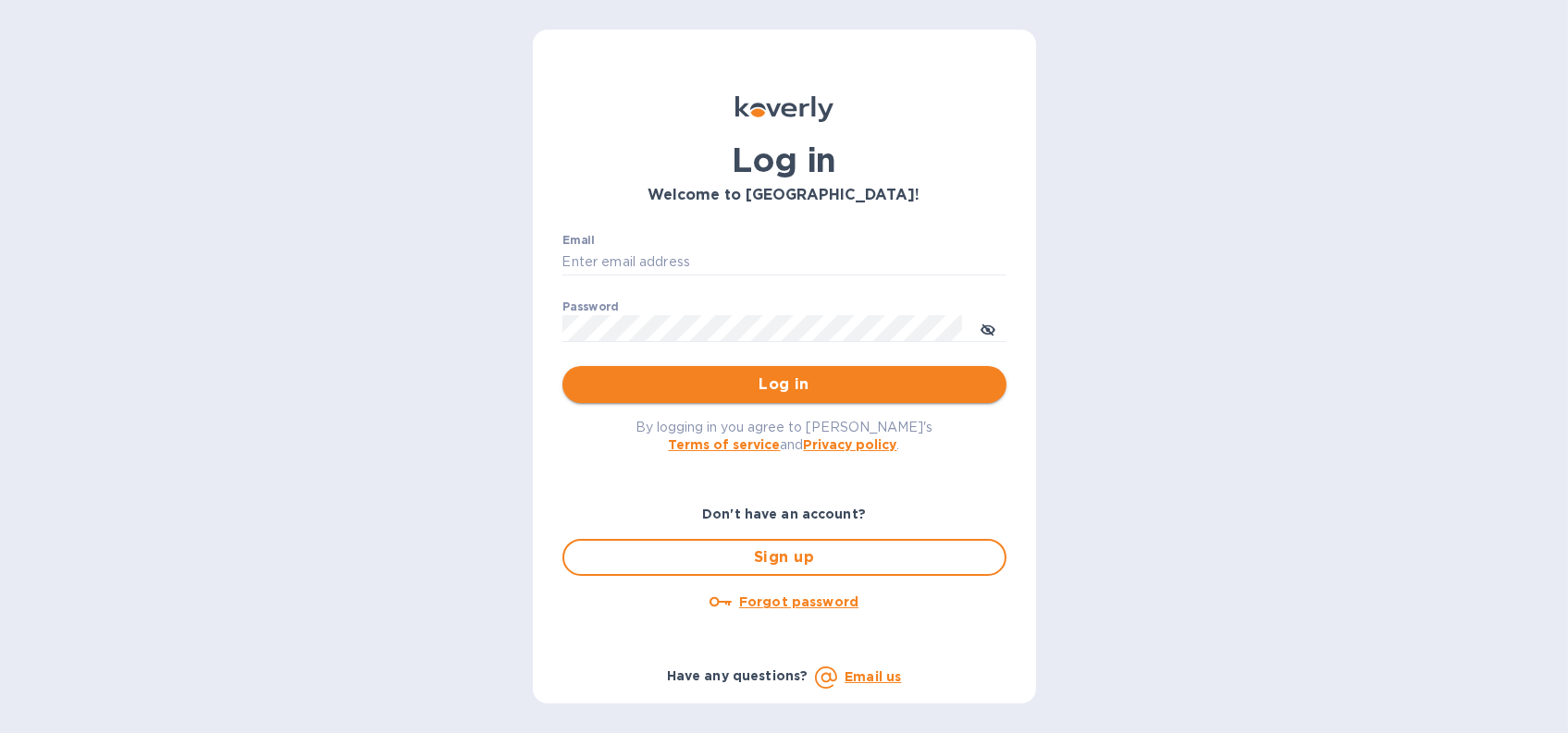
type input "[EMAIL_ADDRESS][DOMAIN_NAME]"
click at [659, 392] on span "Log in" at bounding box center [784, 385] width 414 height 23
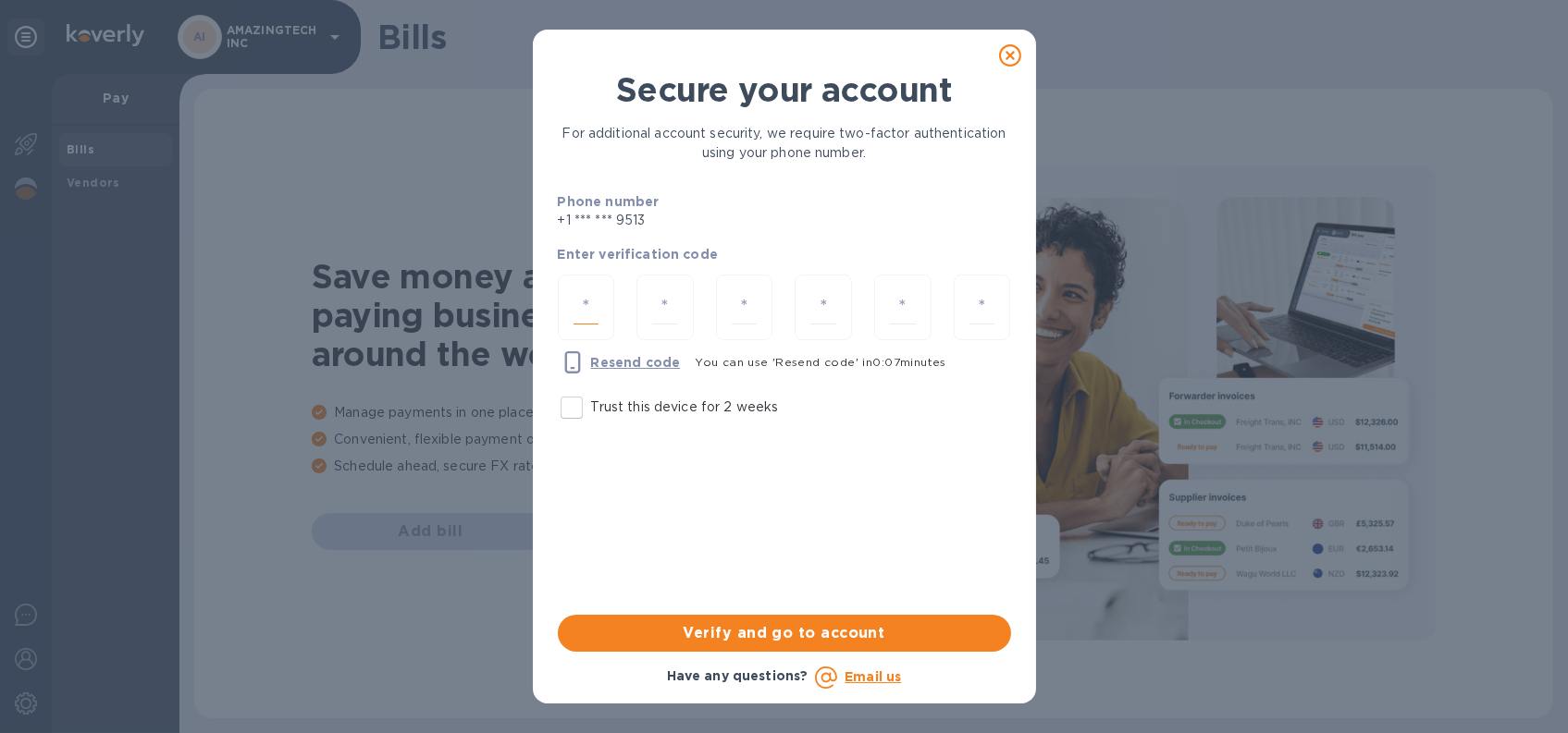
click at [587, 315] on input "number" at bounding box center [587, 307] width 26 height 34
type input "5"
type input "0"
type input "7"
type input "8"
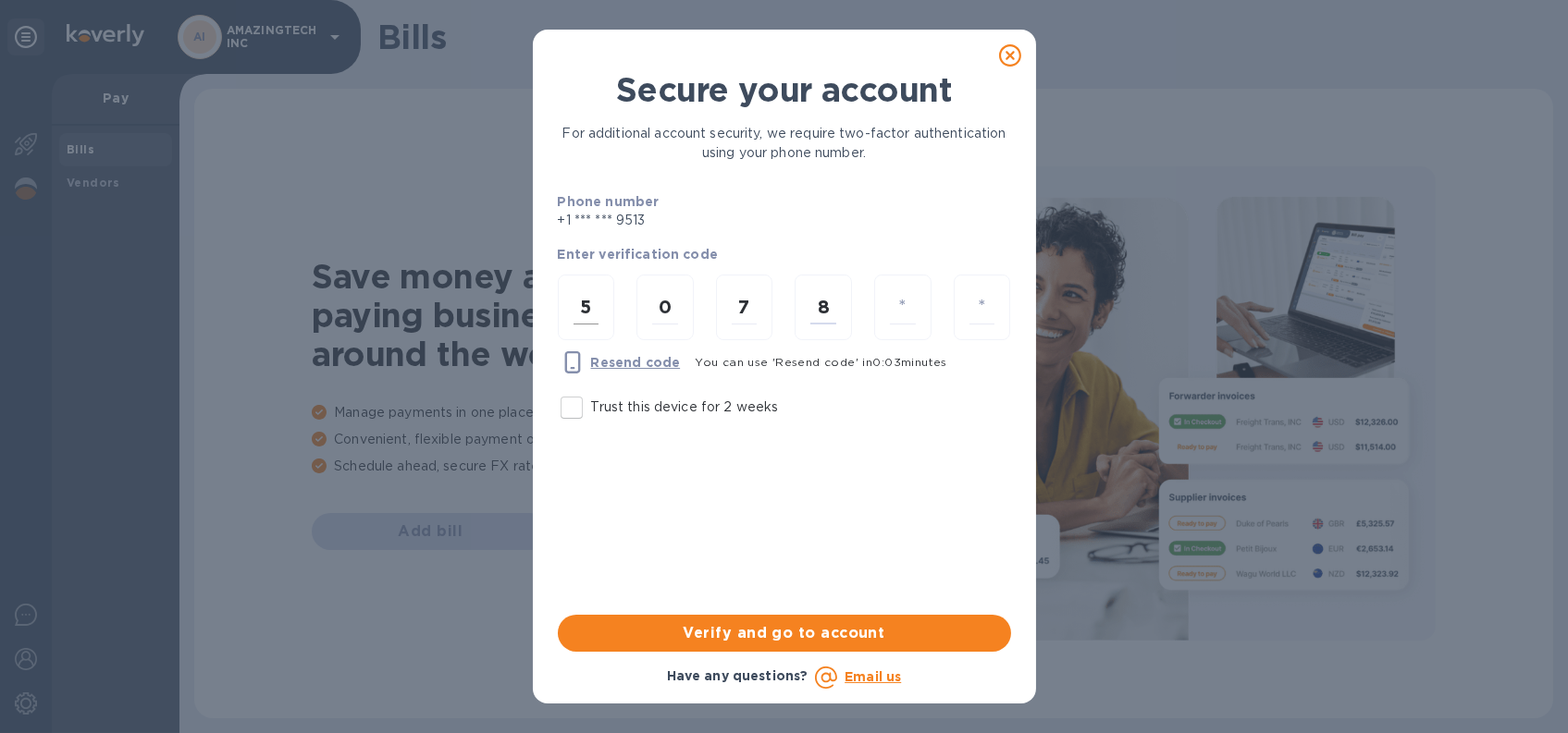
type input "9"
type input "3"
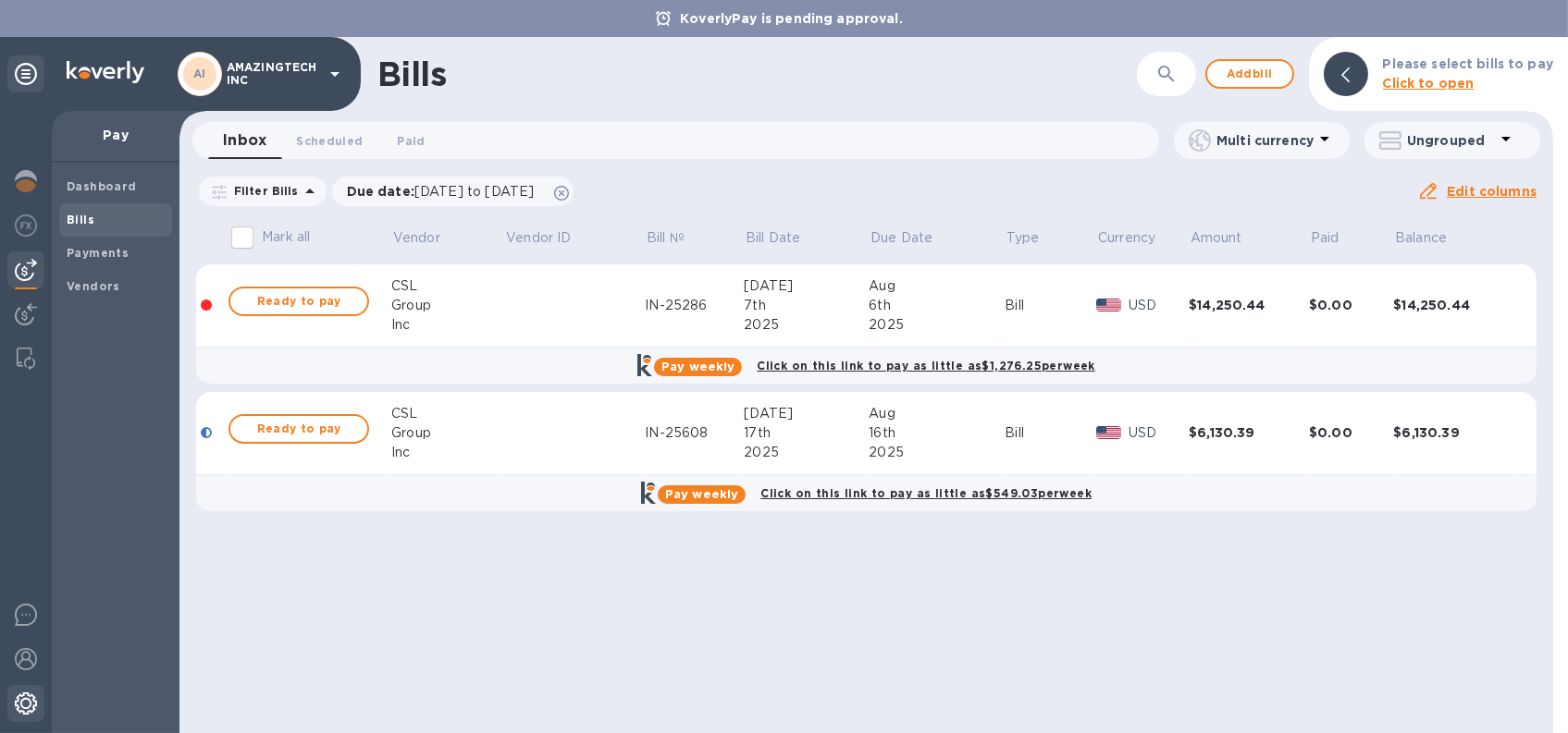
click at [28, 705] on img at bounding box center [26, 703] width 23 height 23
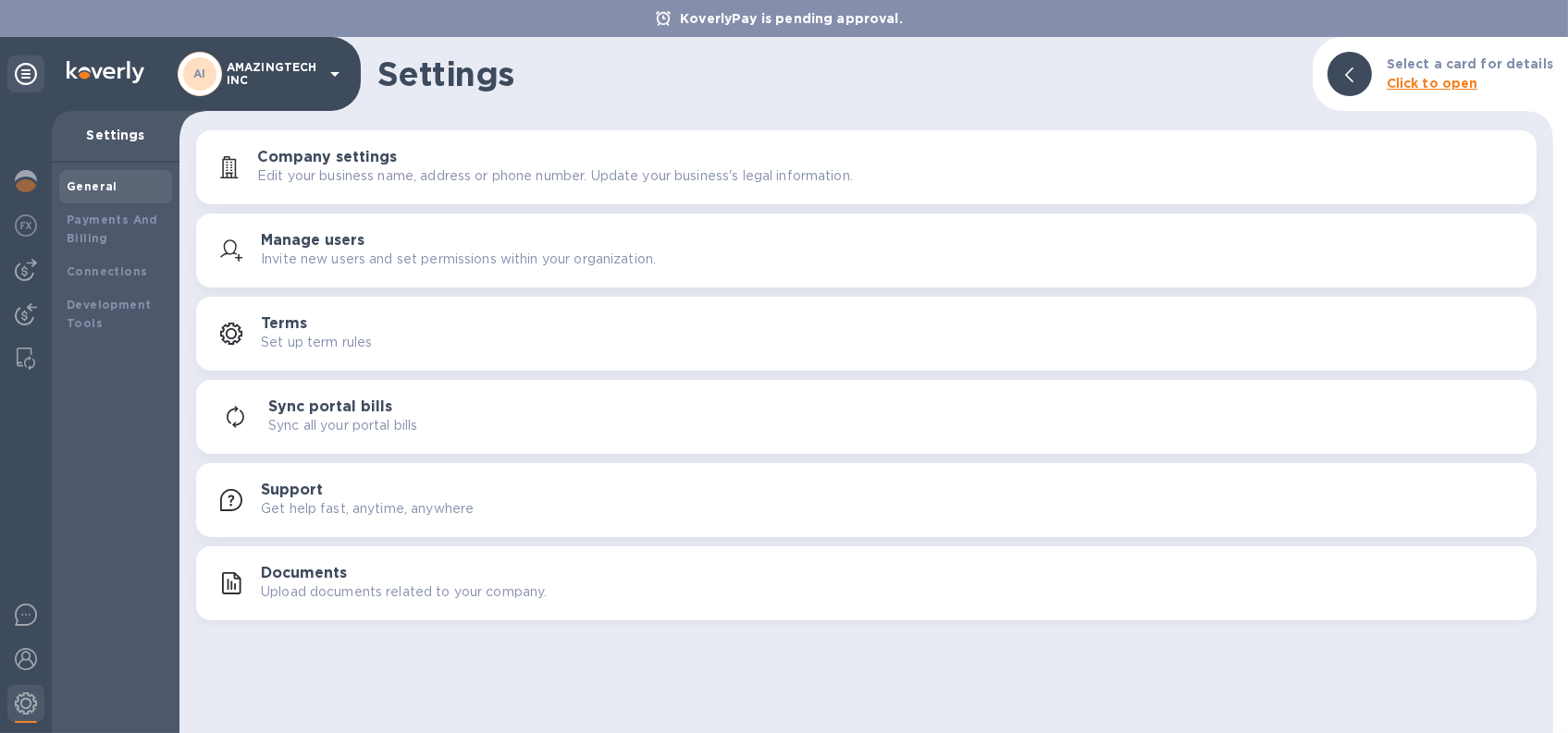
click at [311, 182] on p "Edit your business name, address or phone number. Update your business's legal …" at bounding box center [554, 176] width 596 height 20
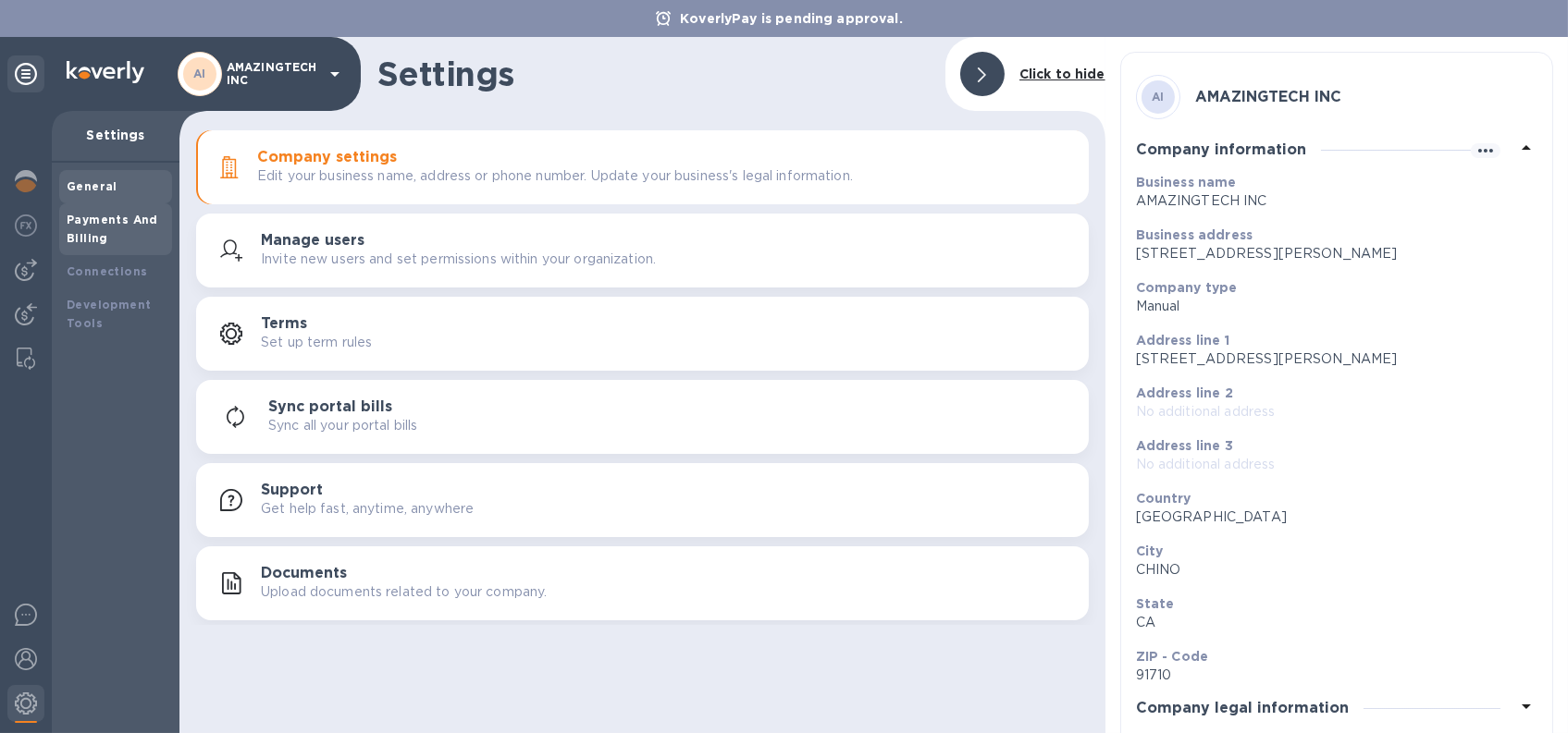
click at [125, 229] on div "Payments And Billing" at bounding box center [116, 229] width 98 height 37
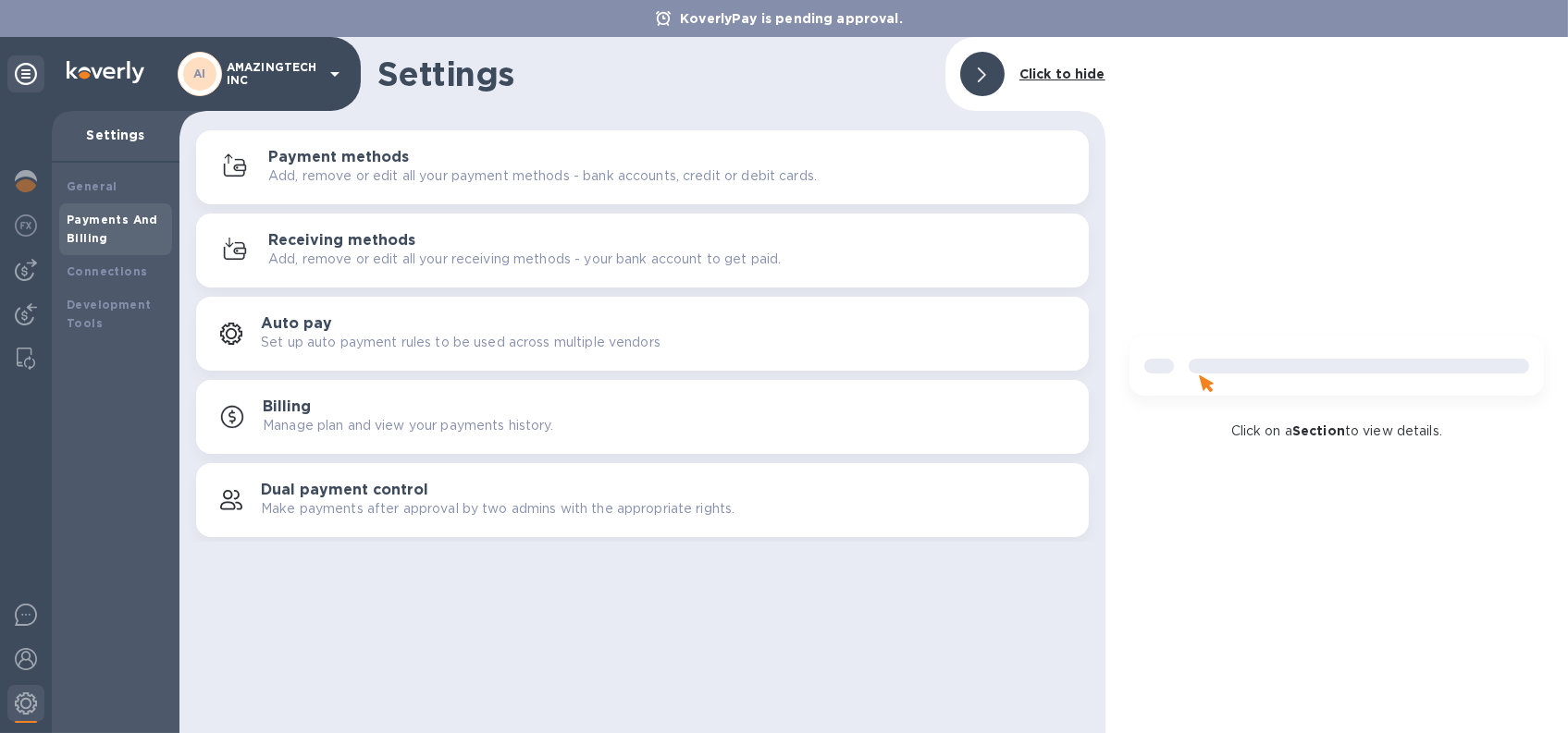
click at [454, 170] on p "Add, remove or edit all your payment methods - bank accounts, credit or debit c…" at bounding box center [542, 176] width 548 height 20
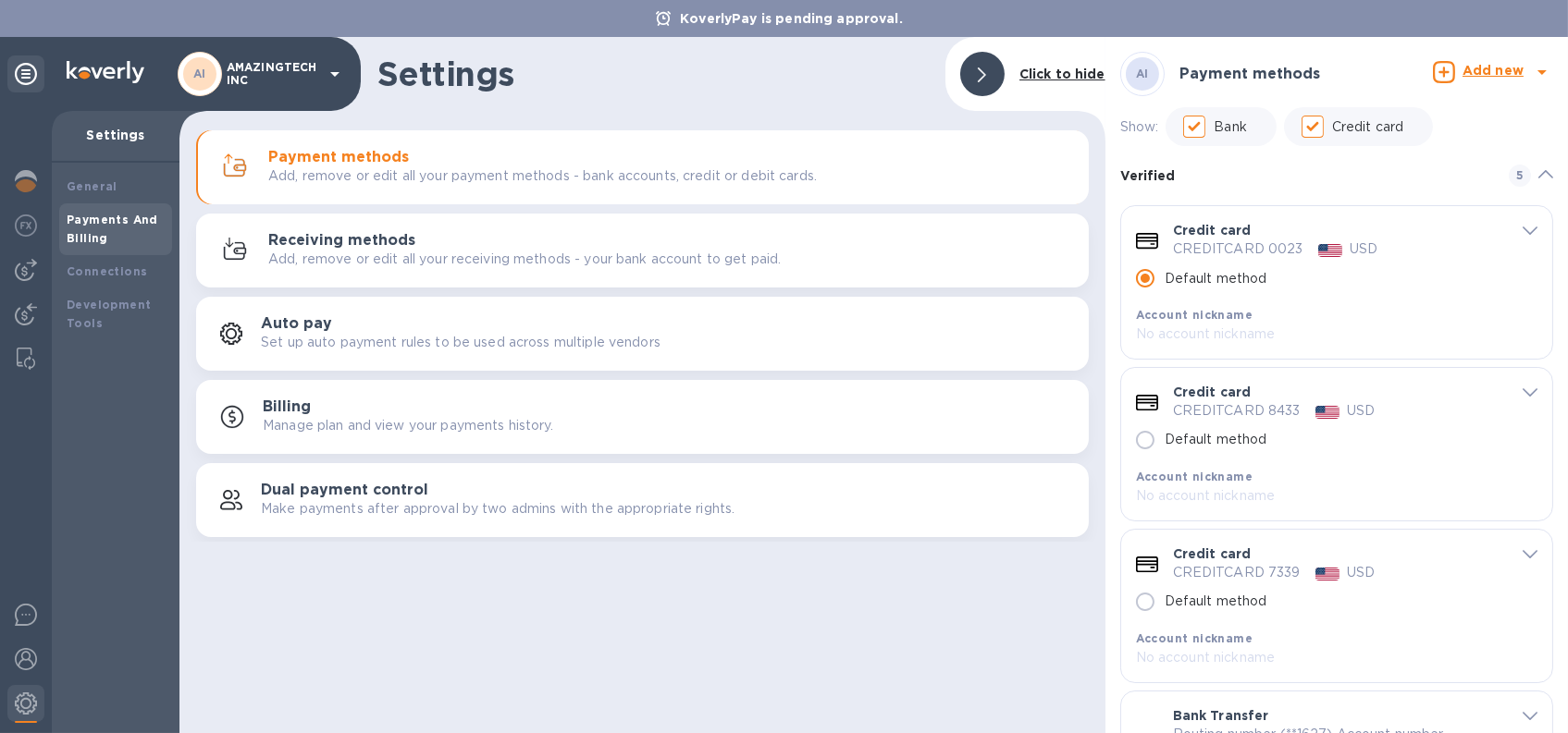
scroll to position [92, 0]
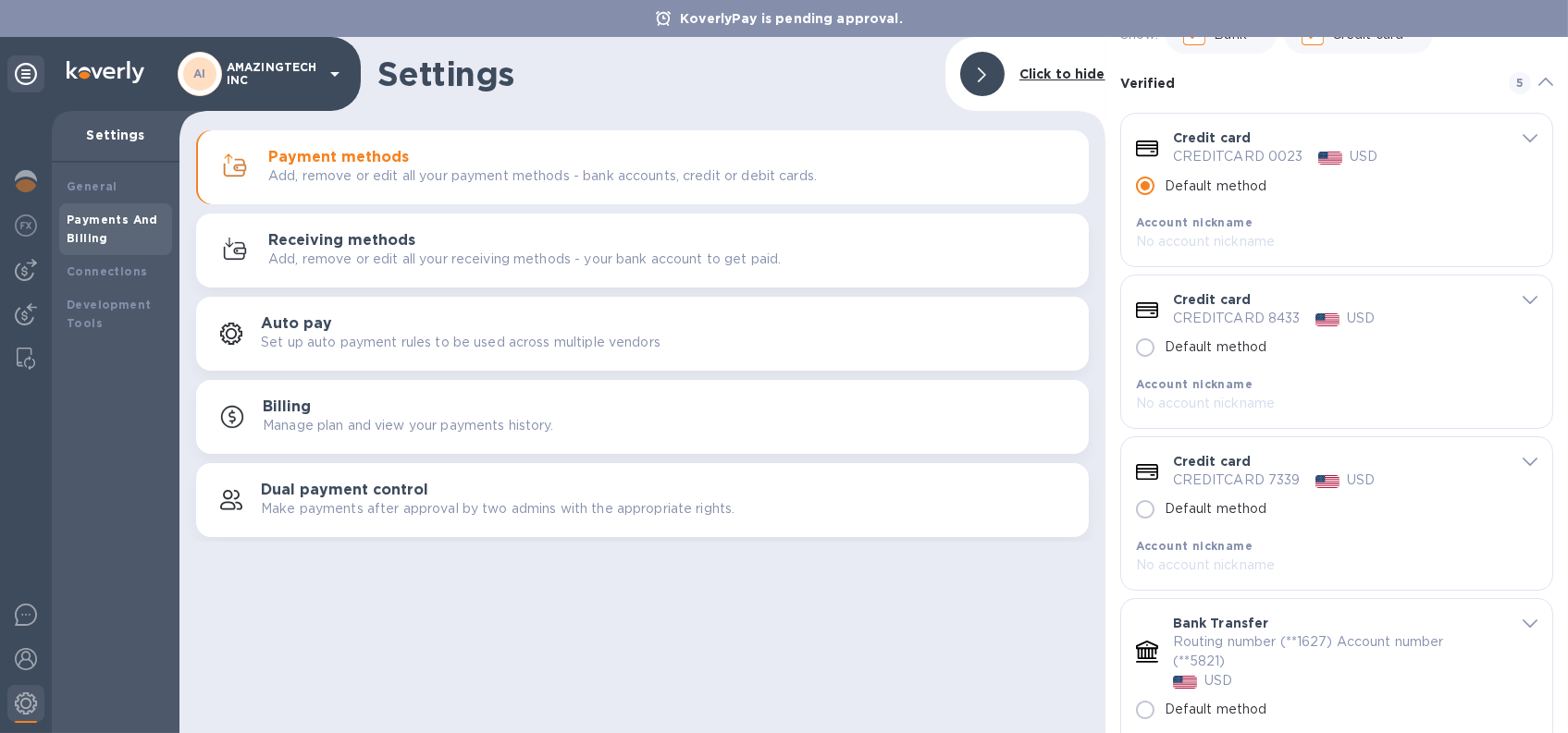
click at [1523, 304] on icon "default-method" at bounding box center [1530, 300] width 15 height 8
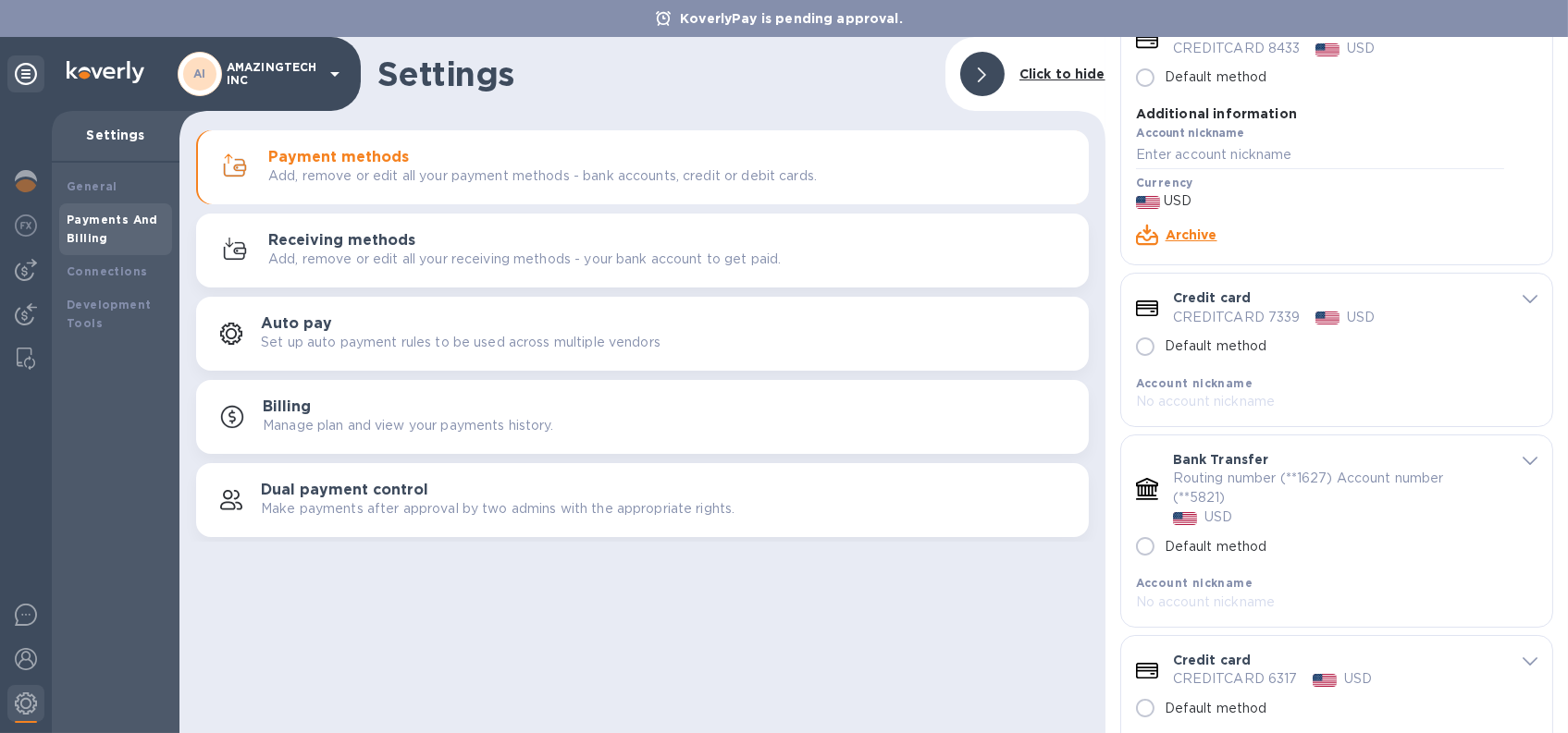
scroll to position [270, 0]
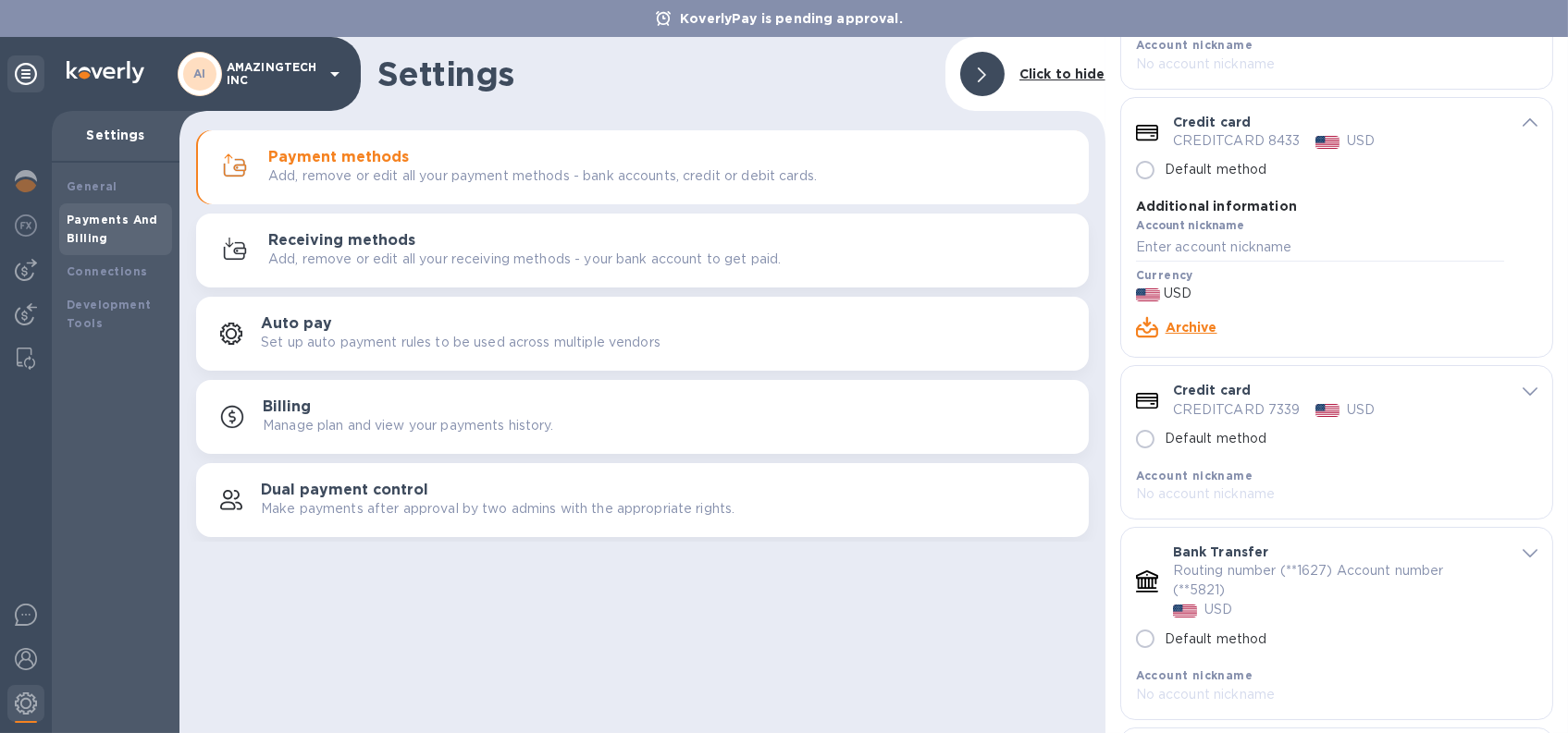
click at [1203, 329] on link "Archive" at bounding box center [1191, 327] width 52 height 15
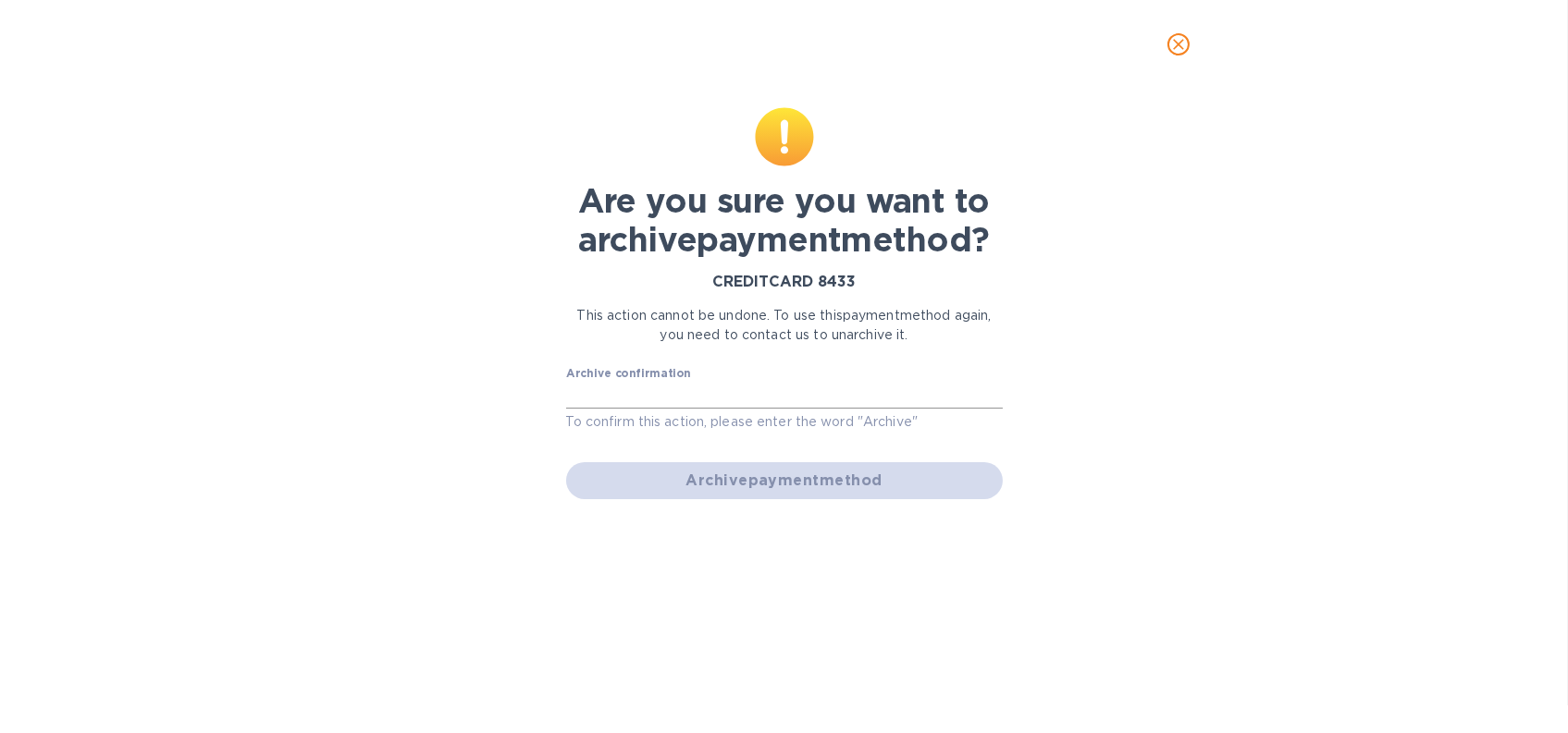
click at [790, 398] on input "text" at bounding box center [784, 396] width 437 height 28
click at [1184, 43] on icon "close" at bounding box center [1178, 44] width 19 height 19
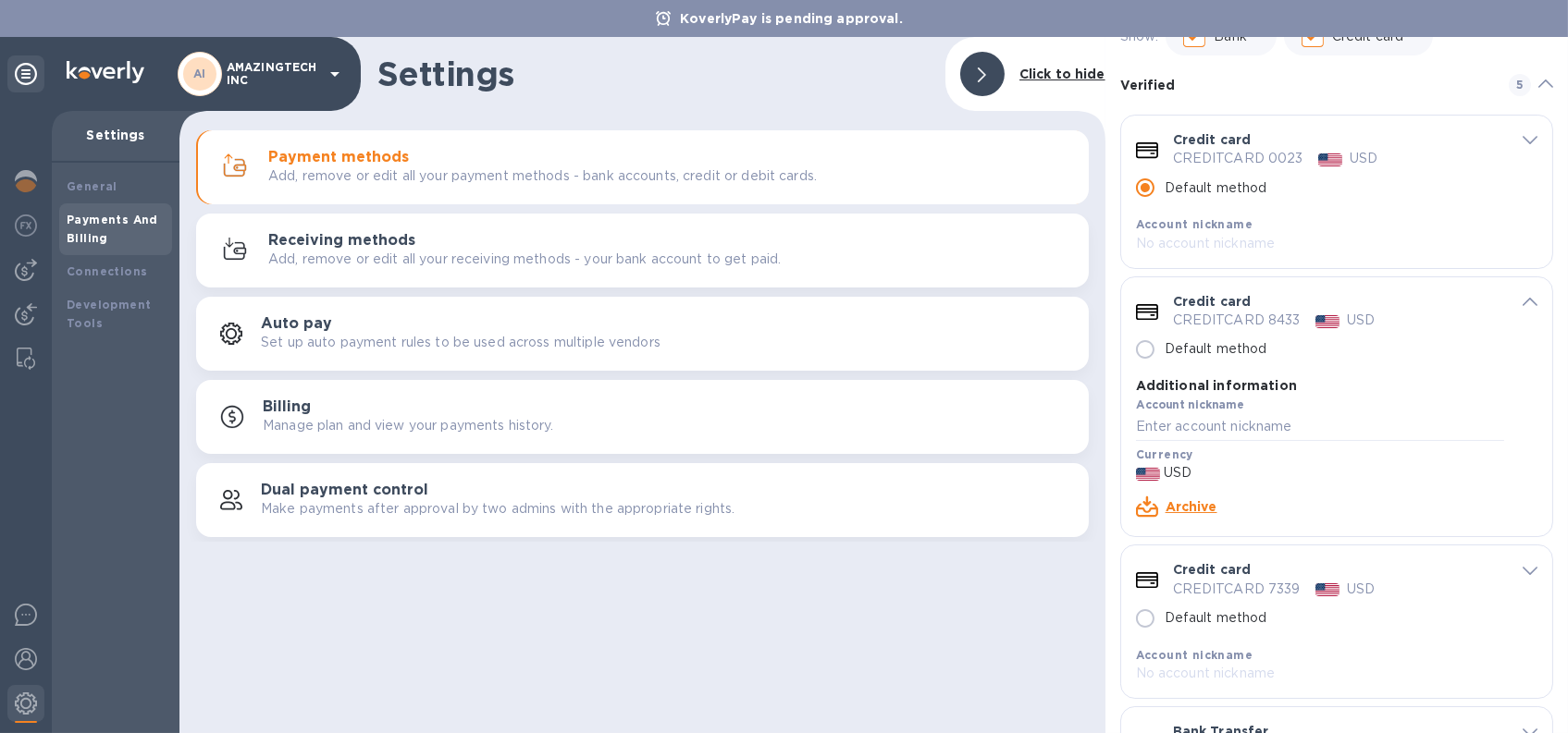
scroll to position [0, 0]
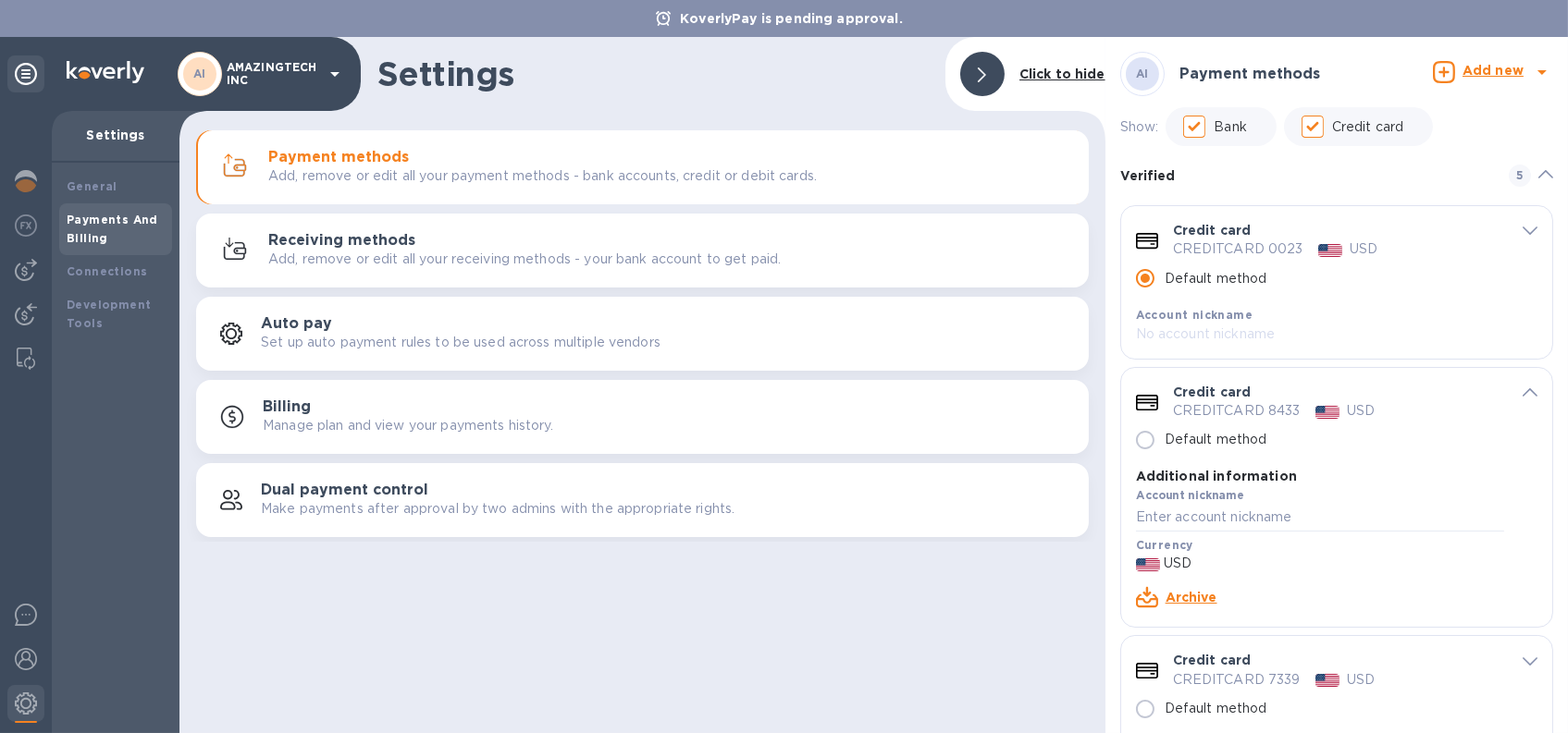
click at [1500, 74] on b "Add new" at bounding box center [1493, 70] width 61 height 15
click at [1428, 197] on b "Credit card" at bounding box center [1442, 196] width 78 height 15
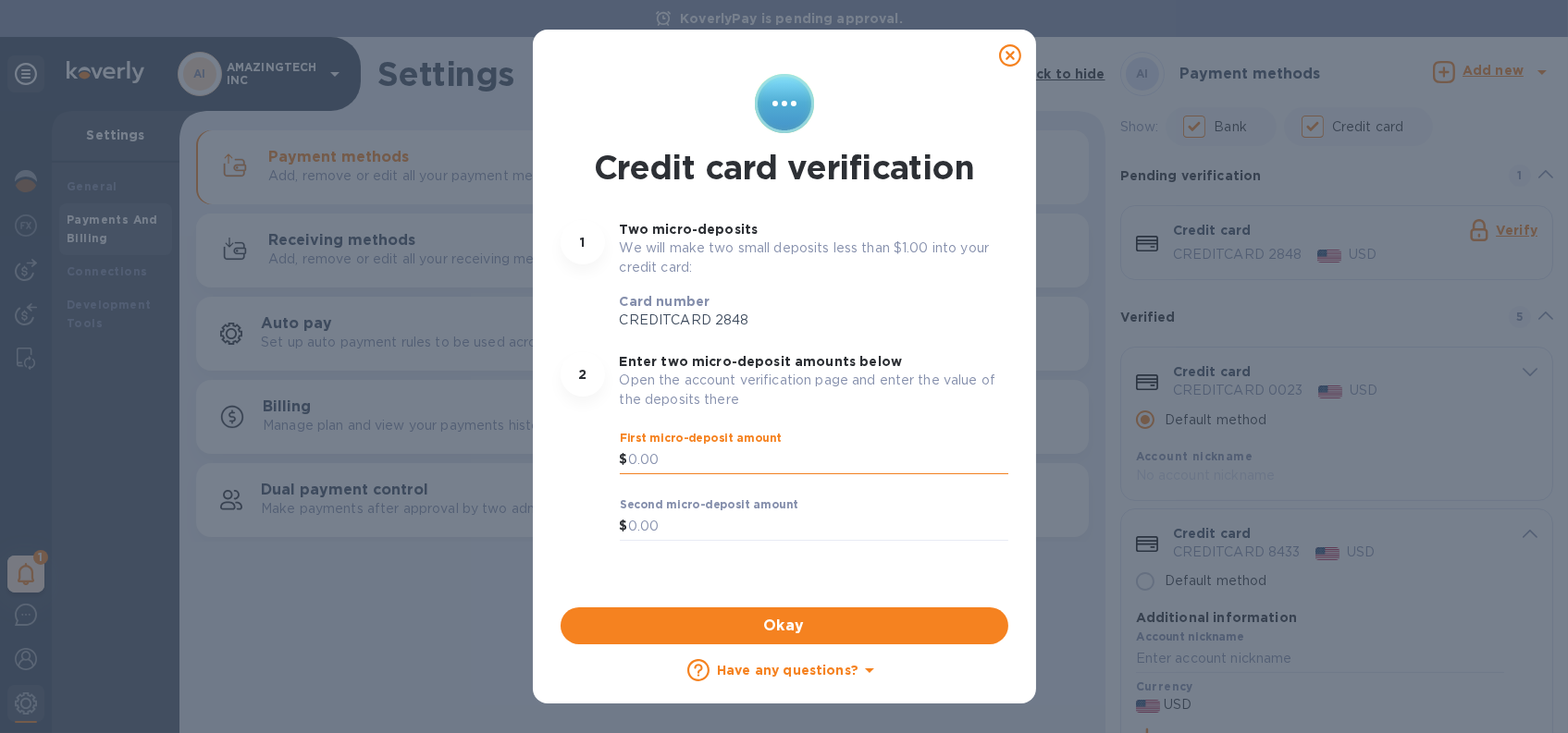
click at [651, 461] on input "text" at bounding box center [818, 460] width 380 height 28
type input "0.57"
click at [667, 522] on input "text" at bounding box center [818, 527] width 380 height 28
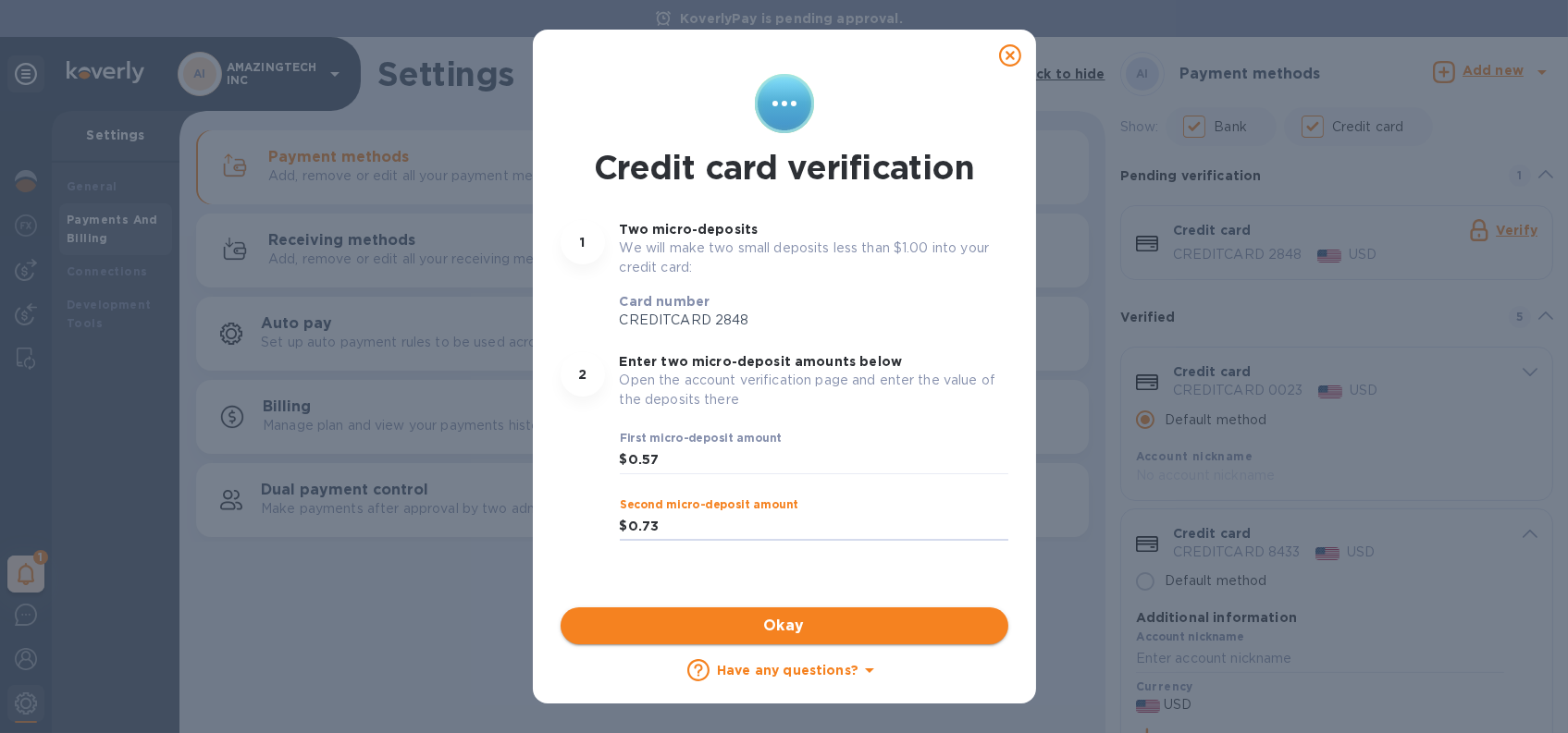
type input "0.73"
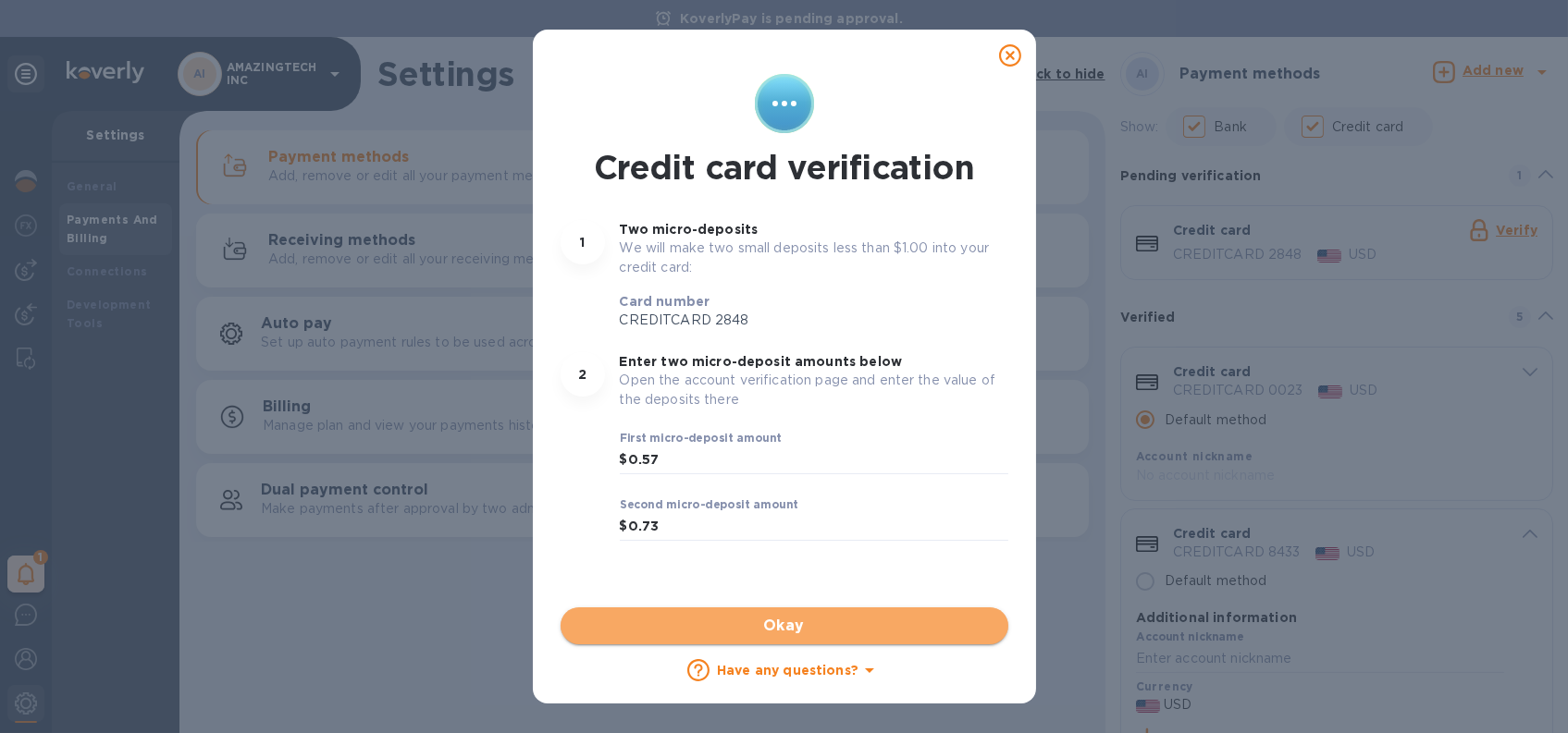
click at [709, 622] on span "Okay" at bounding box center [784, 626] width 418 height 23
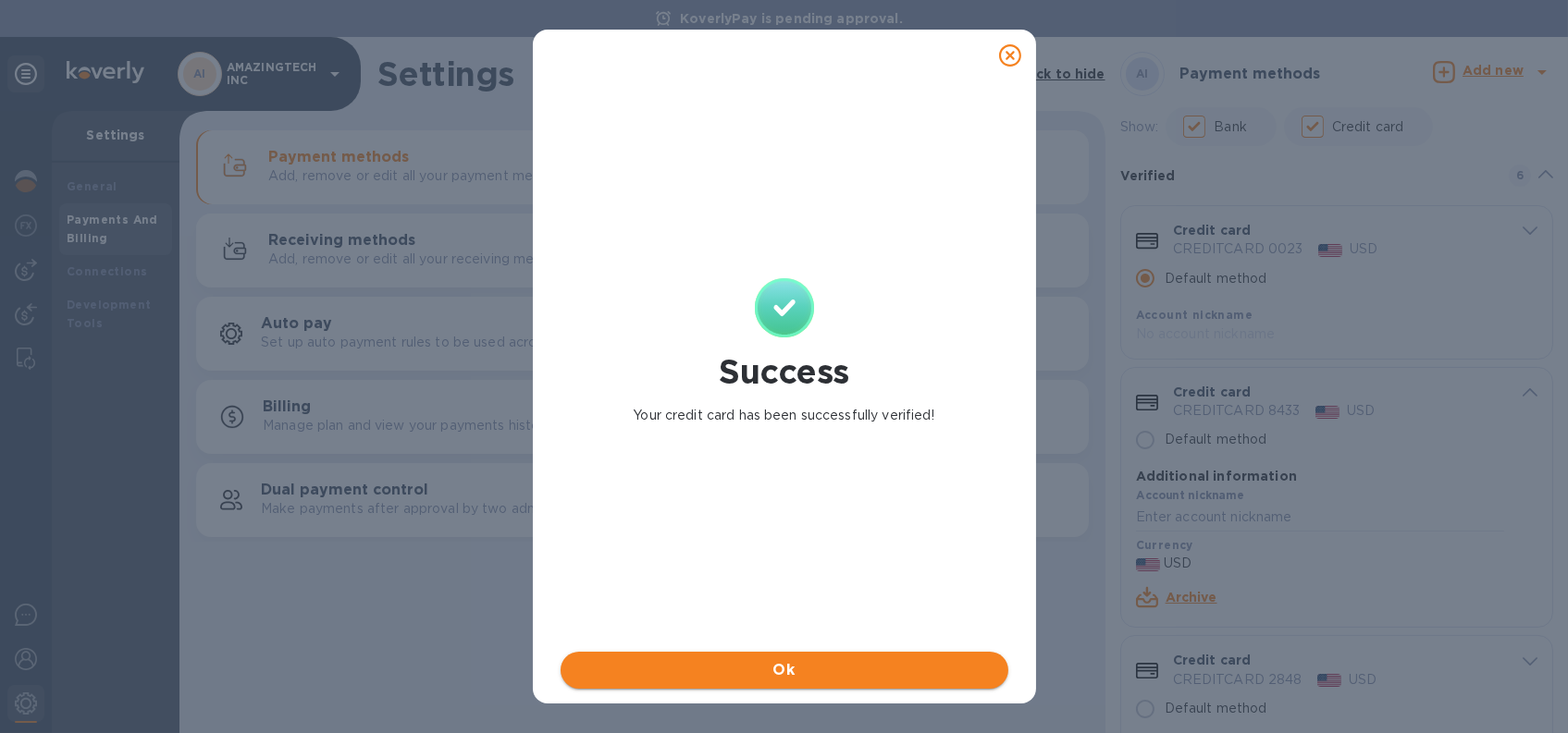
click at [722, 671] on span "Ok" at bounding box center [784, 670] width 418 height 23
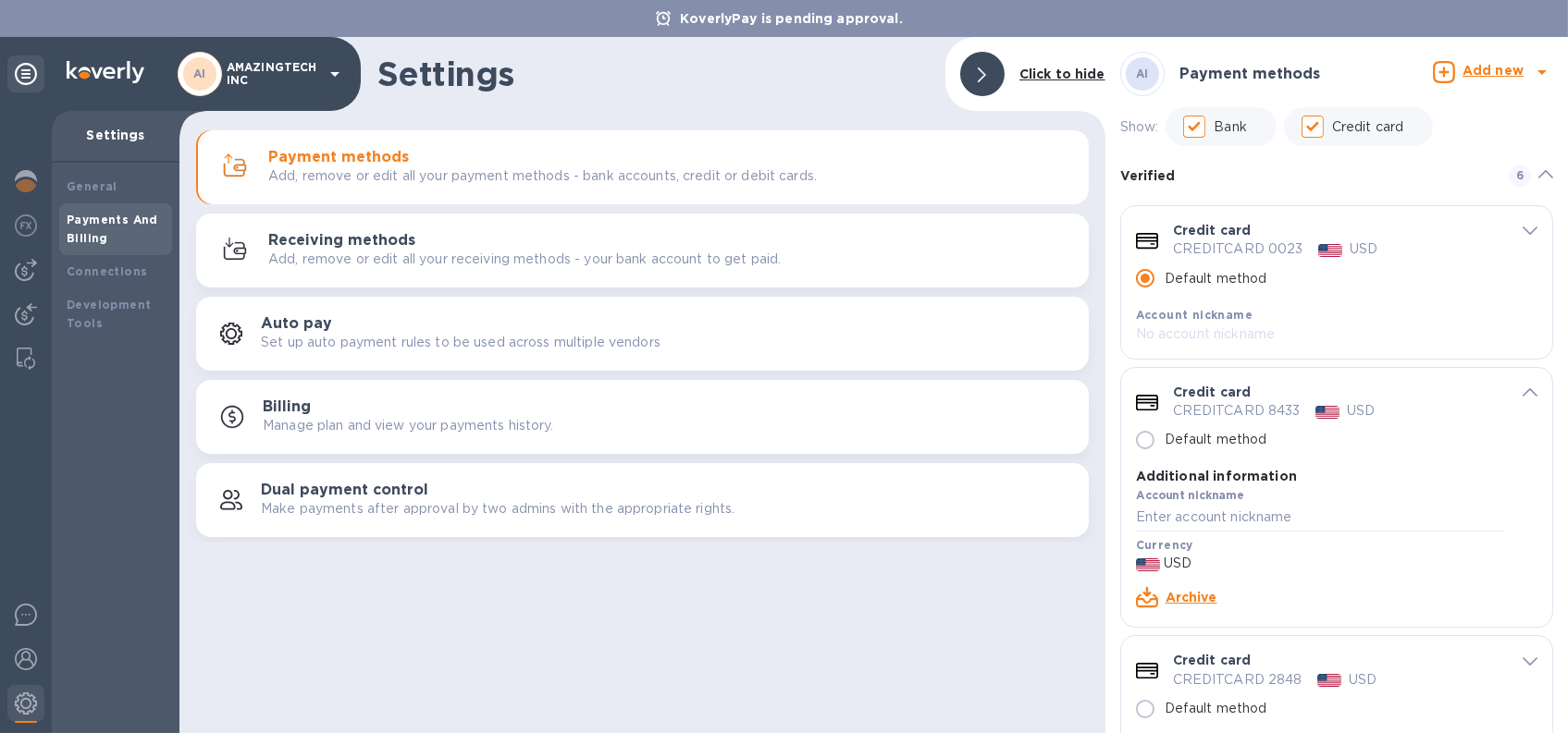
scroll to position [185, 0]
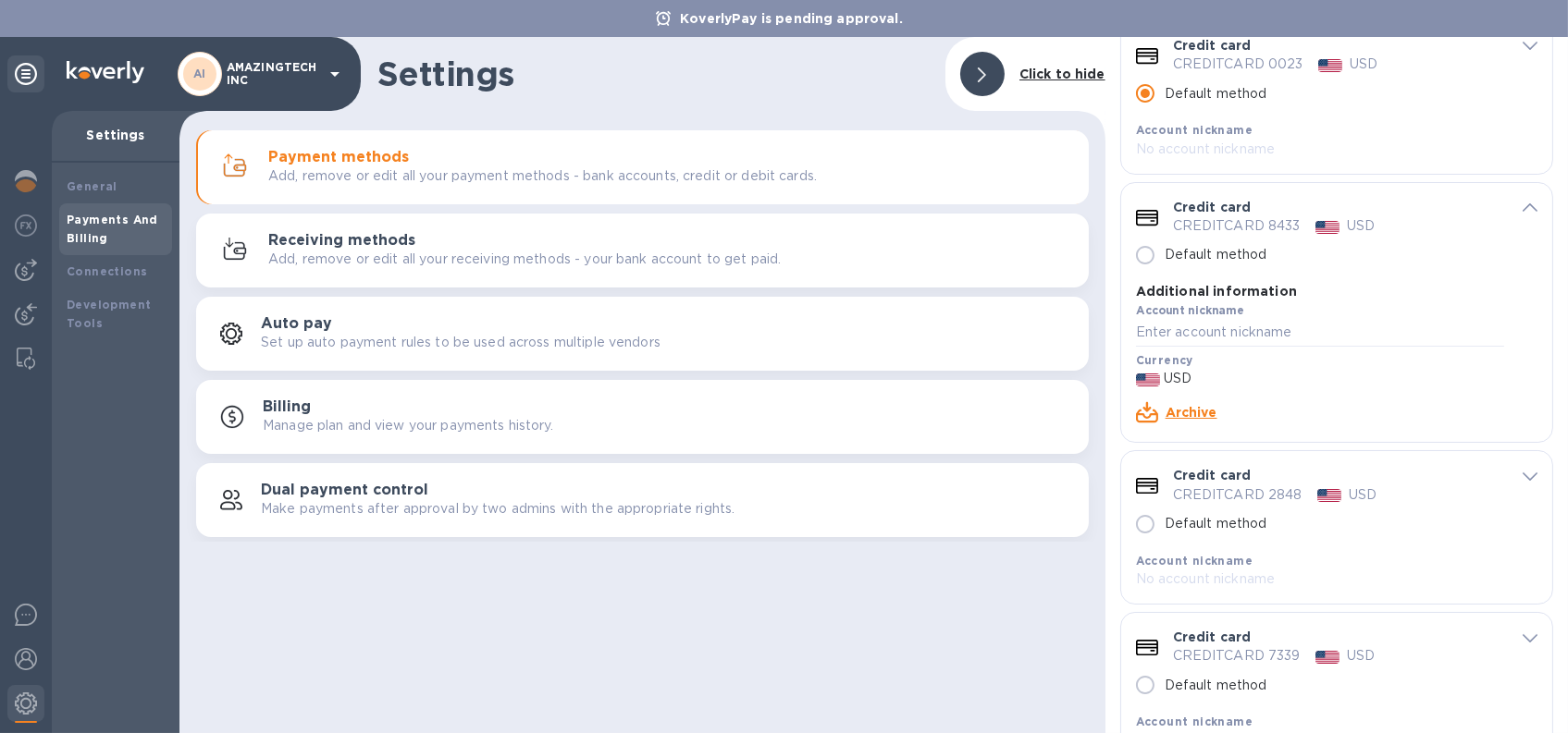
click at [1523, 208] on icon "default-method" at bounding box center [1530, 208] width 15 height 8
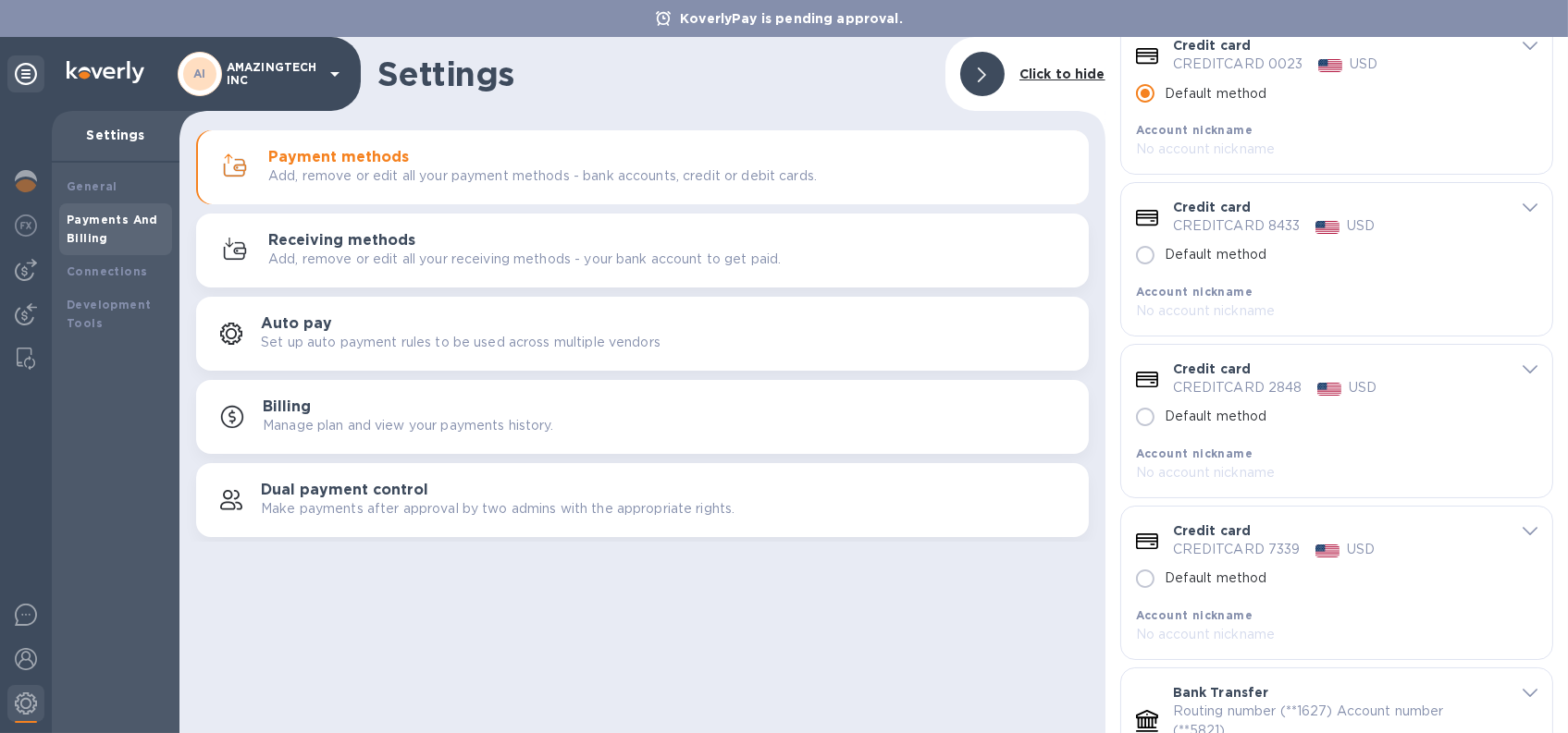
click at [1523, 208] on icon "default-method" at bounding box center [1530, 208] width 15 height 8
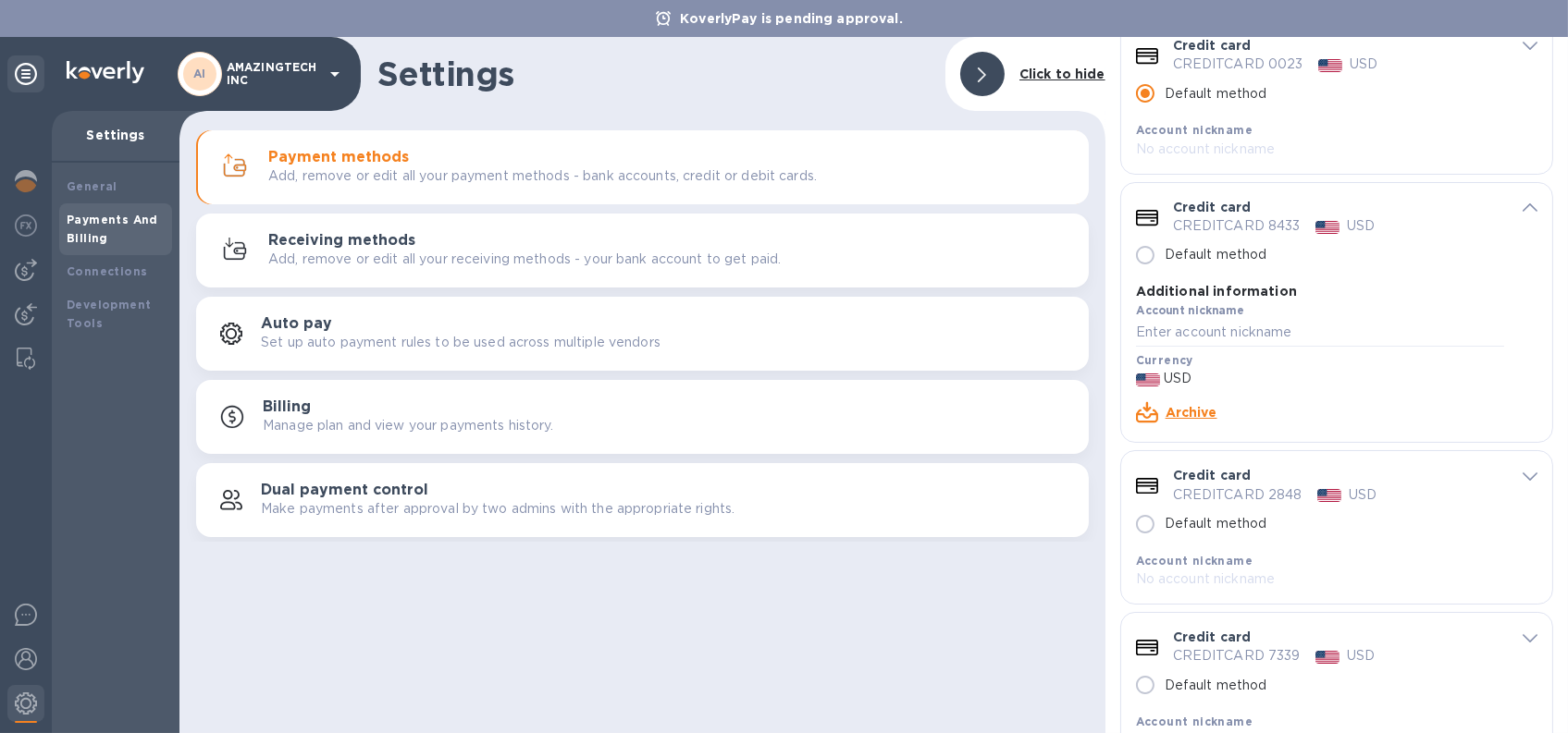
click at [1204, 409] on link "Archive" at bounding box center [1191, 412] width 52 height 15
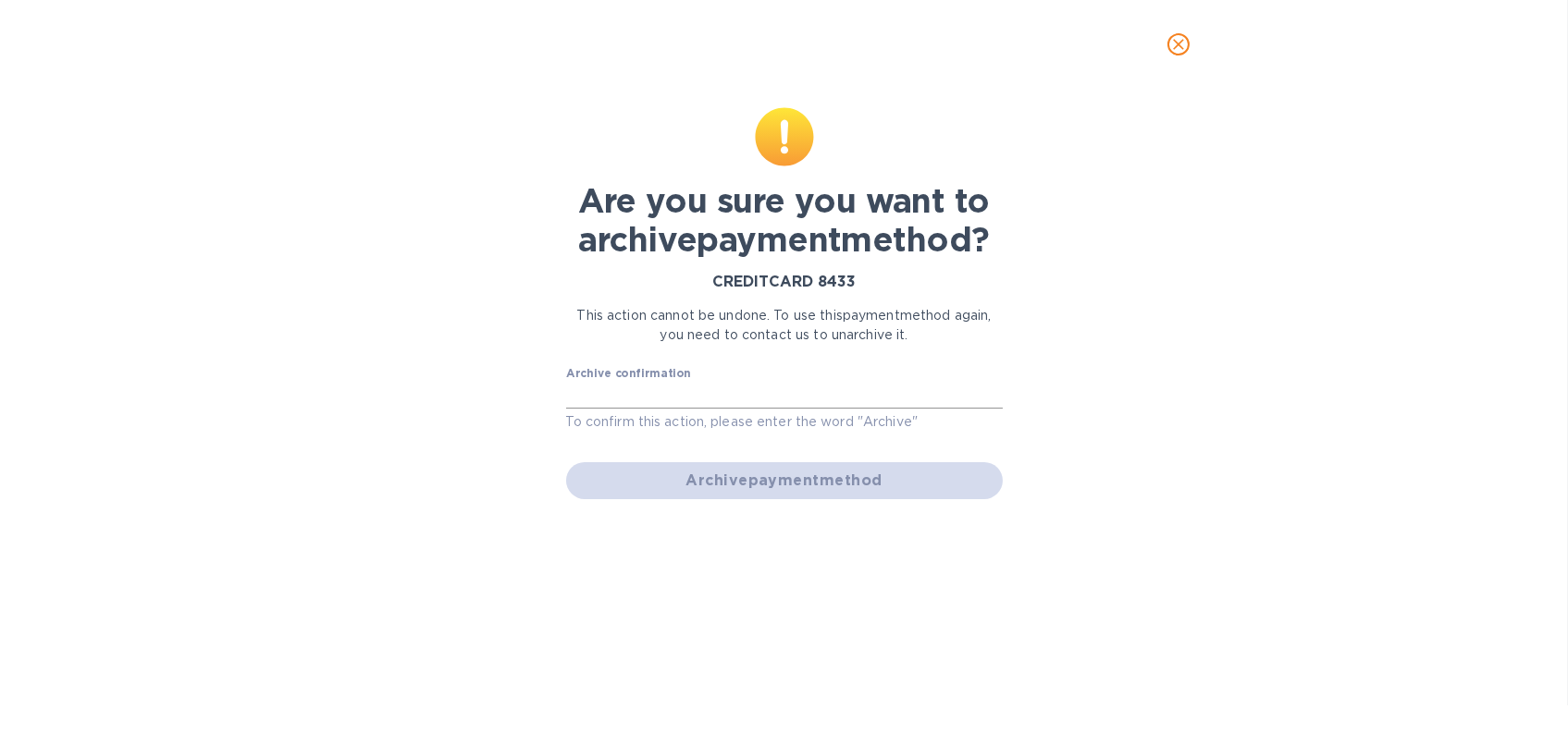
click at [683, 382] on input "text" at bounding box center [784, 396] width 437 height 28
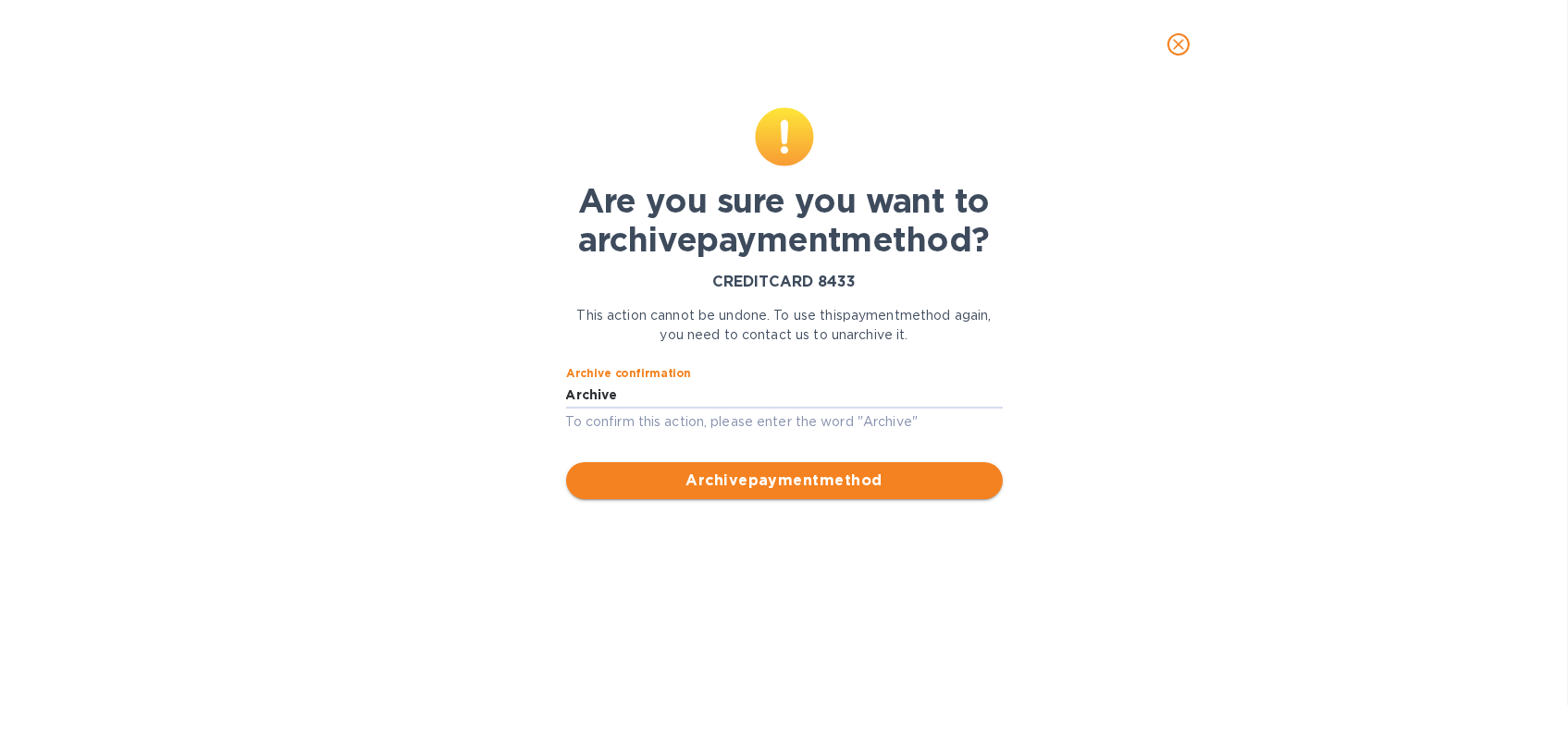
type input "Archive"
click at [711, 470] on span "Archive payment method" at bounding box center [784, 480] width 408 height 23
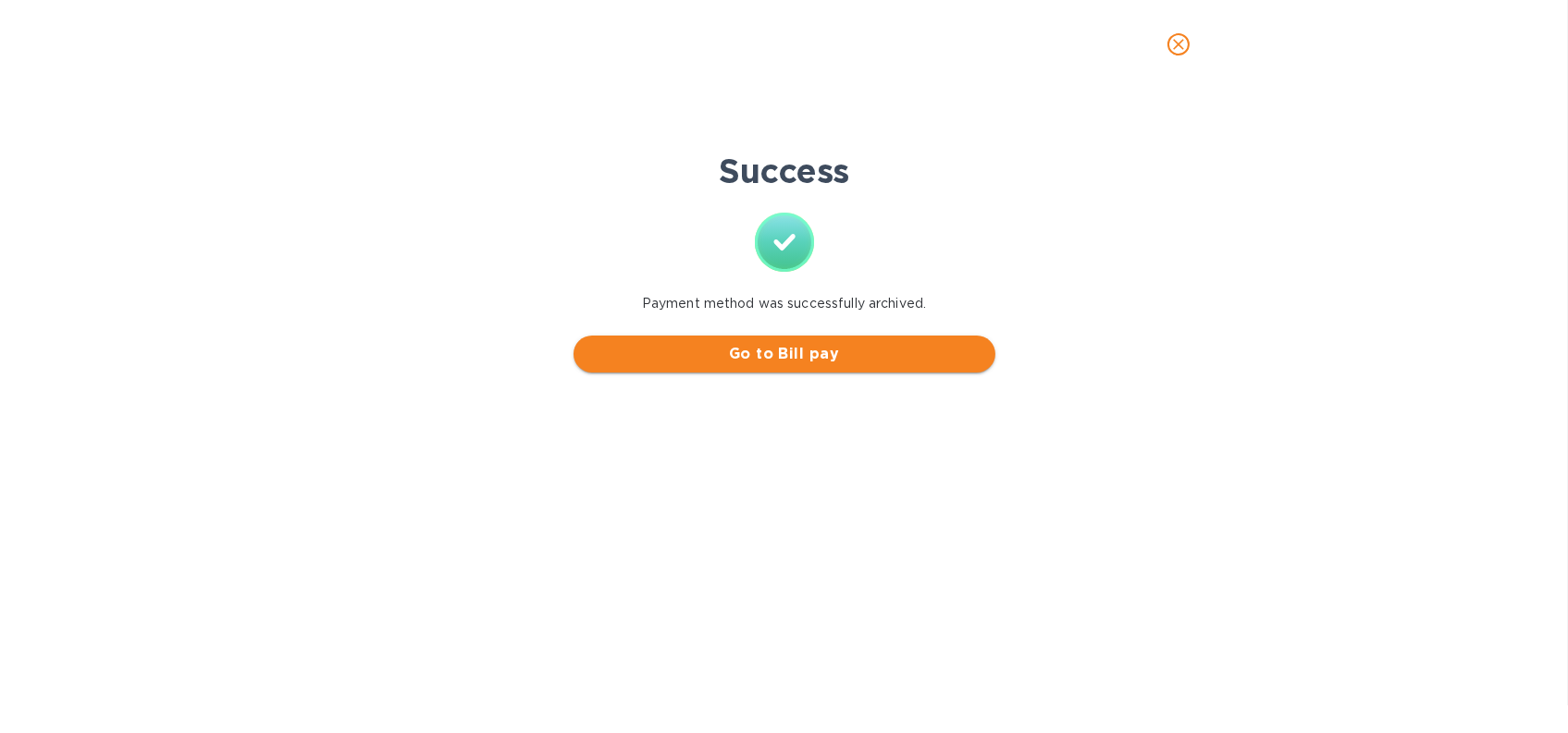
click at [745, 354] on span "Go to Bill pay" at bounding box center [784, 354] width 392 height 23
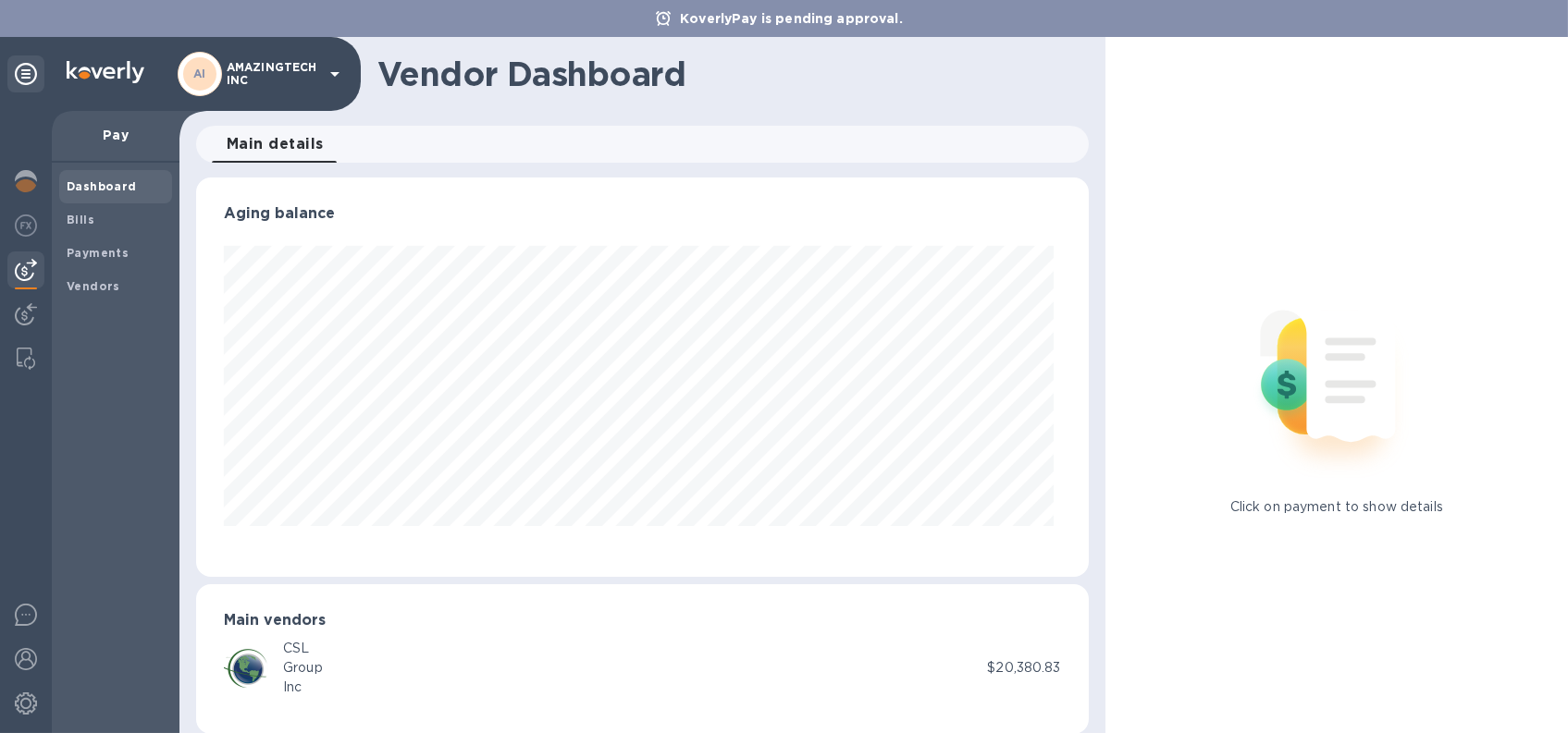
scroll to position [399, 884]
click at [34, 712] on img at bounding box center [26, 703] width 23 height 23
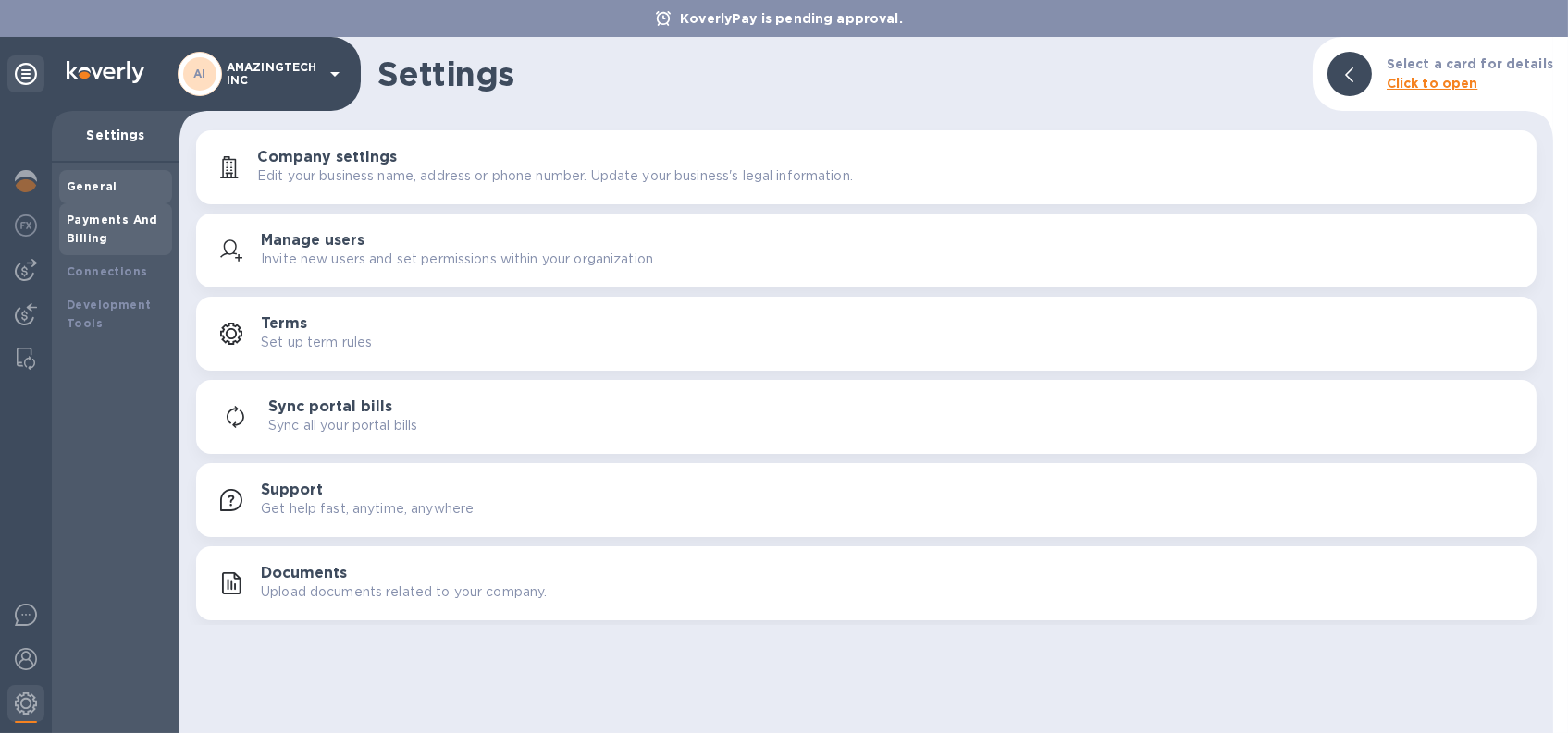
click at [106, 231] on div "Payments And Billing" at bounding box center [116, 229] width 98 height 37
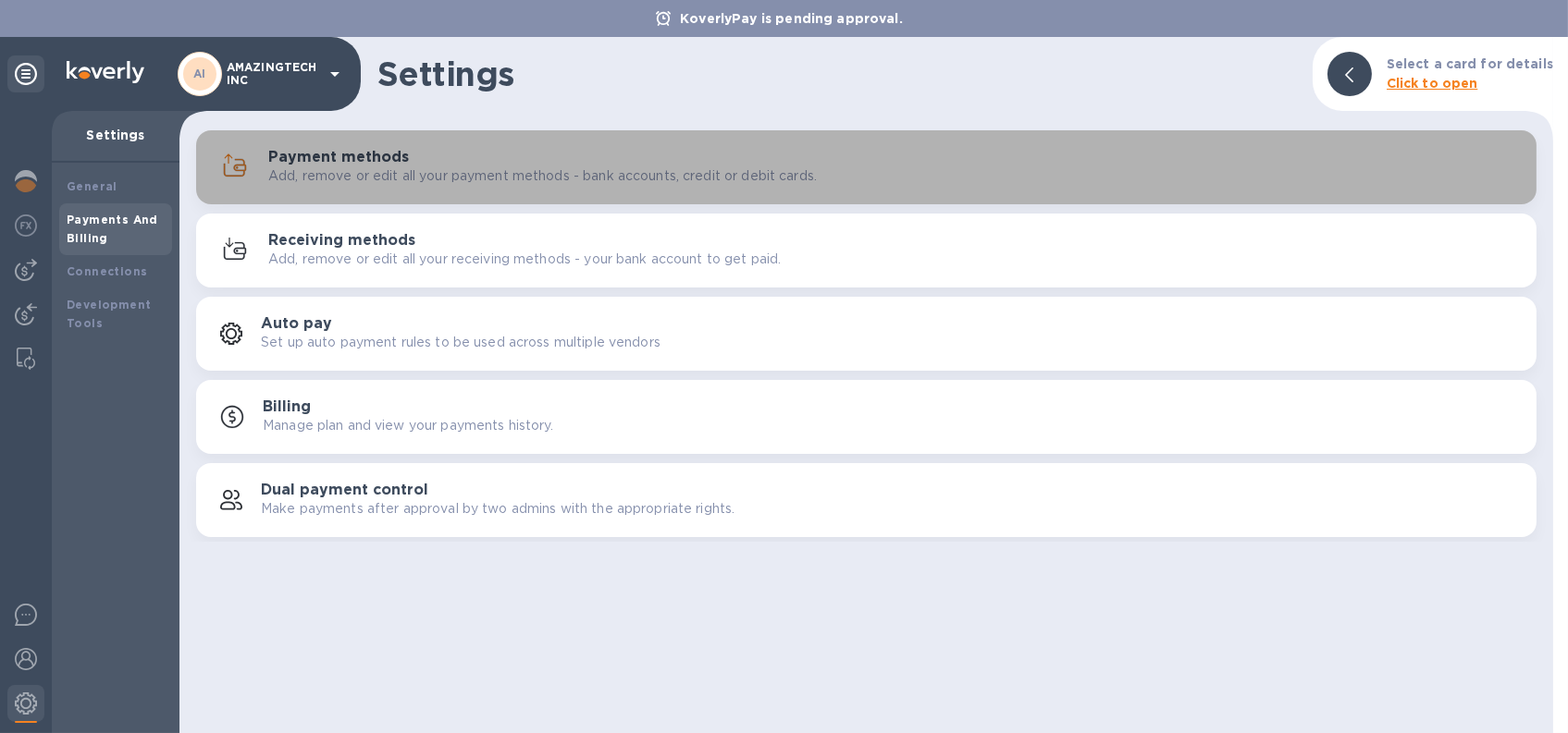
click at [362, 184] on p "Add, remove or edit all your payment methods - bank accounts, credit or debit c…" at bounding box center [542, 176] width 548 height 20
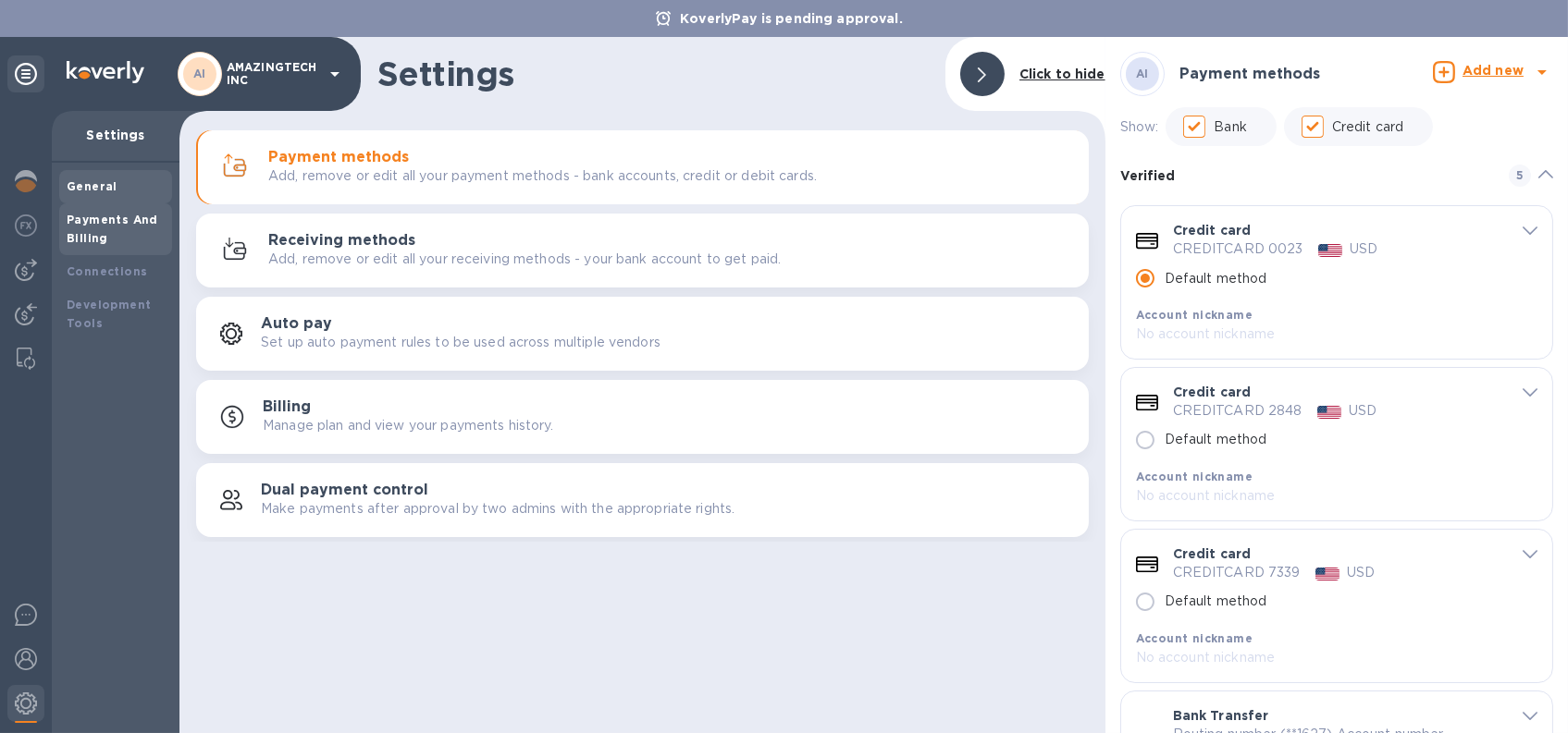
click at [121, 186] on div "General" at bounding box center [116, 186] width 98 height 19
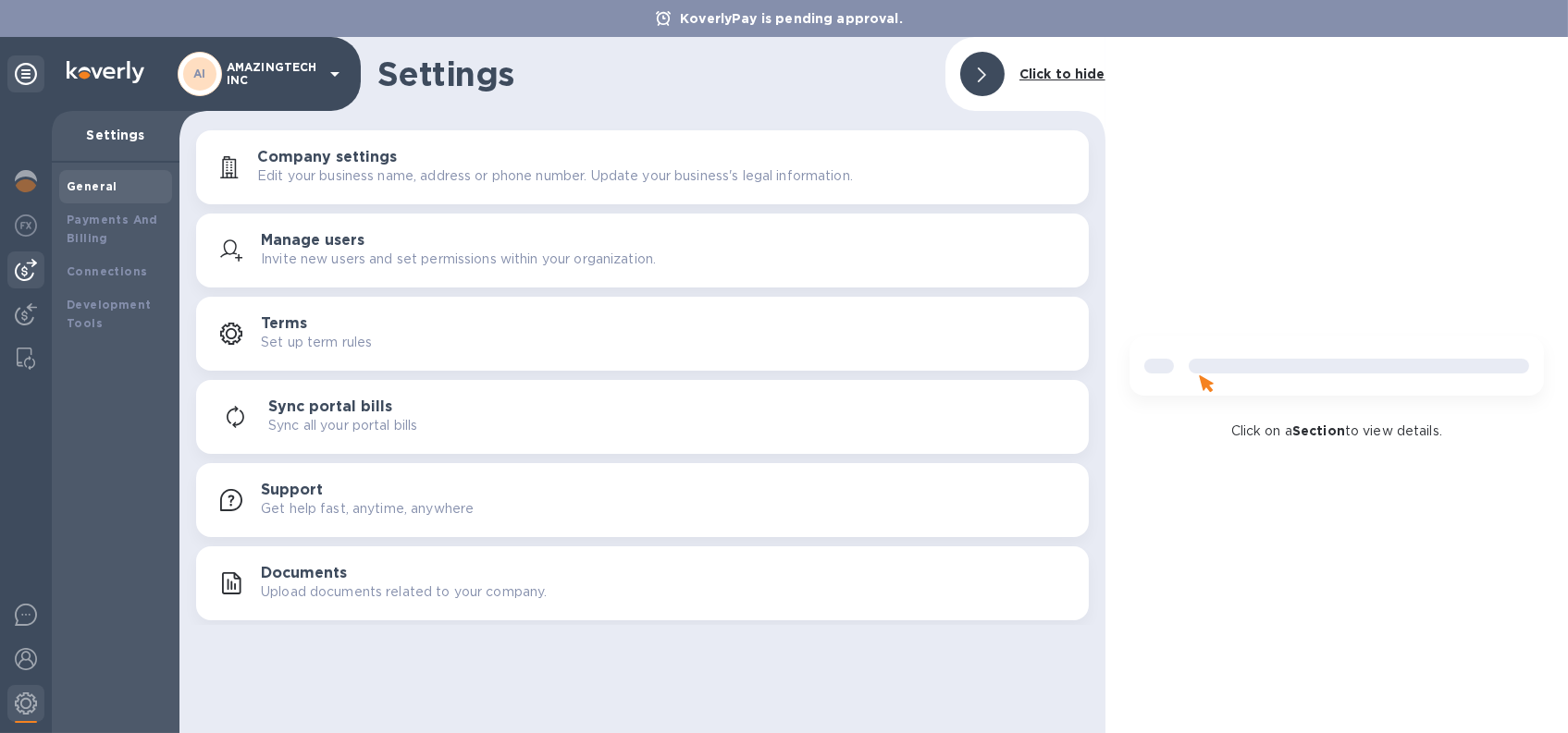
click at [23, 270] on img at bounding box center [26, 270] width 23 height 23
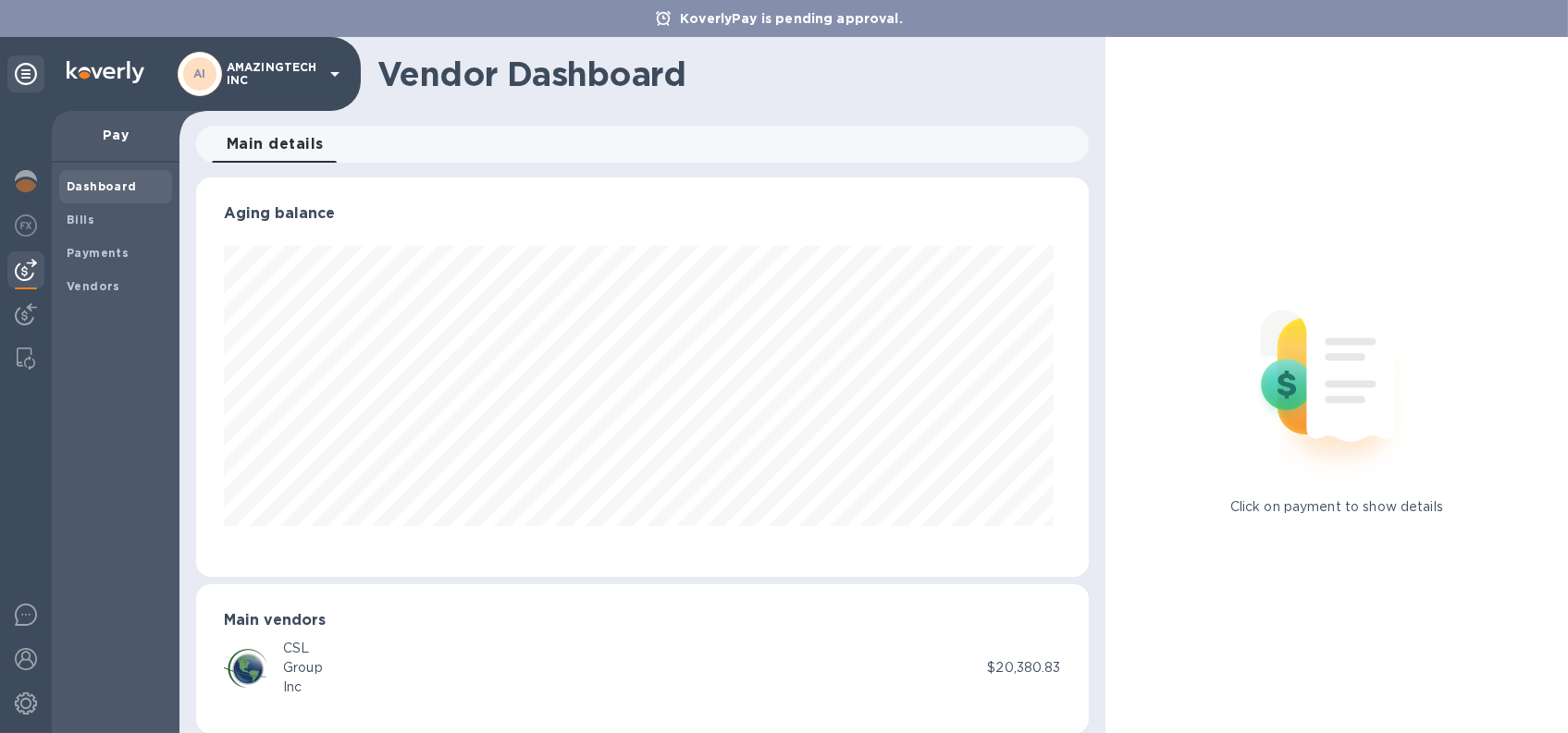
scroll to position [399, 884]
click at [79, 234] on div "Bills" at bounding box center [115, 220] width 113 height 33
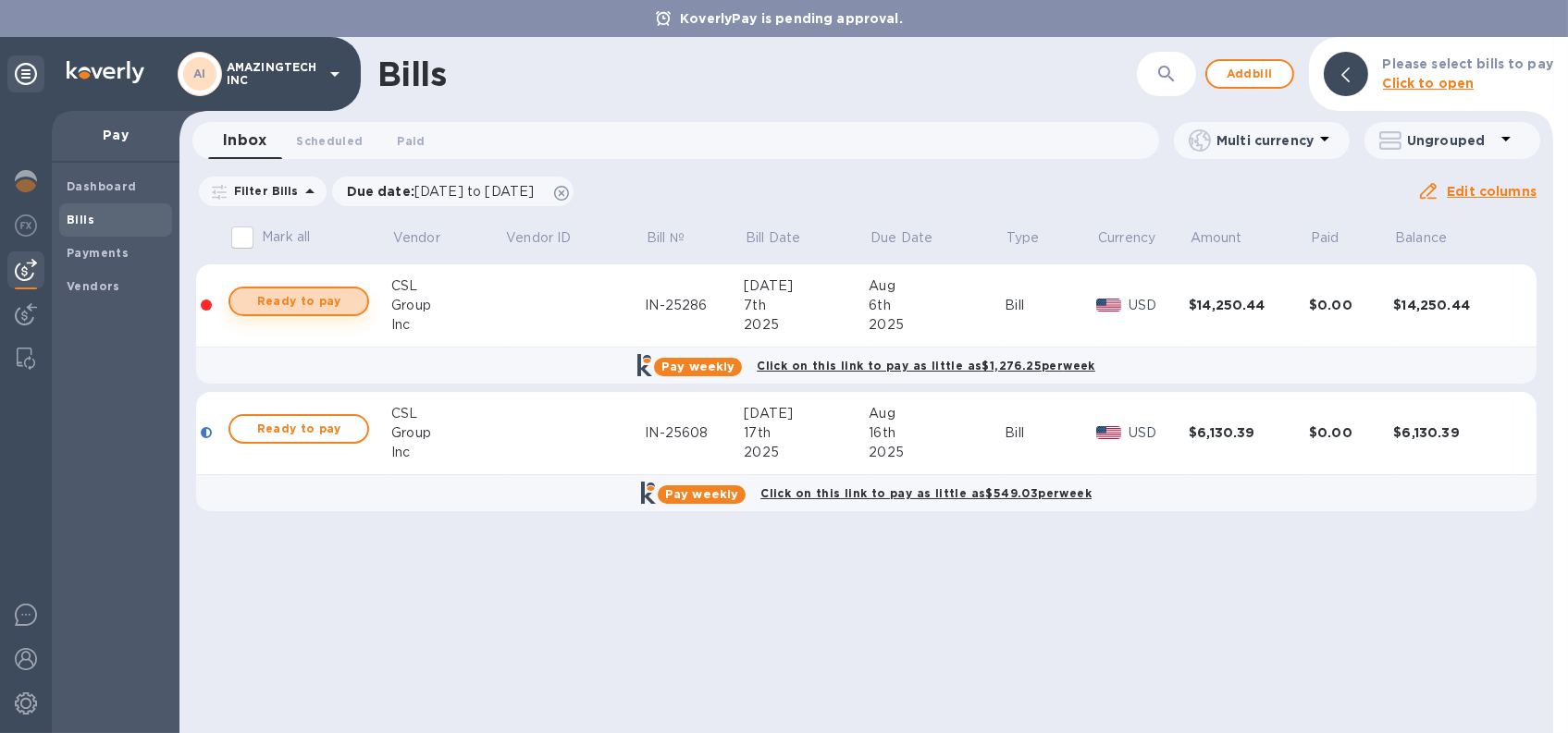
click at [346, 306] on span "Ready to pay" at bounding box center [298, 301] width 107 height 23
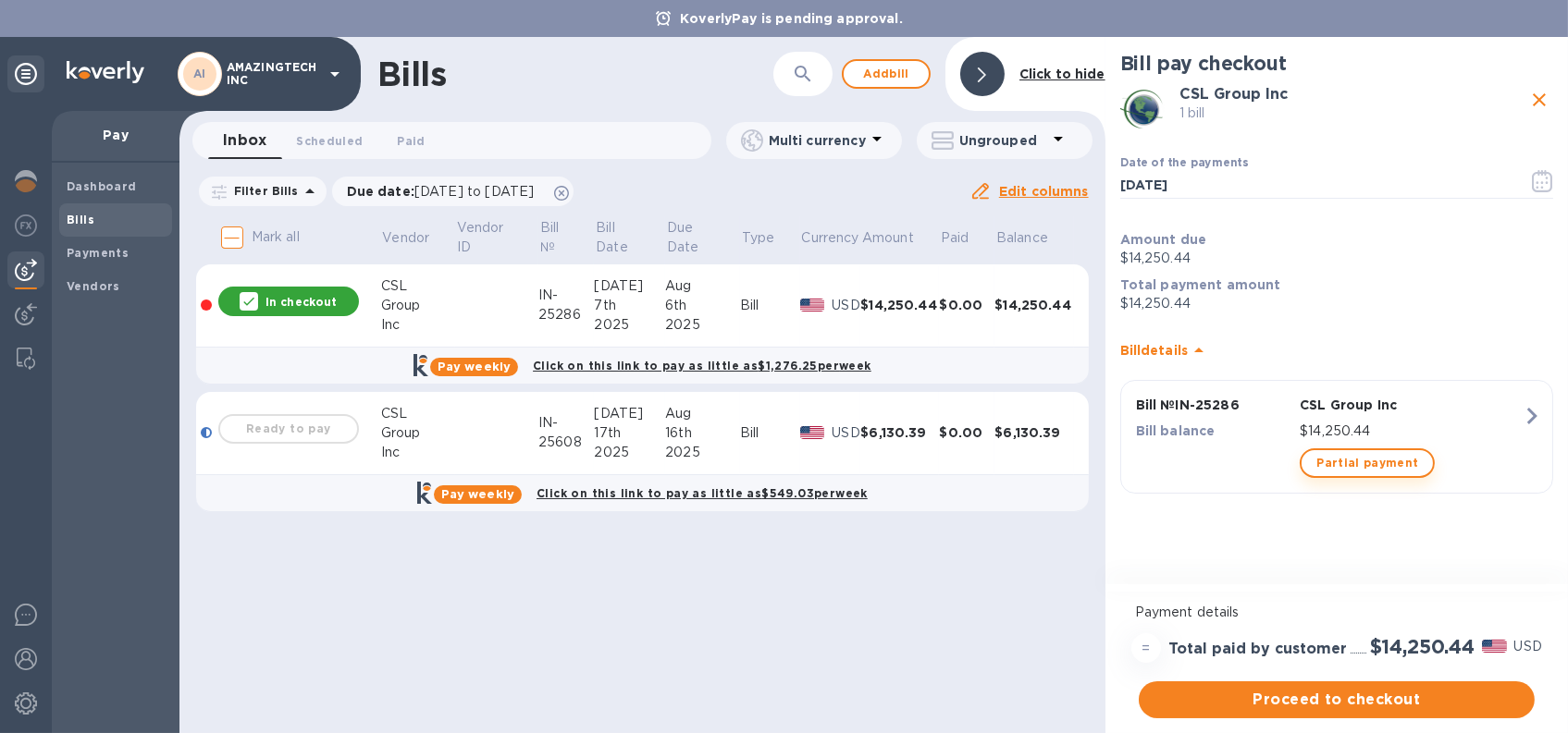
click at [1333, 456] on span "Partial payment" at bounding box center [1366, 463] width 101 height 23
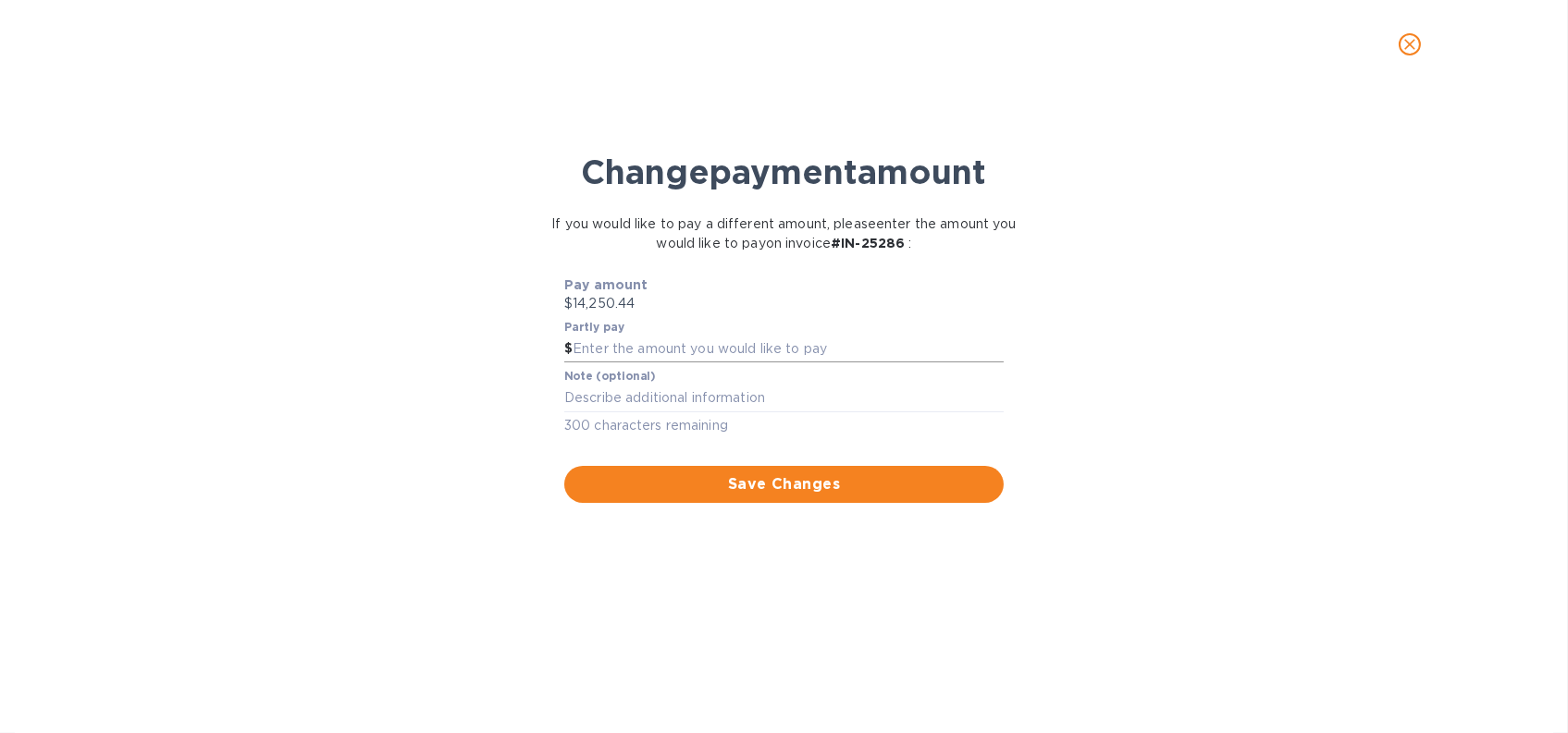
click at [724, 350] on input "text" at bounding box center [788, 349] width 431 height 28
type input "9,000"
click at [731, 395] on textarea at bounding box center [784, 398] width 439 height 16
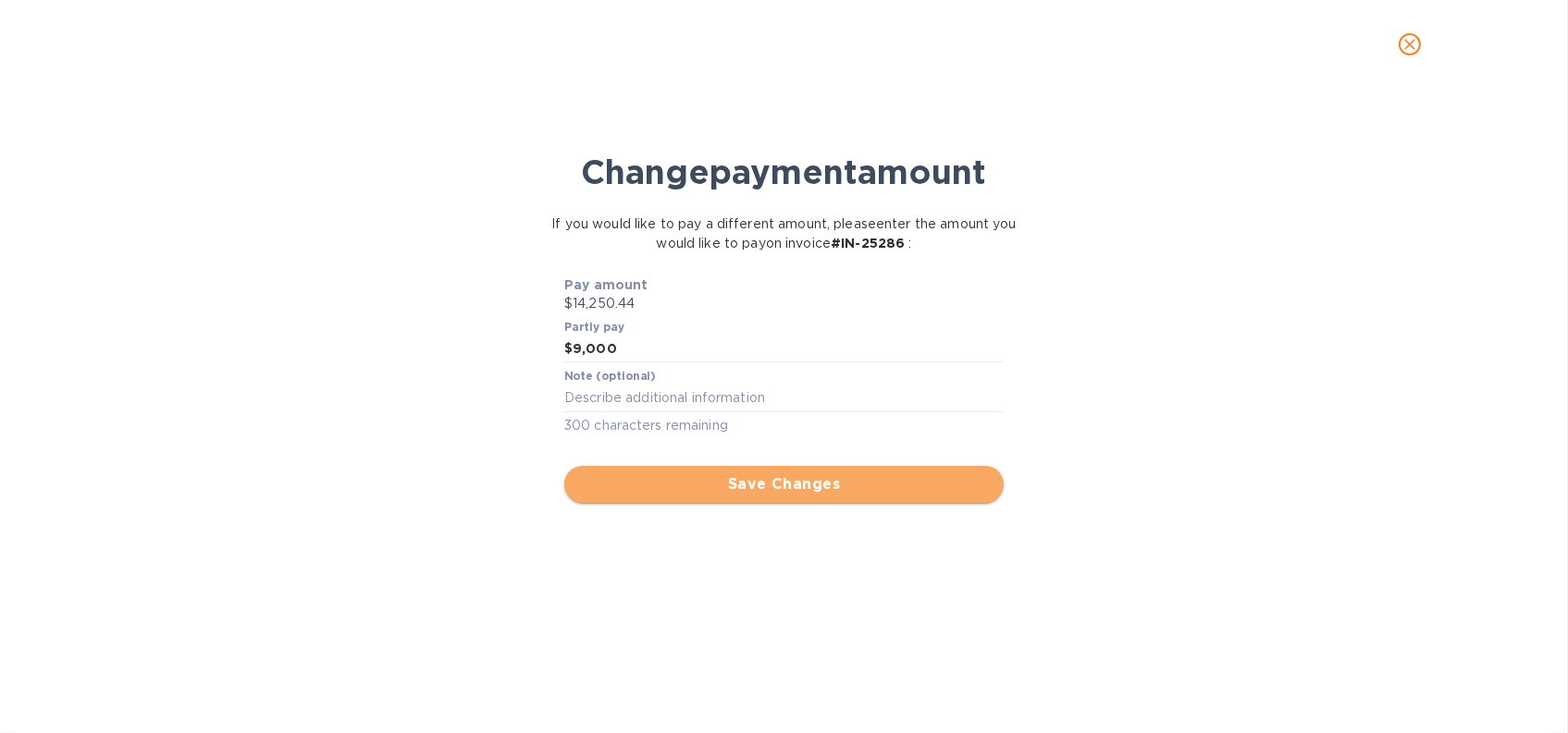
click at [740, 476] on span "Save Changes" at bounding box center [784, 484] width 409 height 23
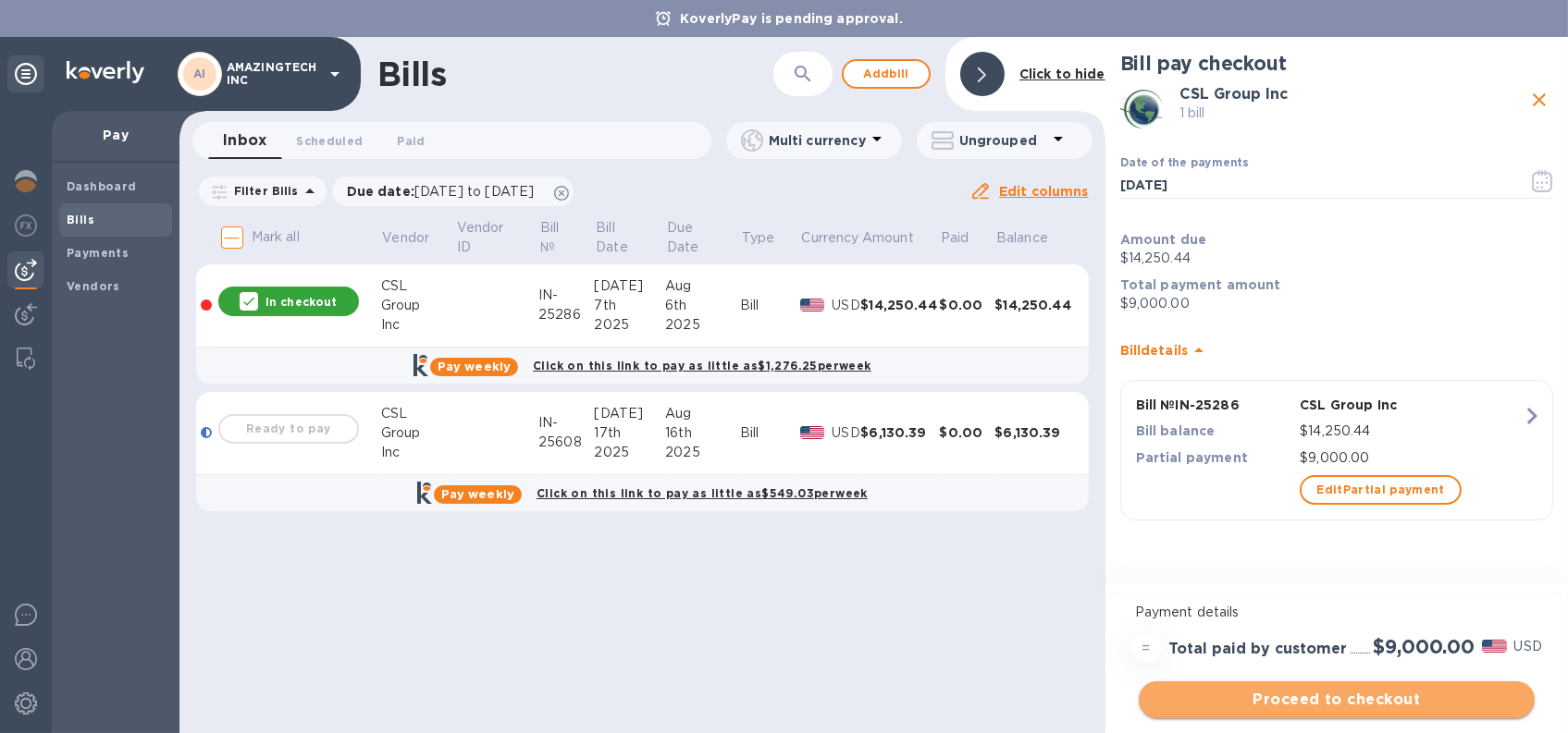
click at [1374, 704] on span "Proceed to checkout" at bounding box center [1337, 700] width 366 height 23
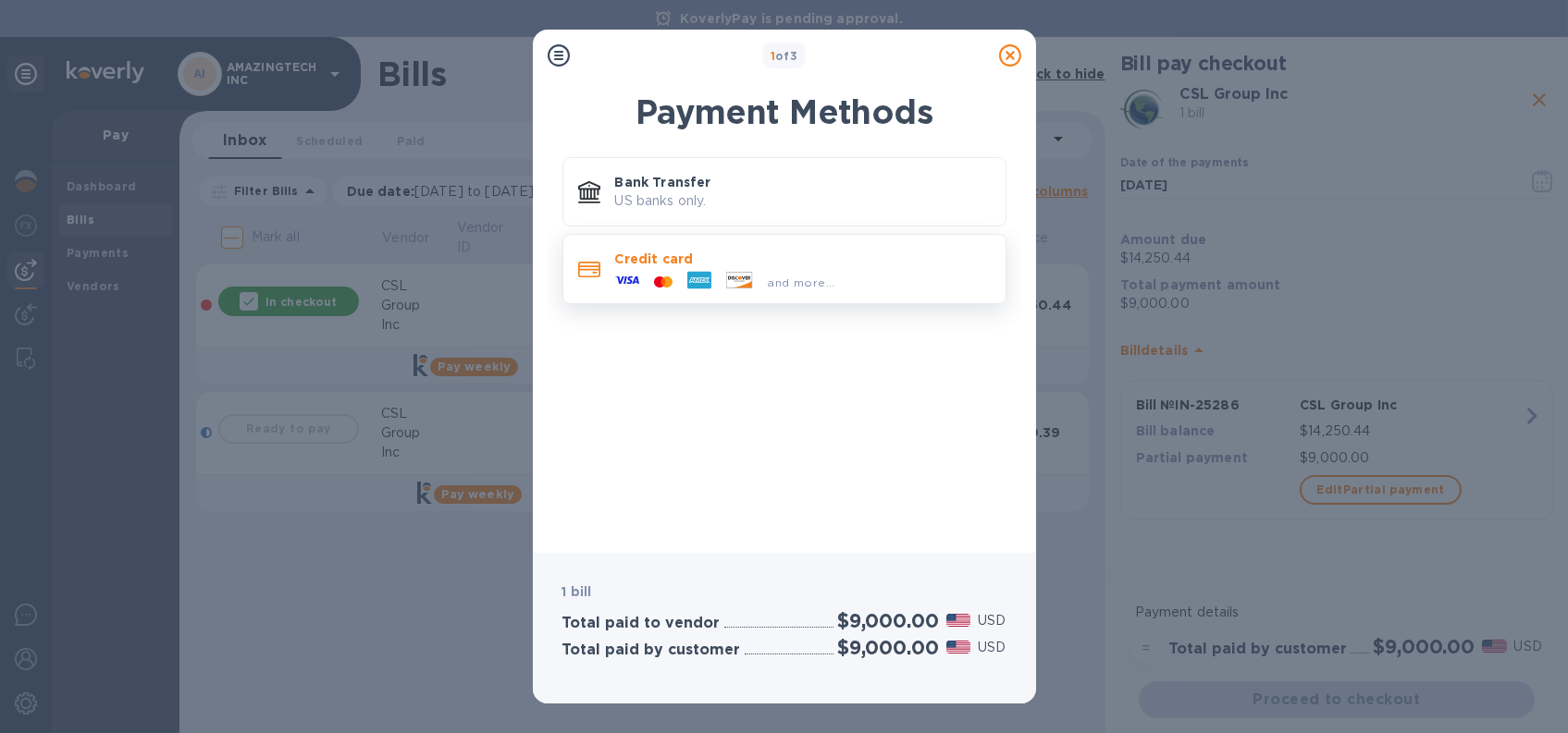
click at [806, 285] on span "and more..." at bounding box center [801, 282] width 68 height 14
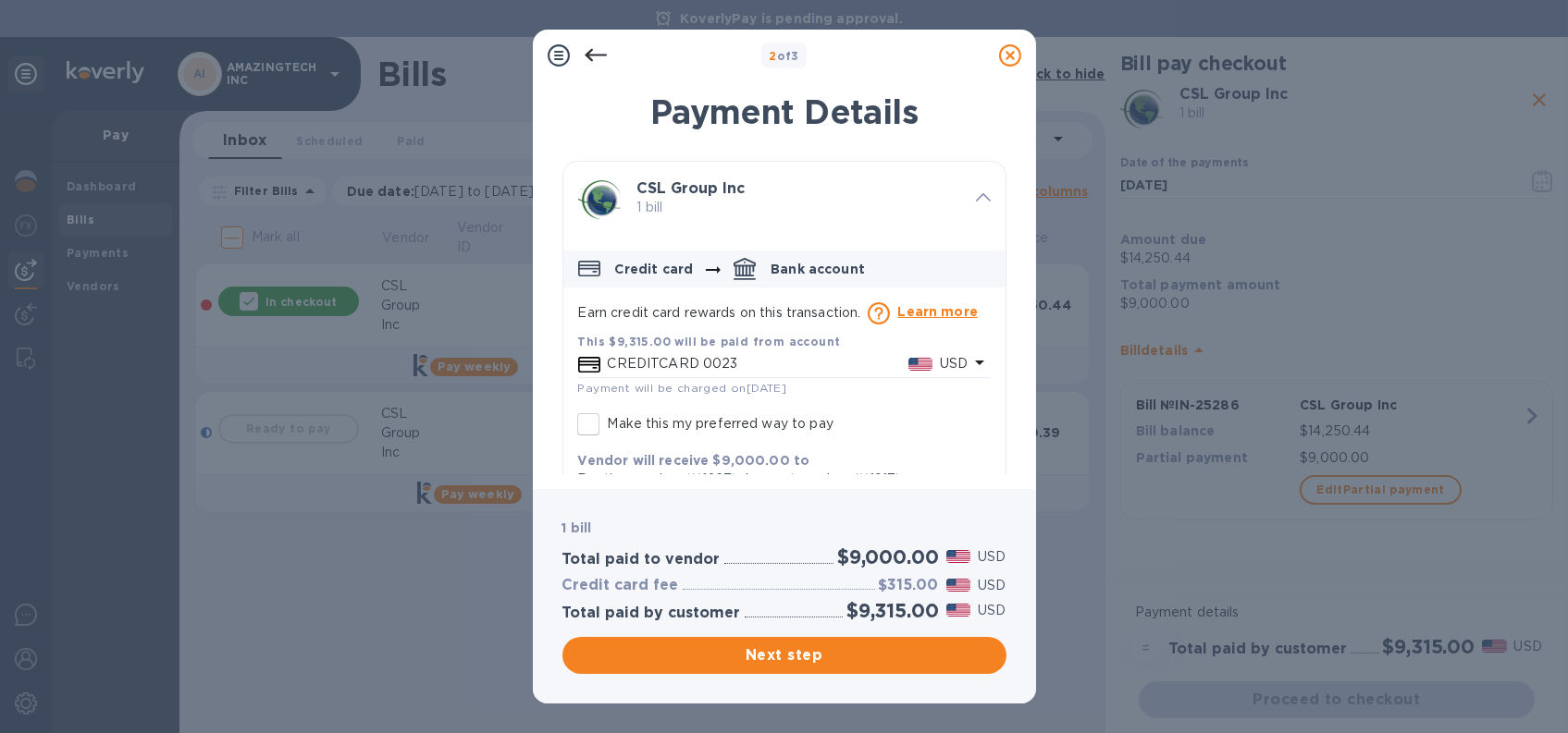
click at [972, 359] on icon "default-method" at bounding box center [979, 362] width 23 height 23
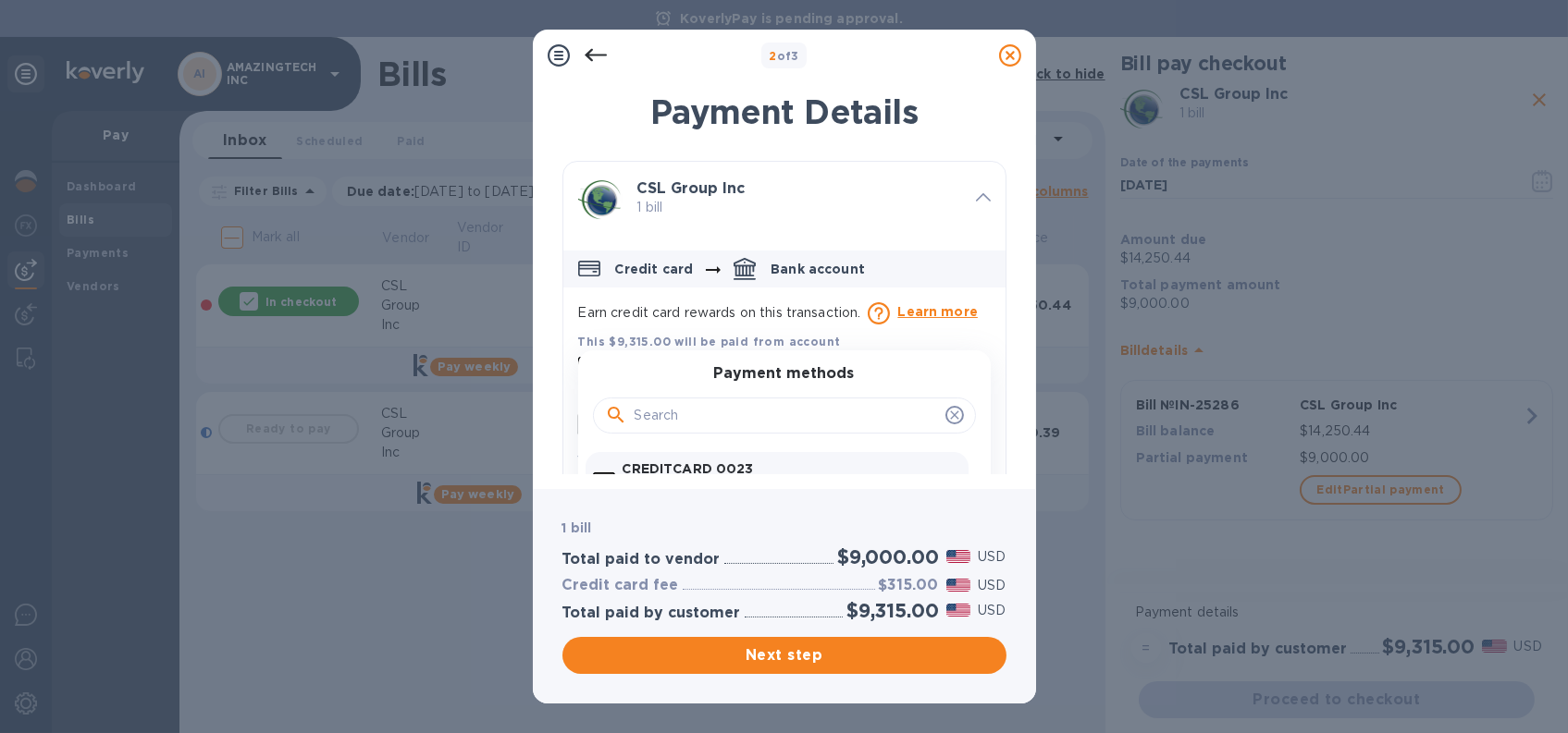
scroll to position [185, 0]
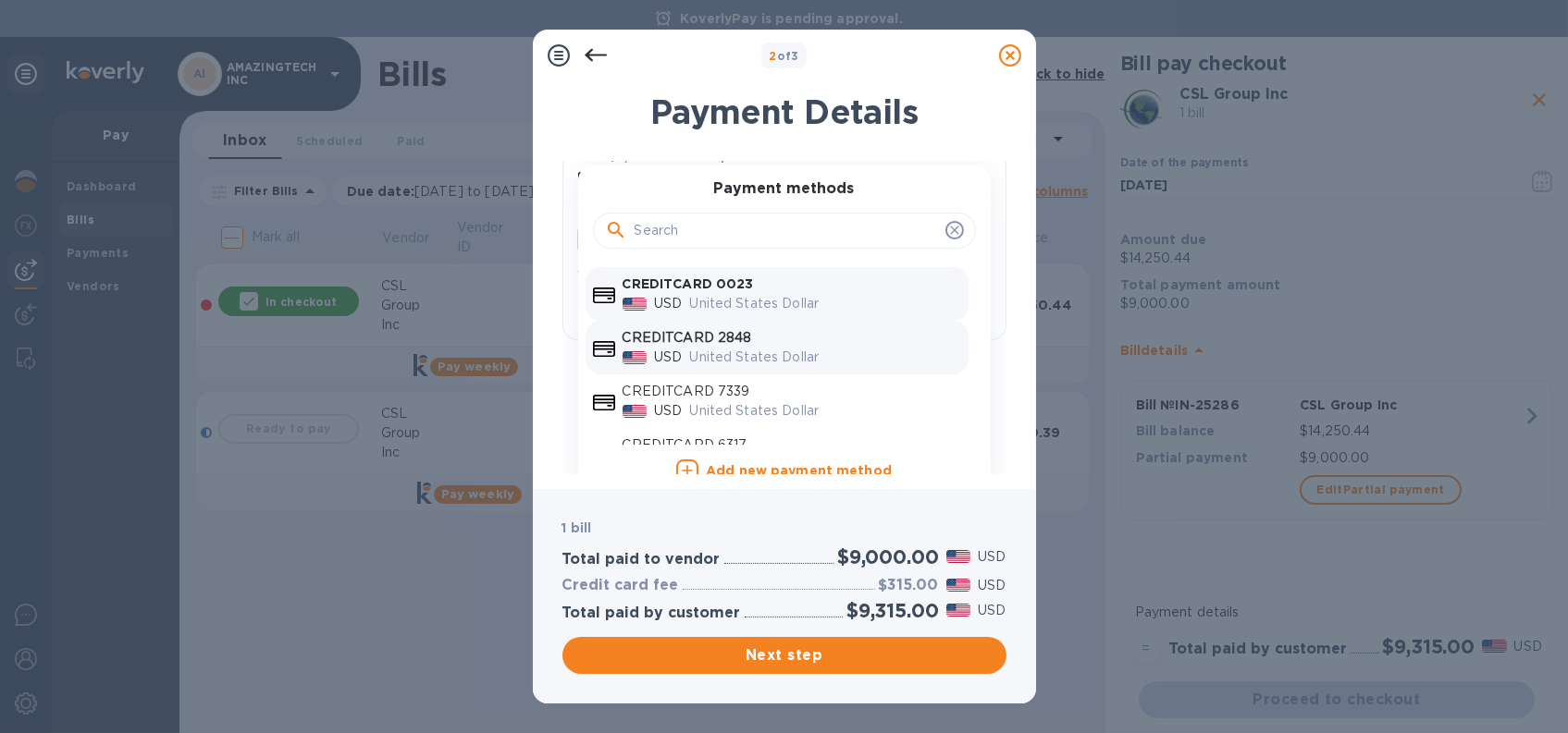
click at [881, 358] on p "United States Dollar" at bounding box center [825, 357] width 271 height 20
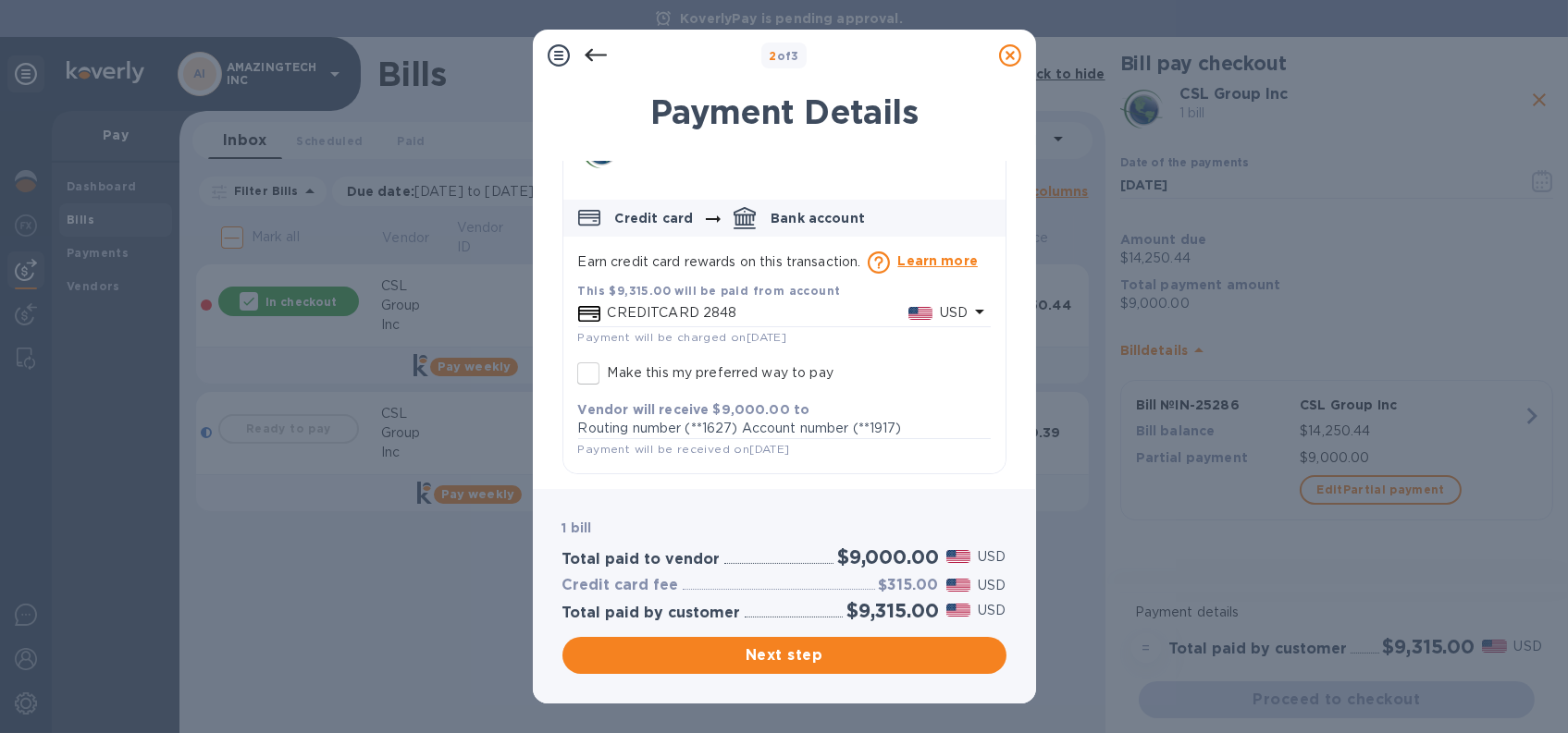
scroll to position [51, 0]
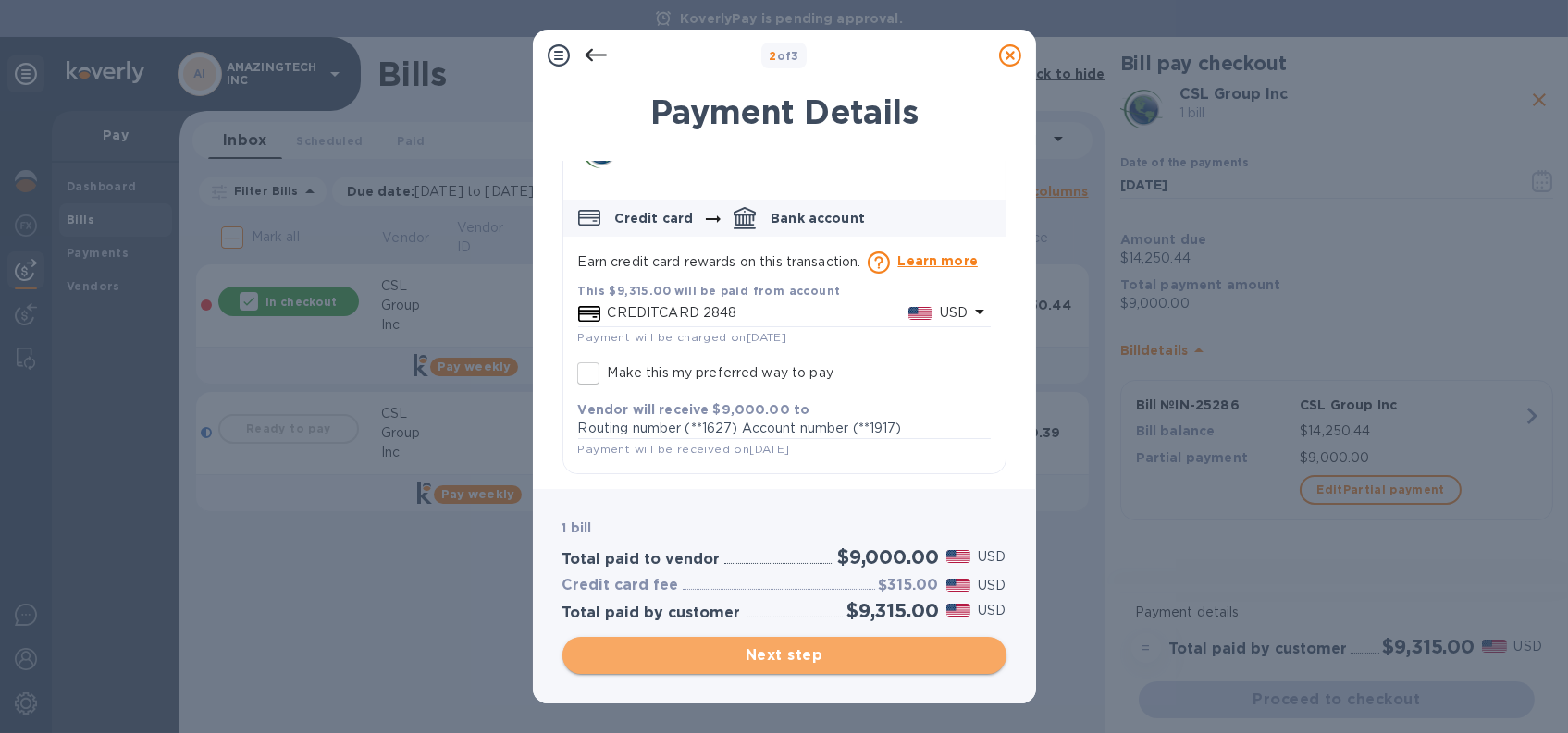
click at [812, 661] on span "Next step" at bounding box center [784, 655] width 414 height 23
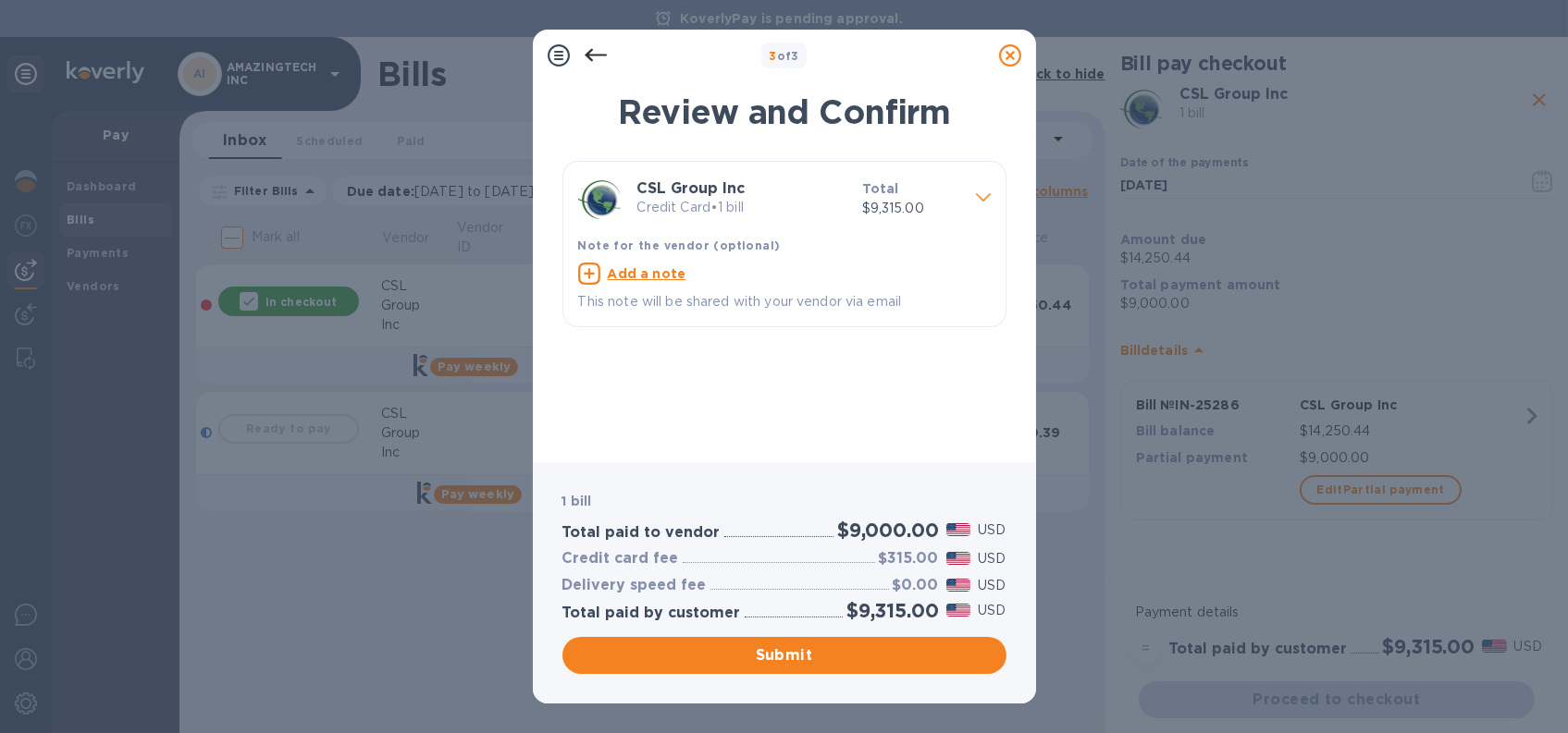
click at [999, 54] on icon at bounding box center [1010, 55] width 23 height 23
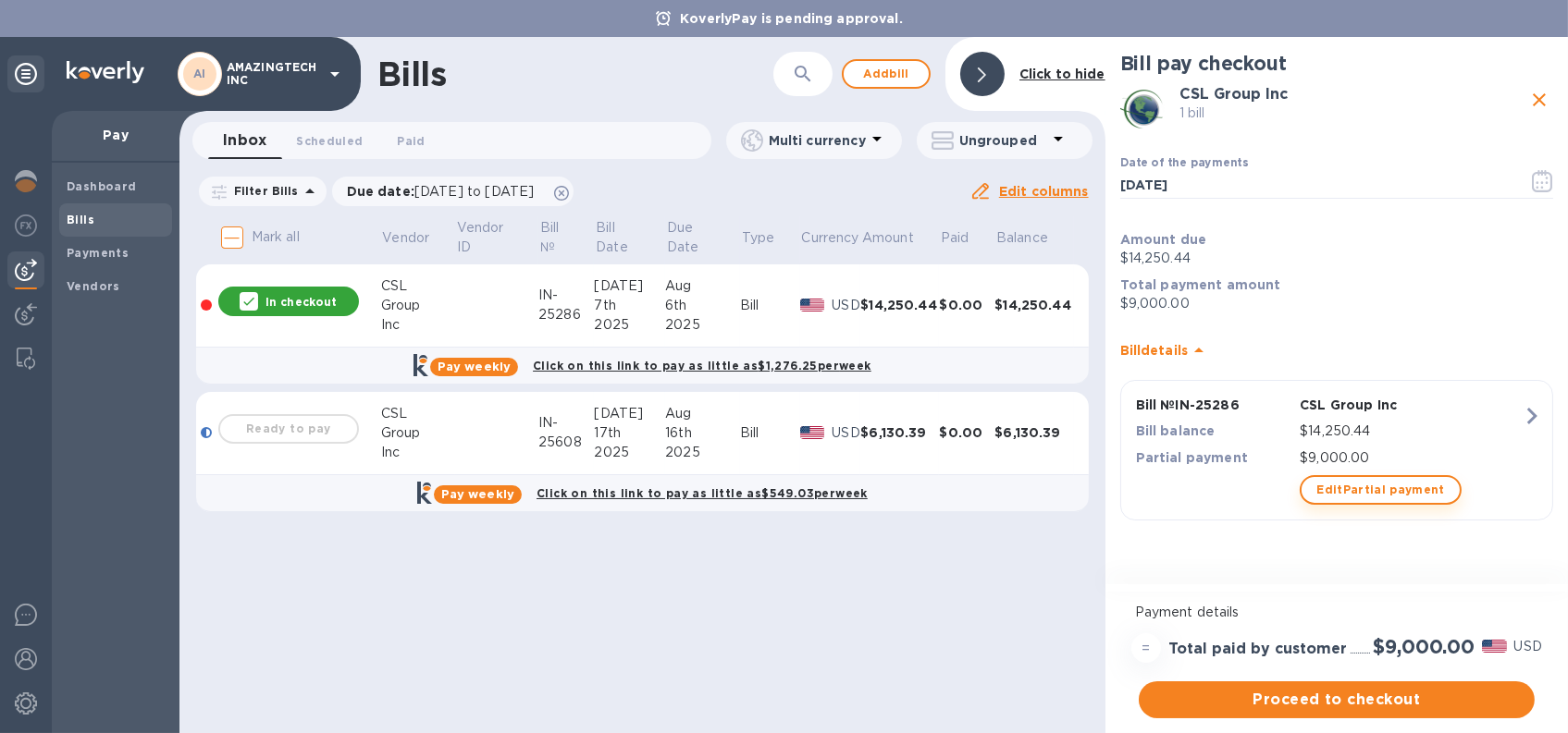
click at [1423, 491] on span "Edit Partial payment" at bounding box center [1380, 490] width 129 height 23
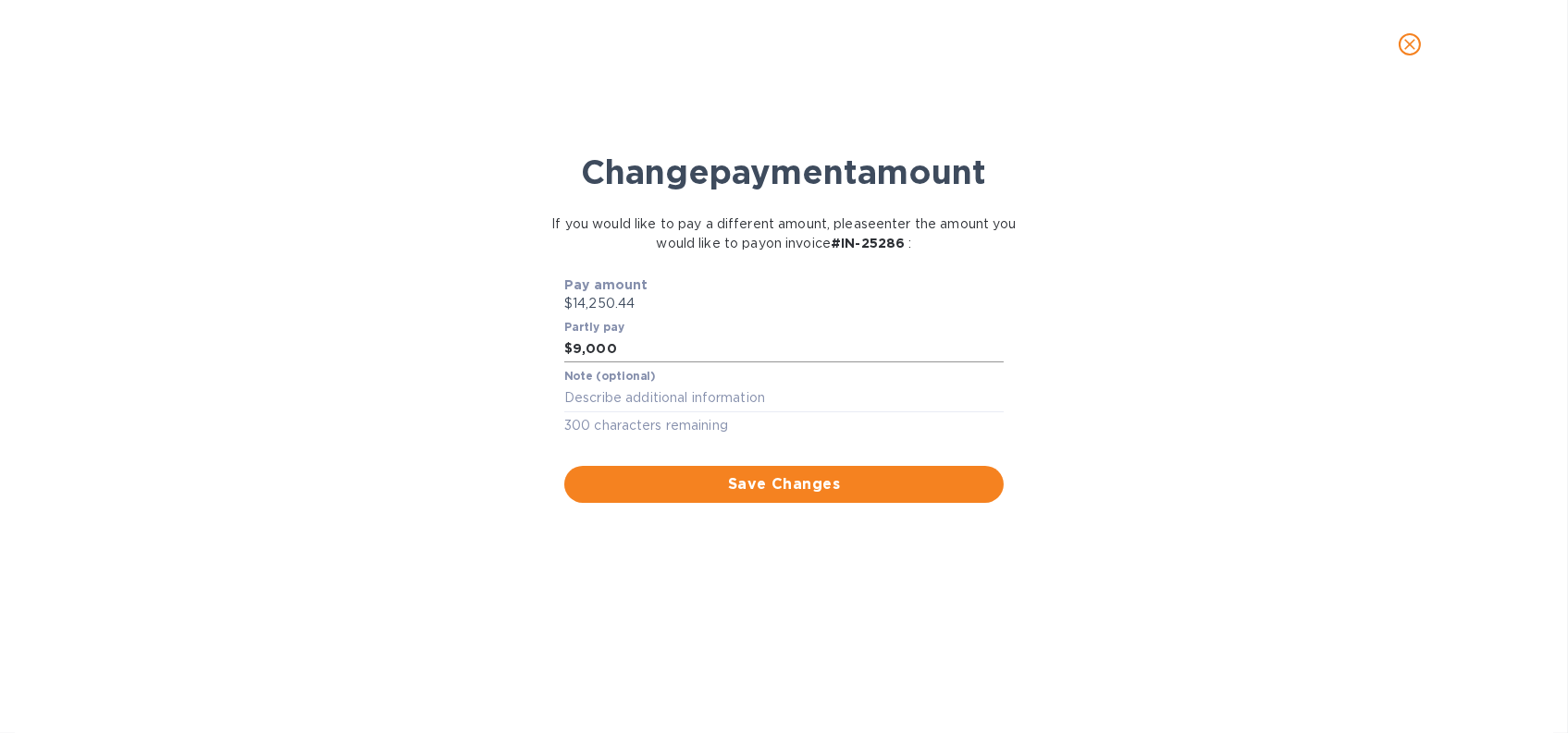
click at [638, 345] on input "9,000" at bounding box center [788, 349] width 431 height 28
type input "8,500"
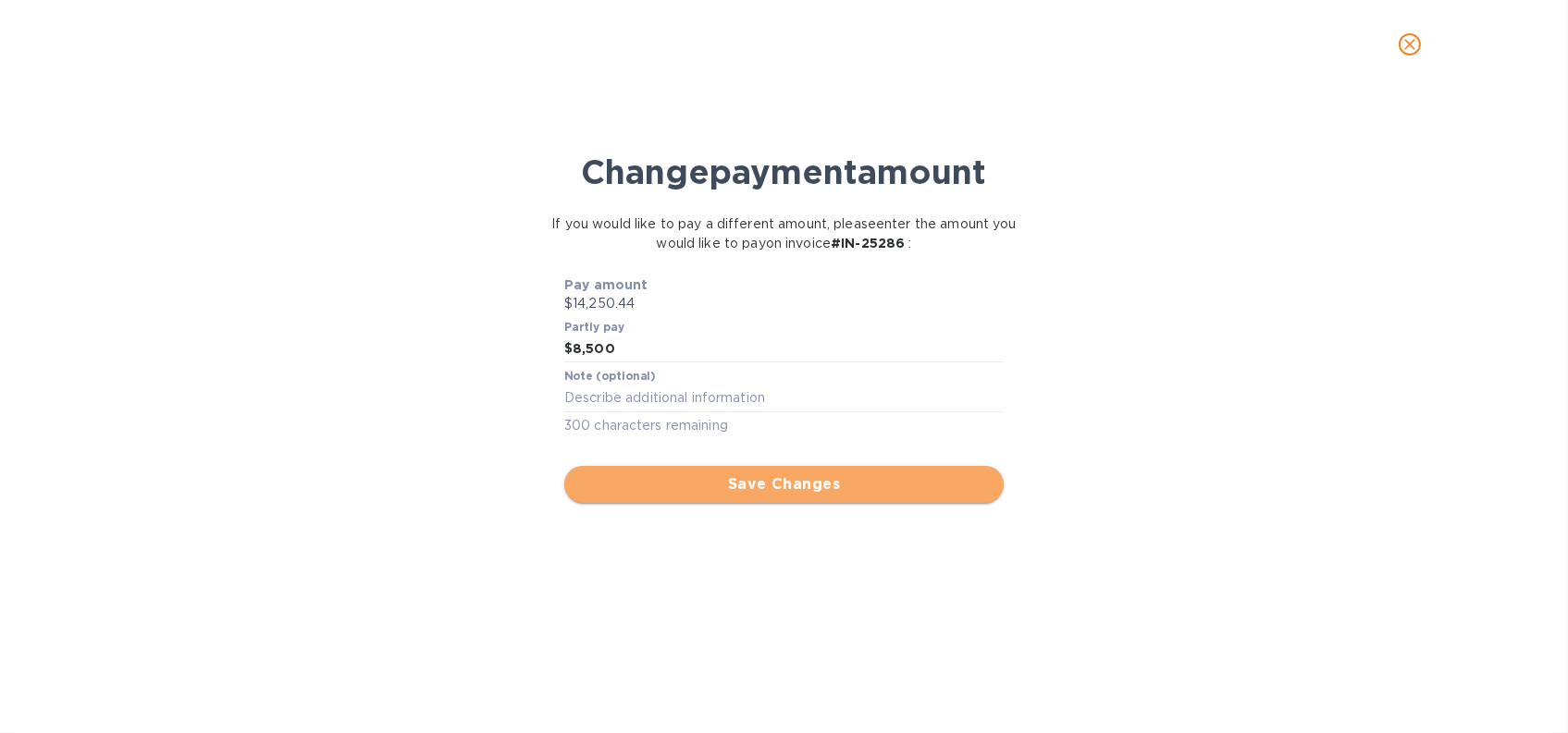
click at [745, 476] on span "Save Changes" at bounding box center [784, 484] width 409 height 23
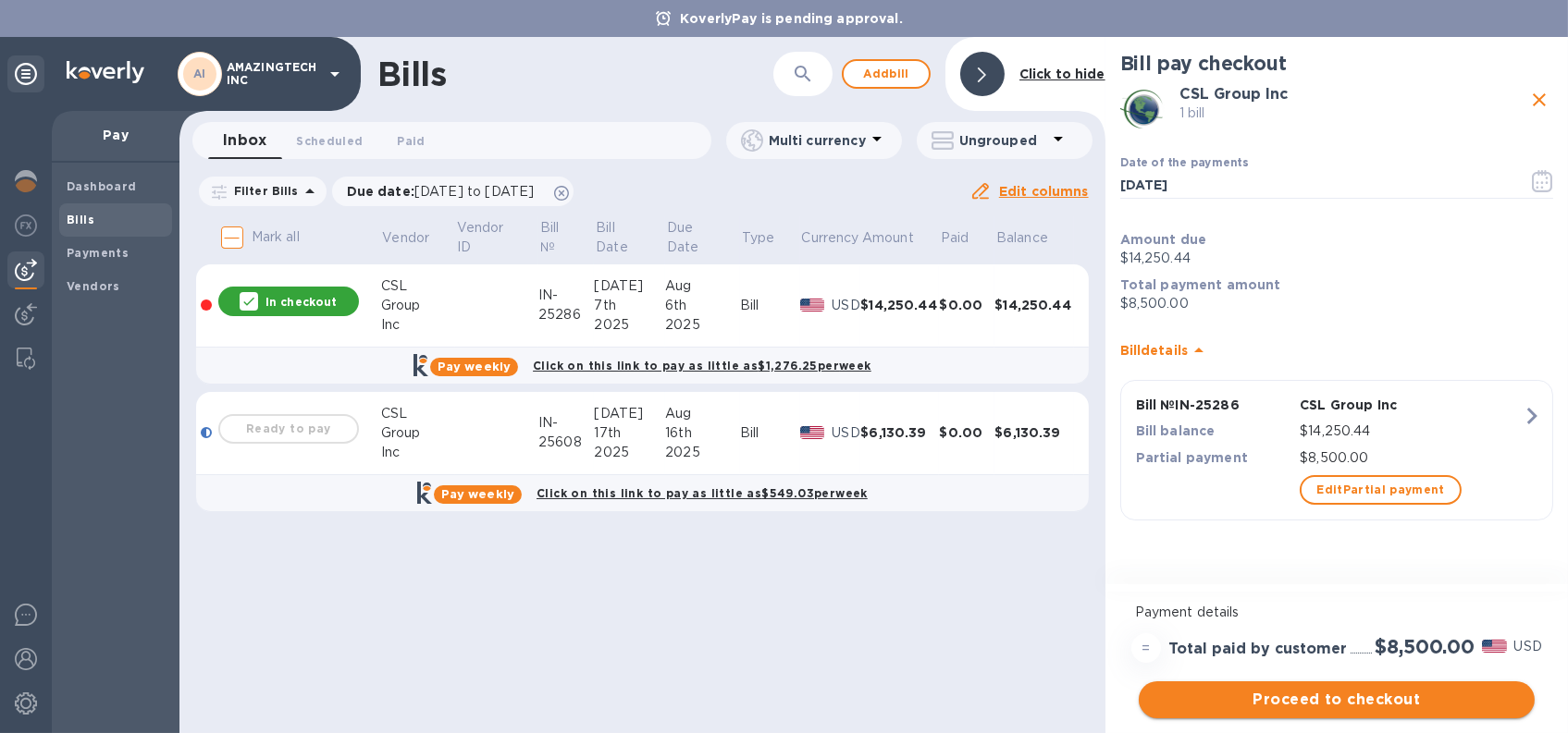
click at [1295, 689] on span "Proceed to checkout" at bounding box center [1337, 700] width 366 height 23
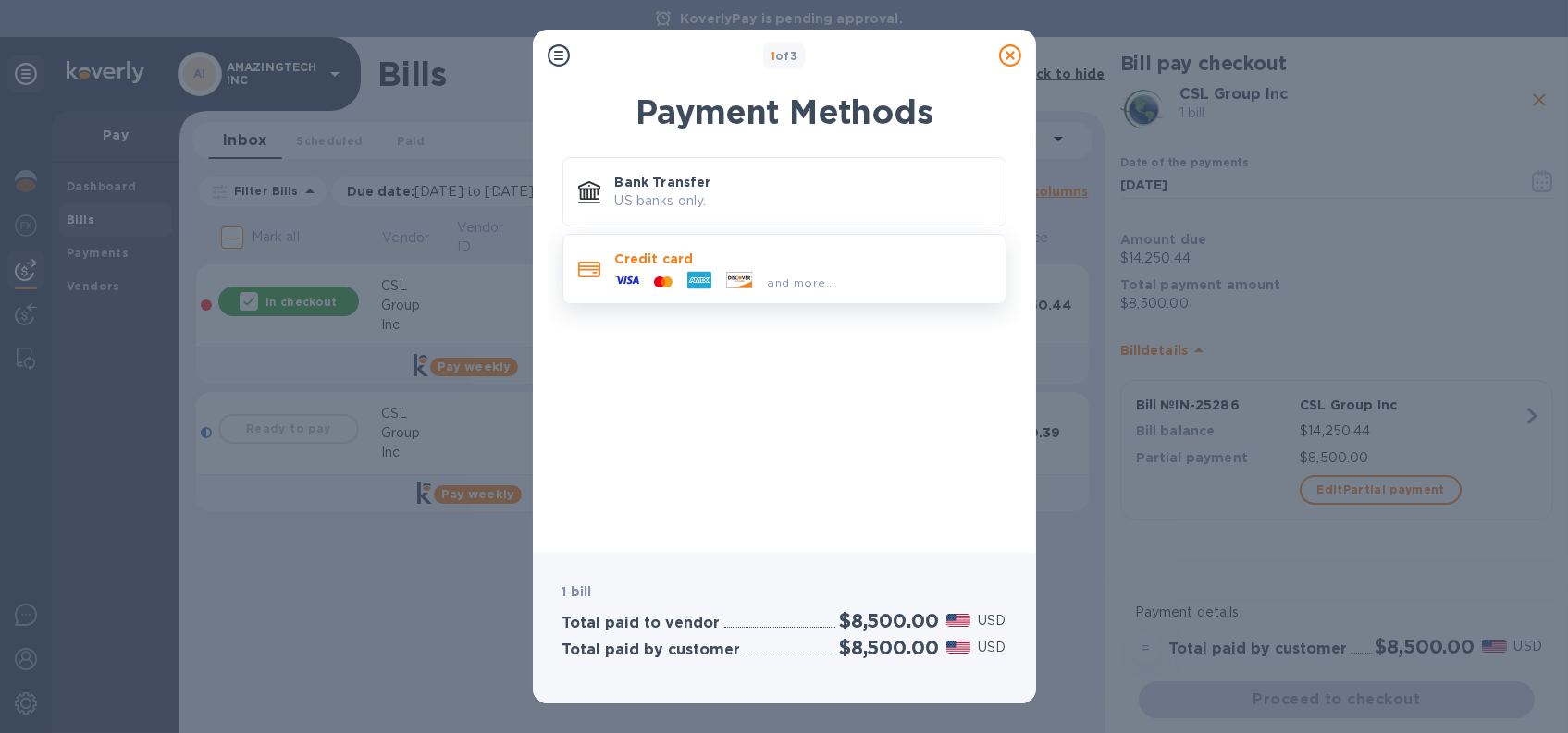
click at [697, 269] on icon at bounding box center [699, 280] width 24 height 24
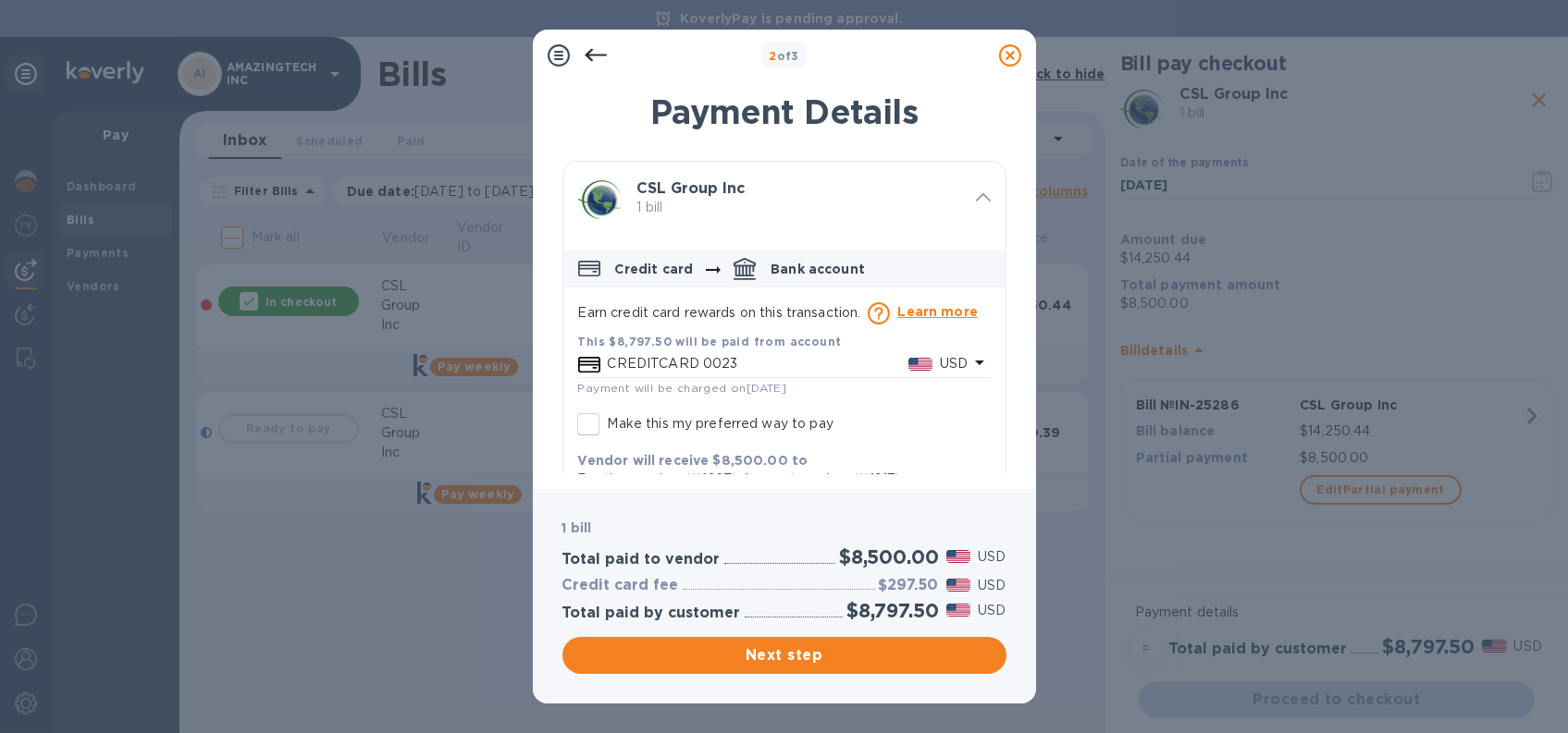
click at [975, 362] on icon "default-method" at bounding box center [979, 363] width 9 height 5
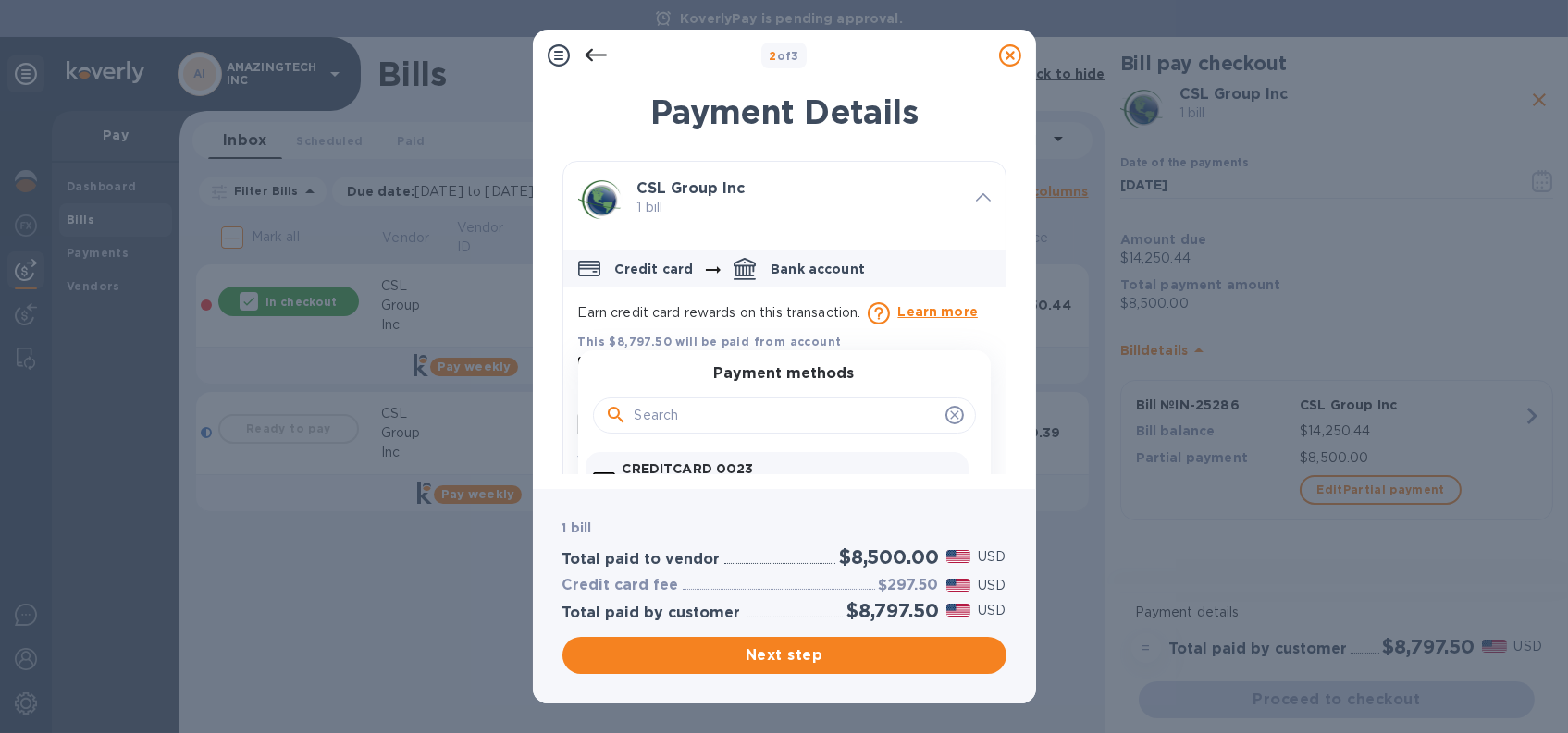
scroll to position [185, 0]
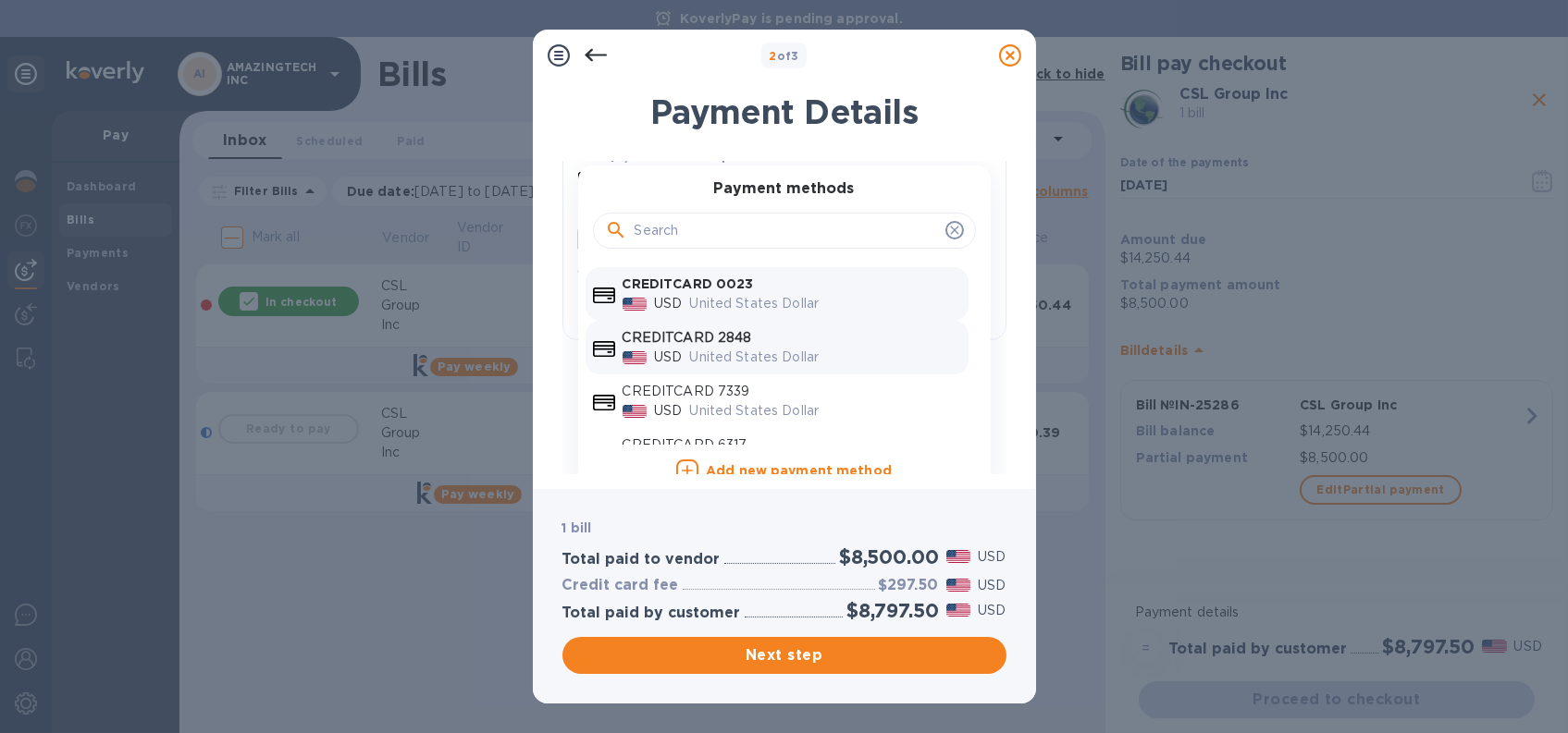
click at [845, 360] on p "United States Dollar" at bounding box center [825, 357] width 271 height 20
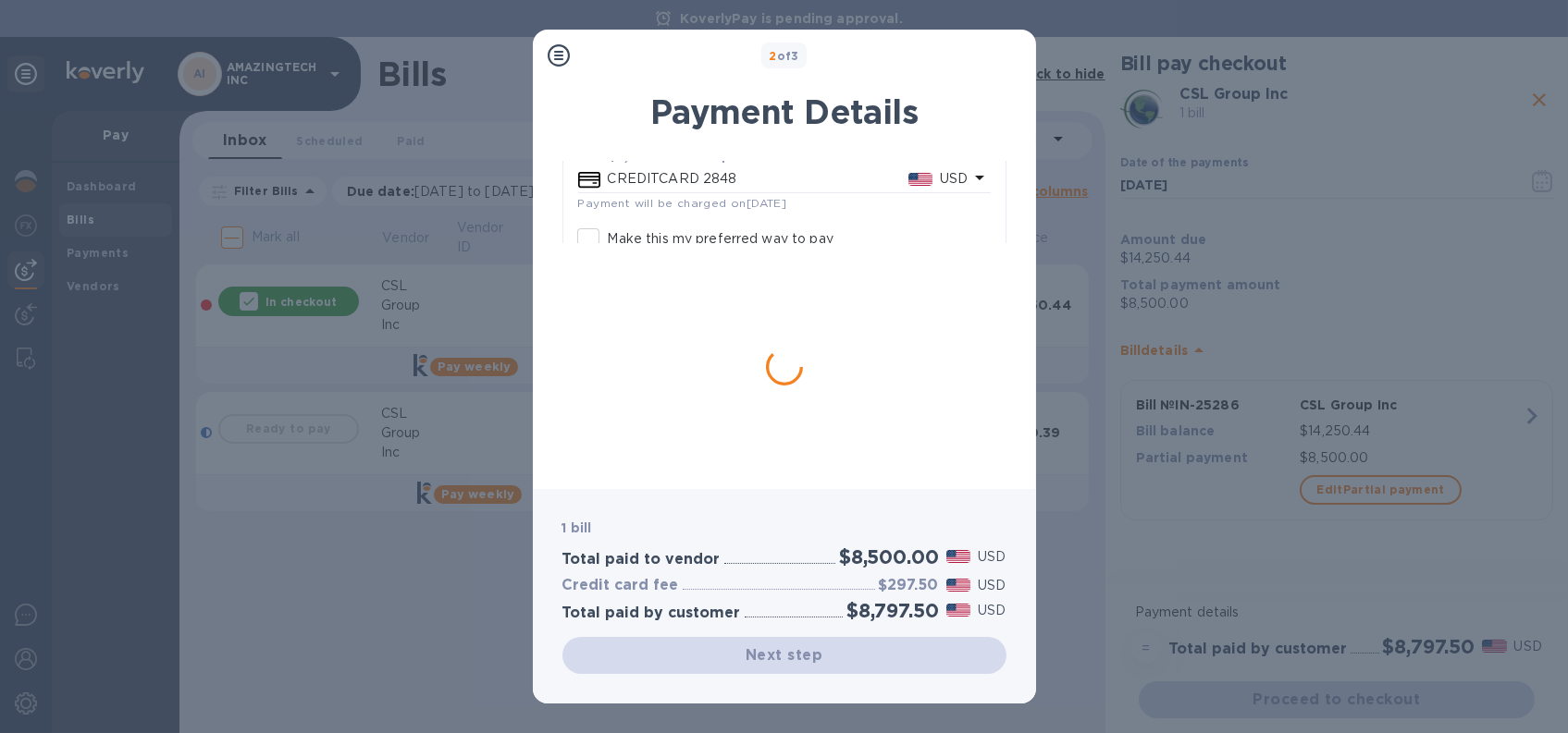
scroll to position [51, 0]
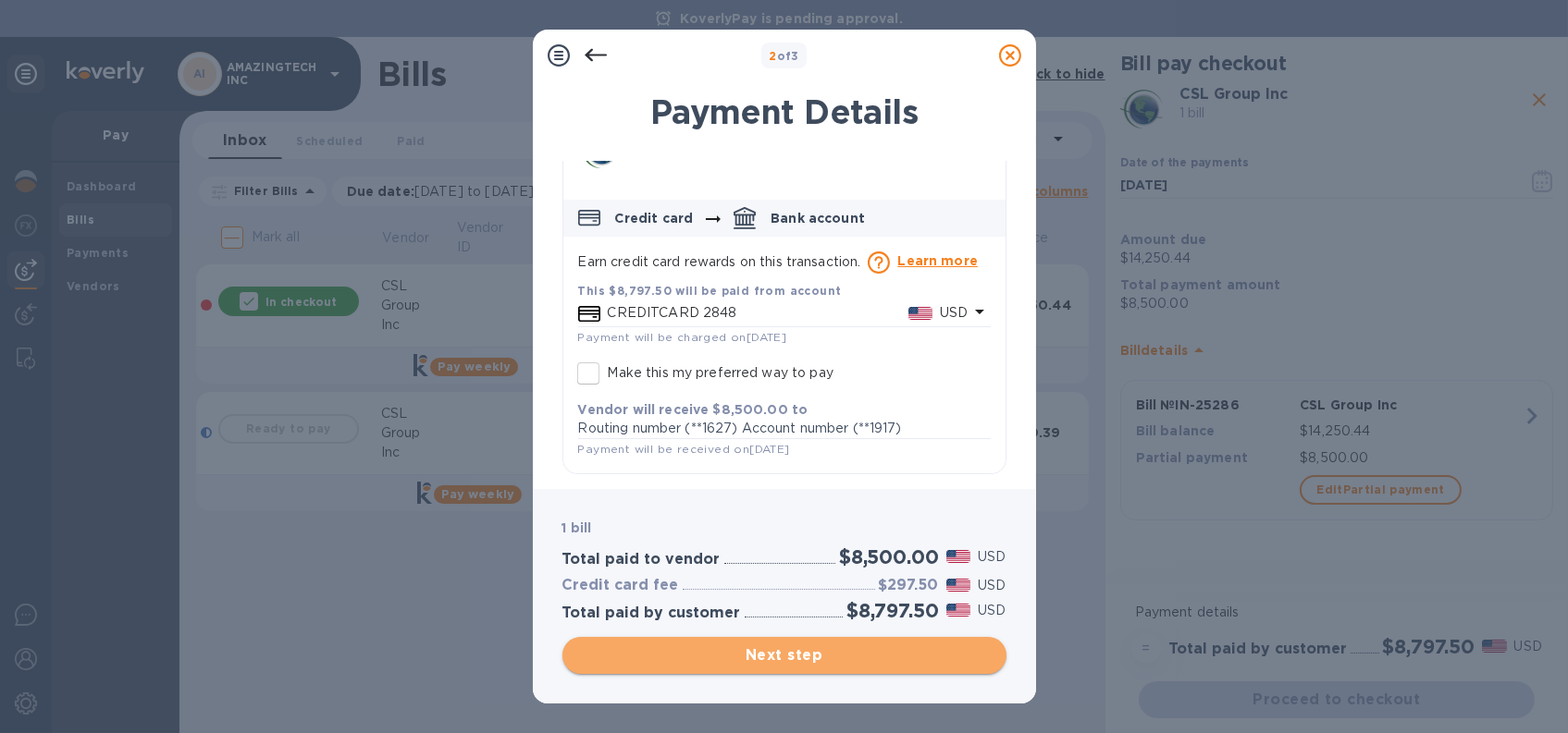
click at [811, 649] on span "Next step" at bounding box center [784, 655] width 414 height 23
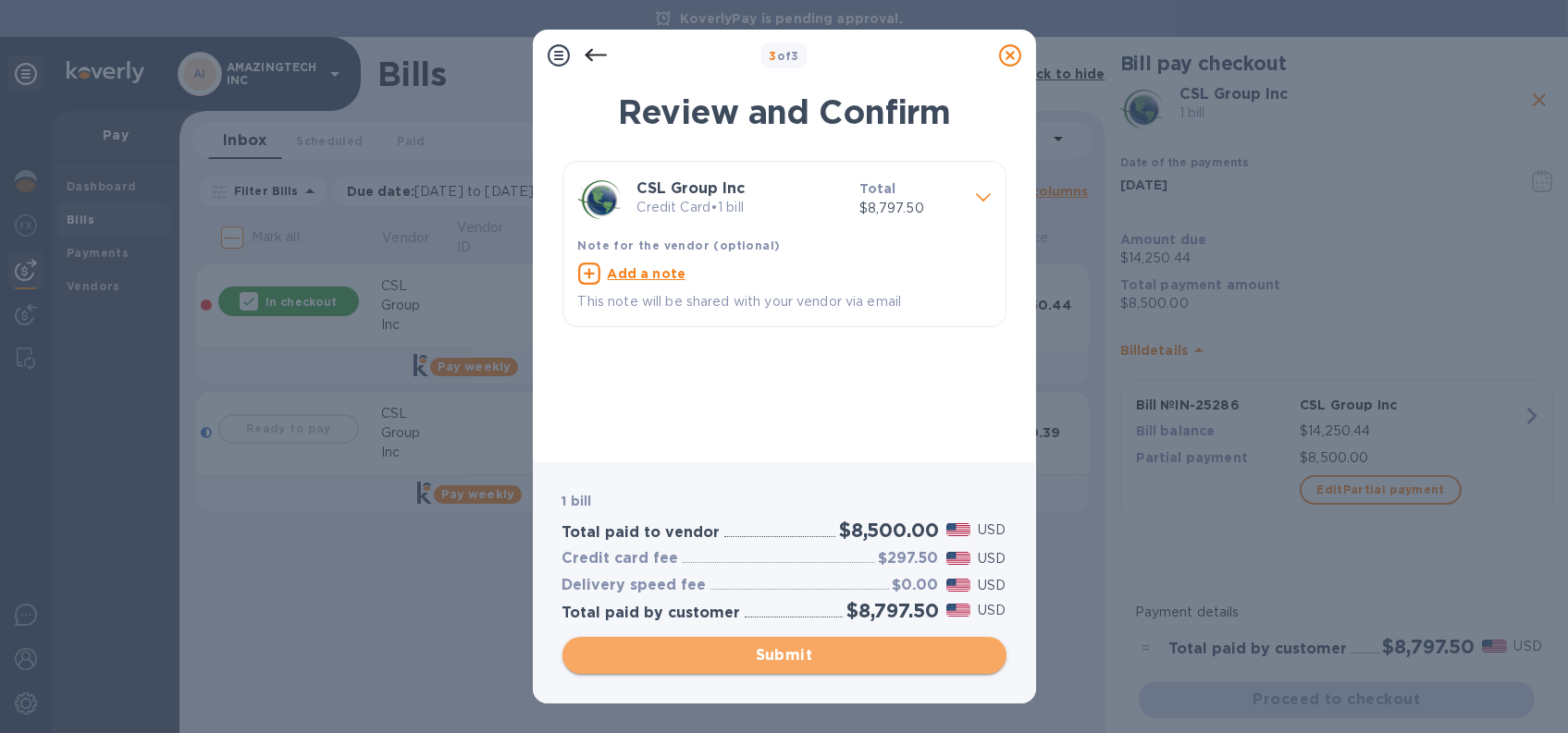
click at [785, 653] on span "Submit" at bounding box center [784, 655] width 414 height 23
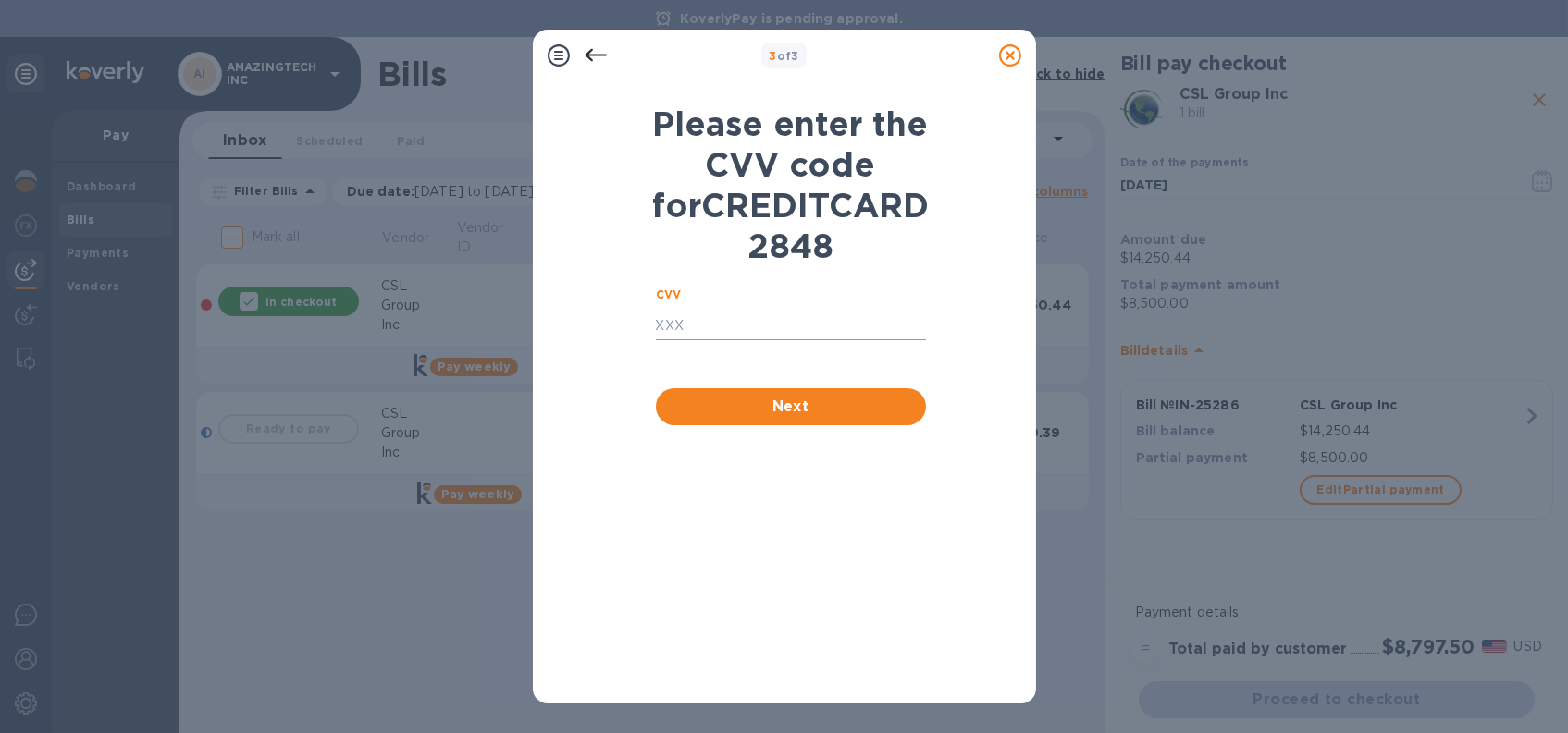
click at [709, 340] on input "text" at bounding box center [790, 327] width 270 height 28
type input "859"
click at [717, 418] on span "Next" at bounding box center [790, 406] width 240 height 23
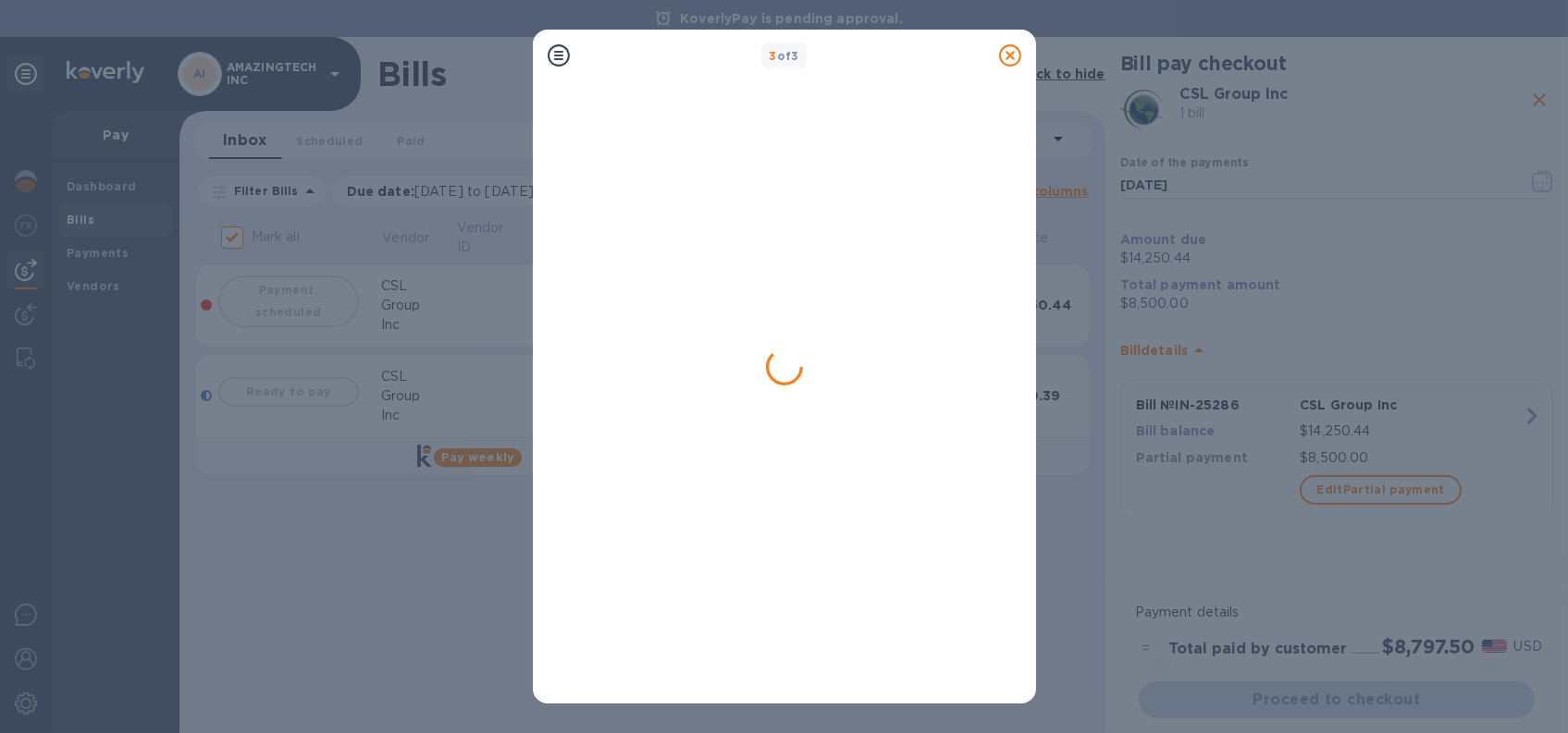
checkbox input "false"
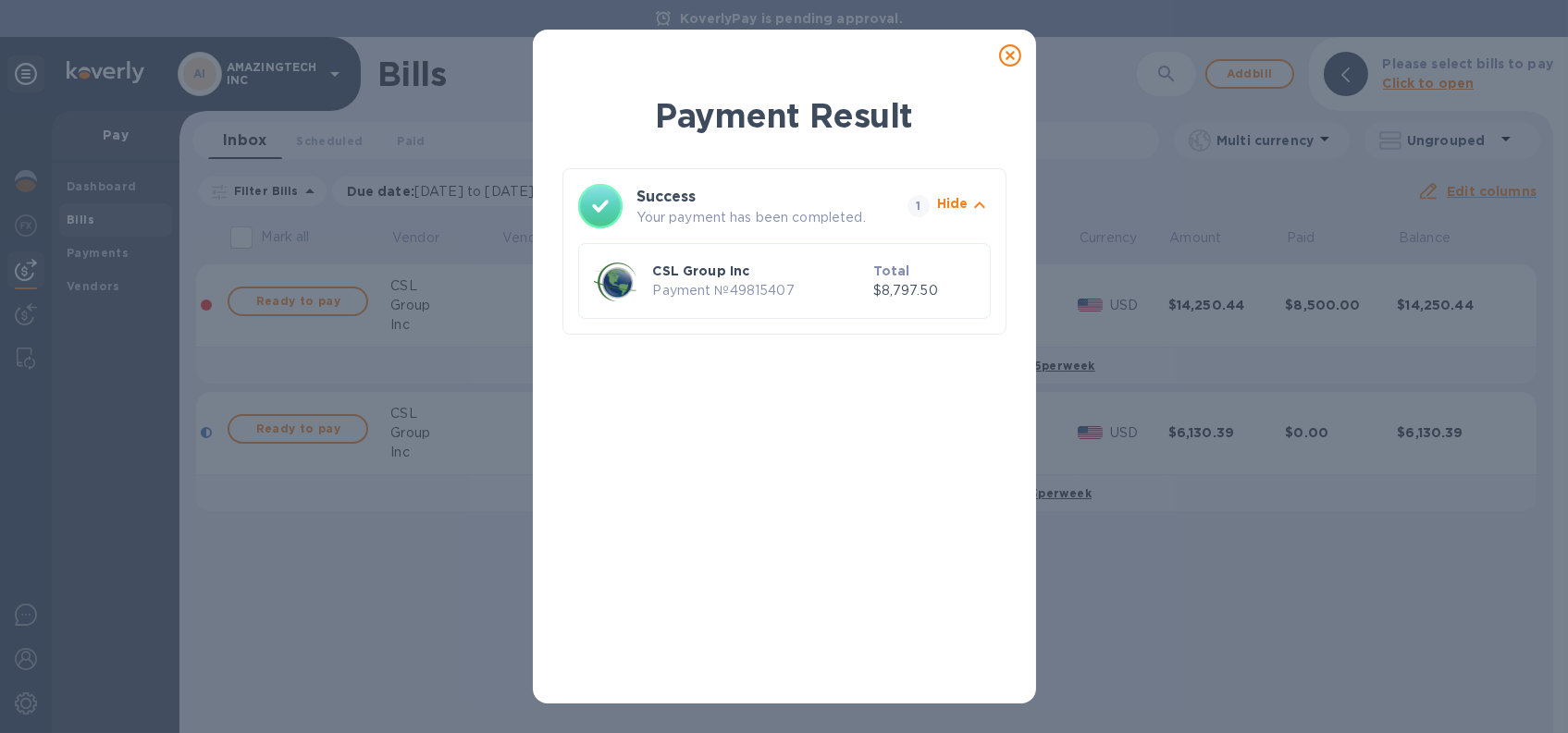
click at [1020, 47] on icon at bounding box center [1010, 55] width 23 height 23
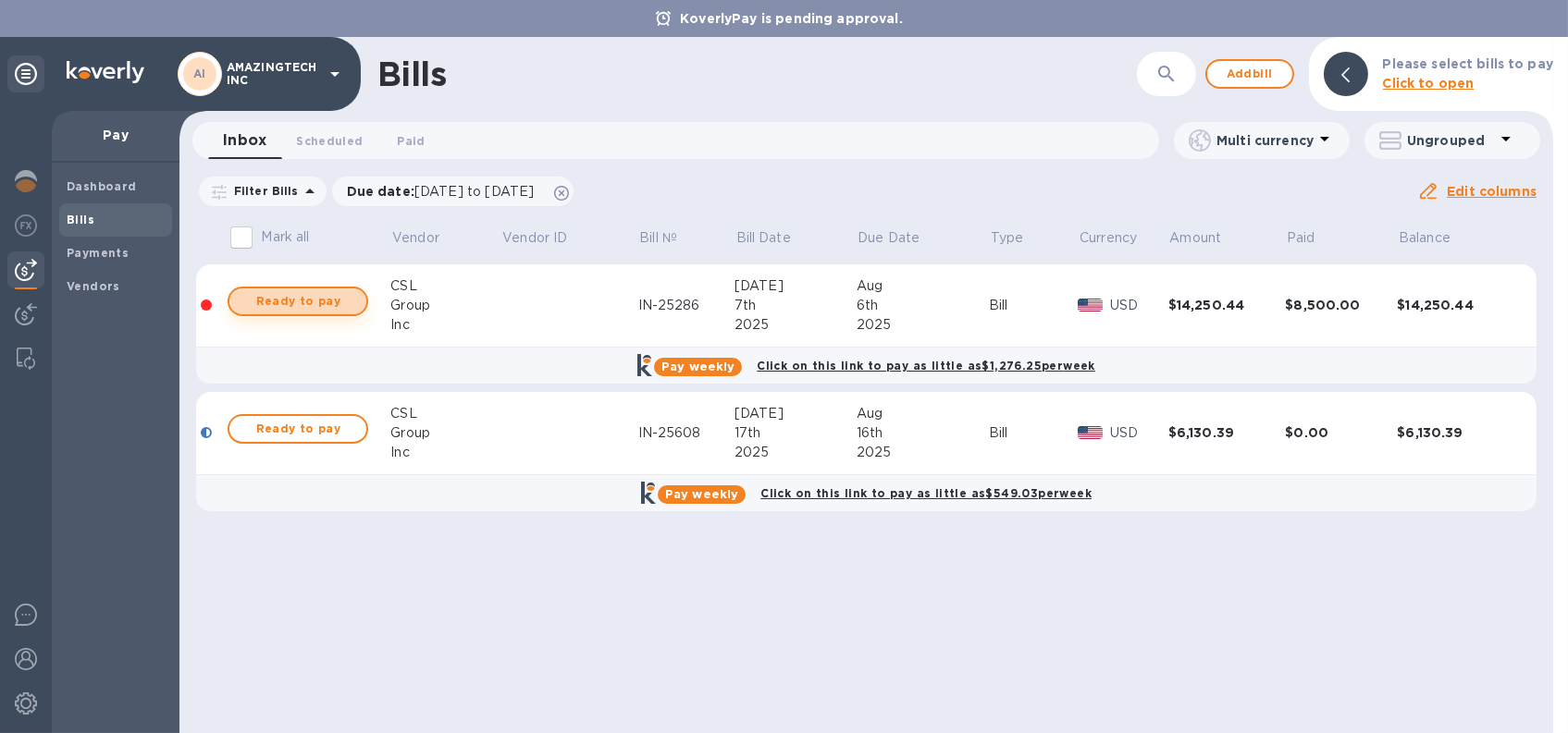
click at [324, 299] on span "Ready to pay" at bounding box center [297, 301] width 107 height 23
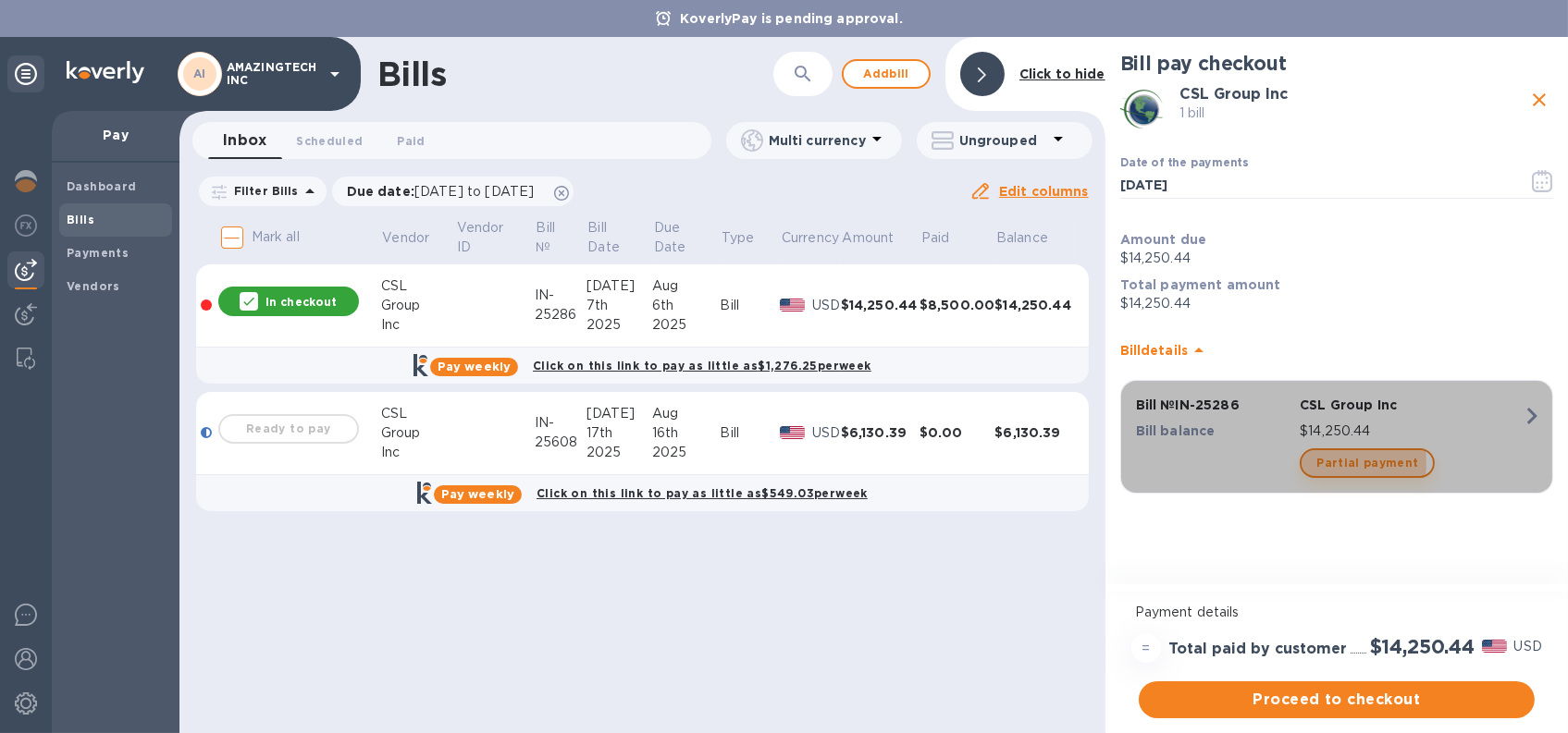
click at [1318, 463] on span "Partial payment" at bounding box center [1366, 463] width 101 height 23
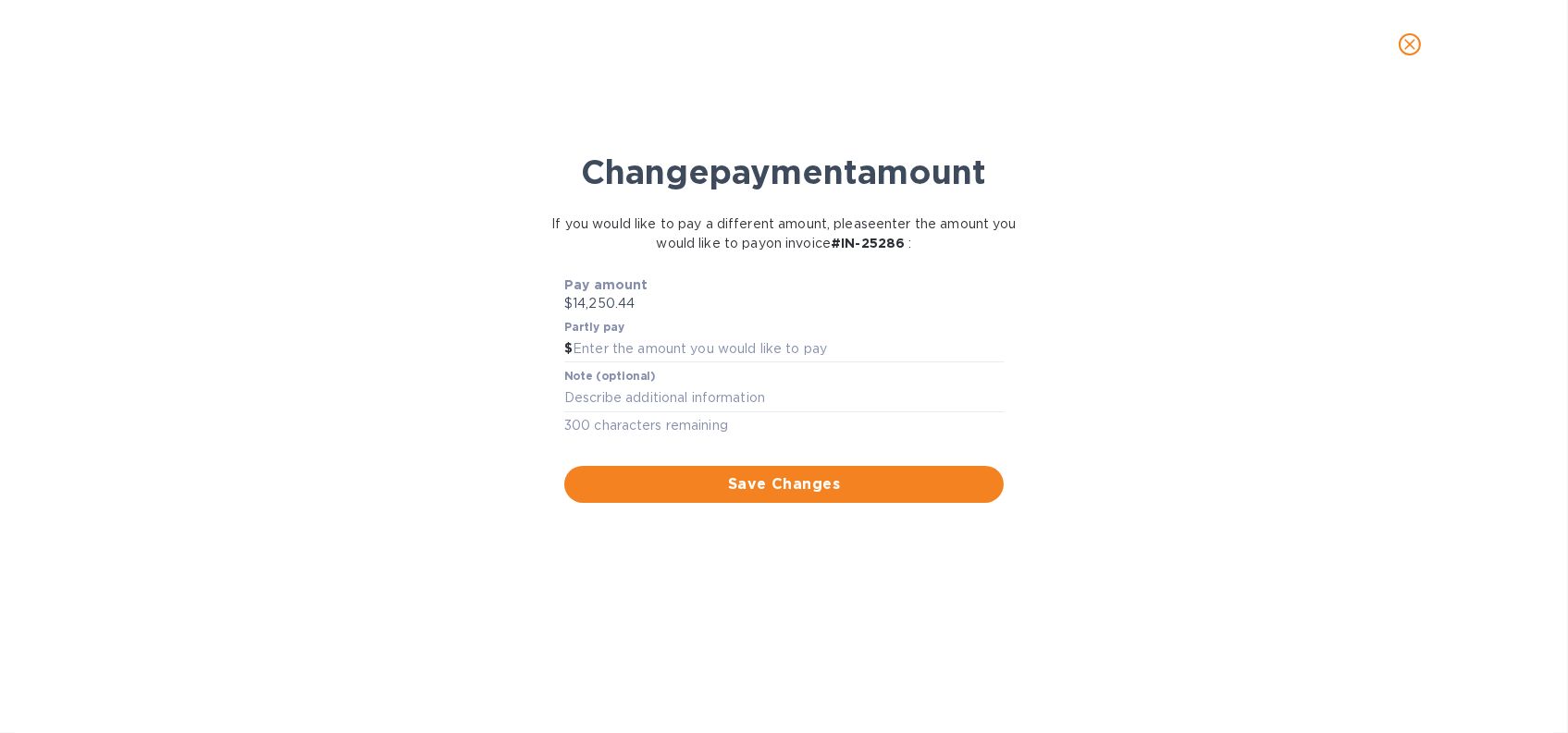
scroll to position [399, 884]
click at [1408, 47] on icon "close" at bounding box center [1410, 44] width 19 height 19
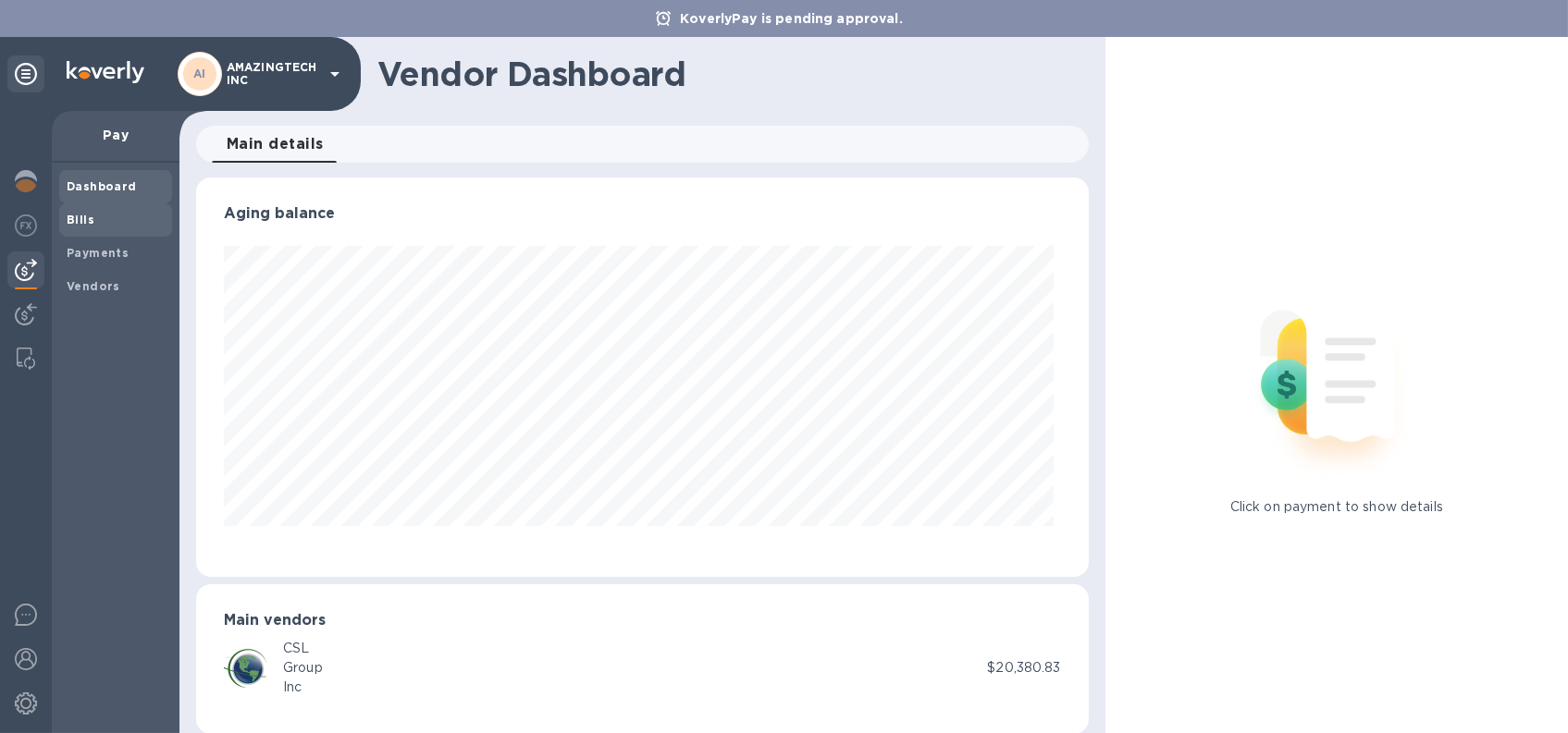
click at [69, 221] on b "Bills" at bounding box center [81, 219] width 28 height 14
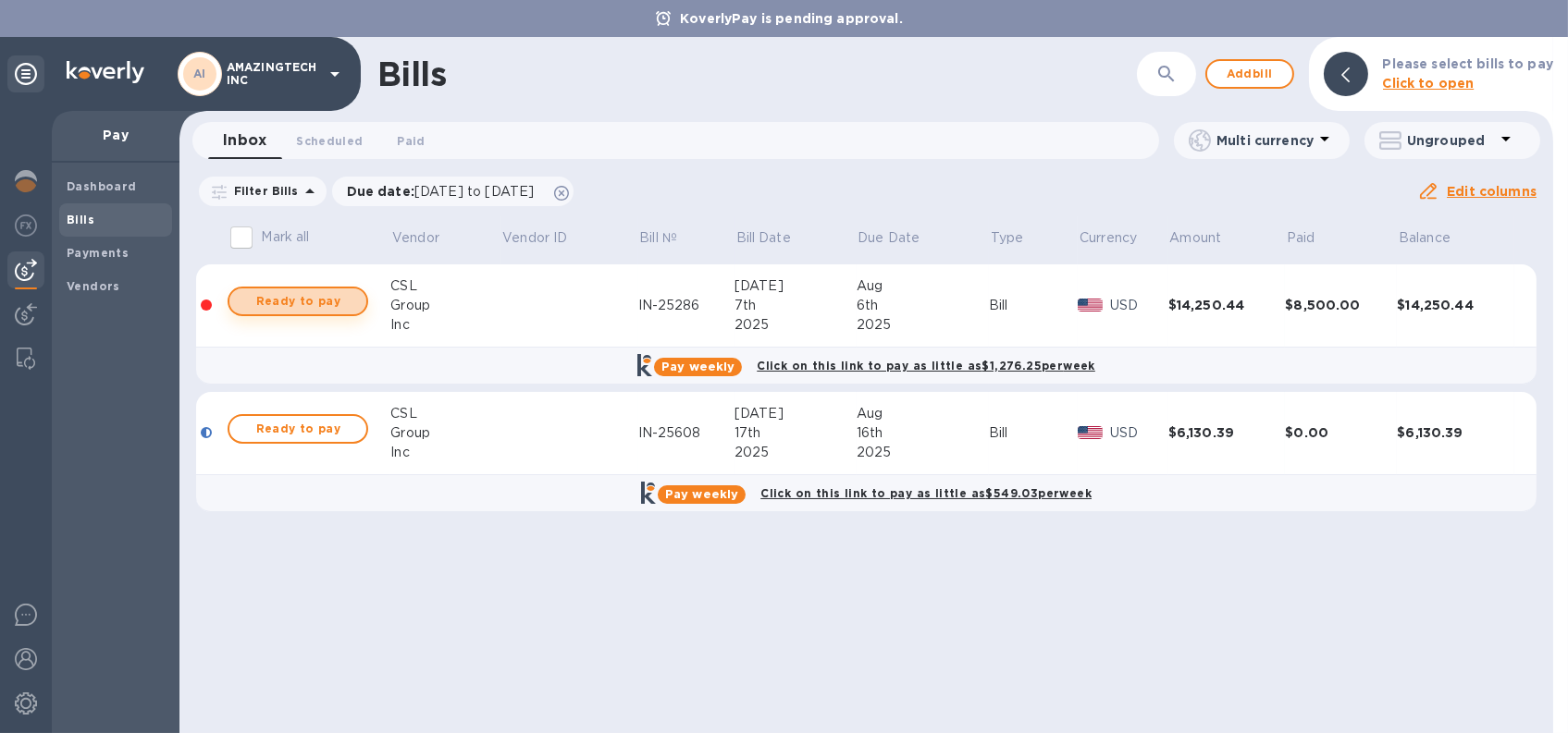
click at [301, 291] on span "Ready to pay" at bounding box center [297, 301] width 107 height 23
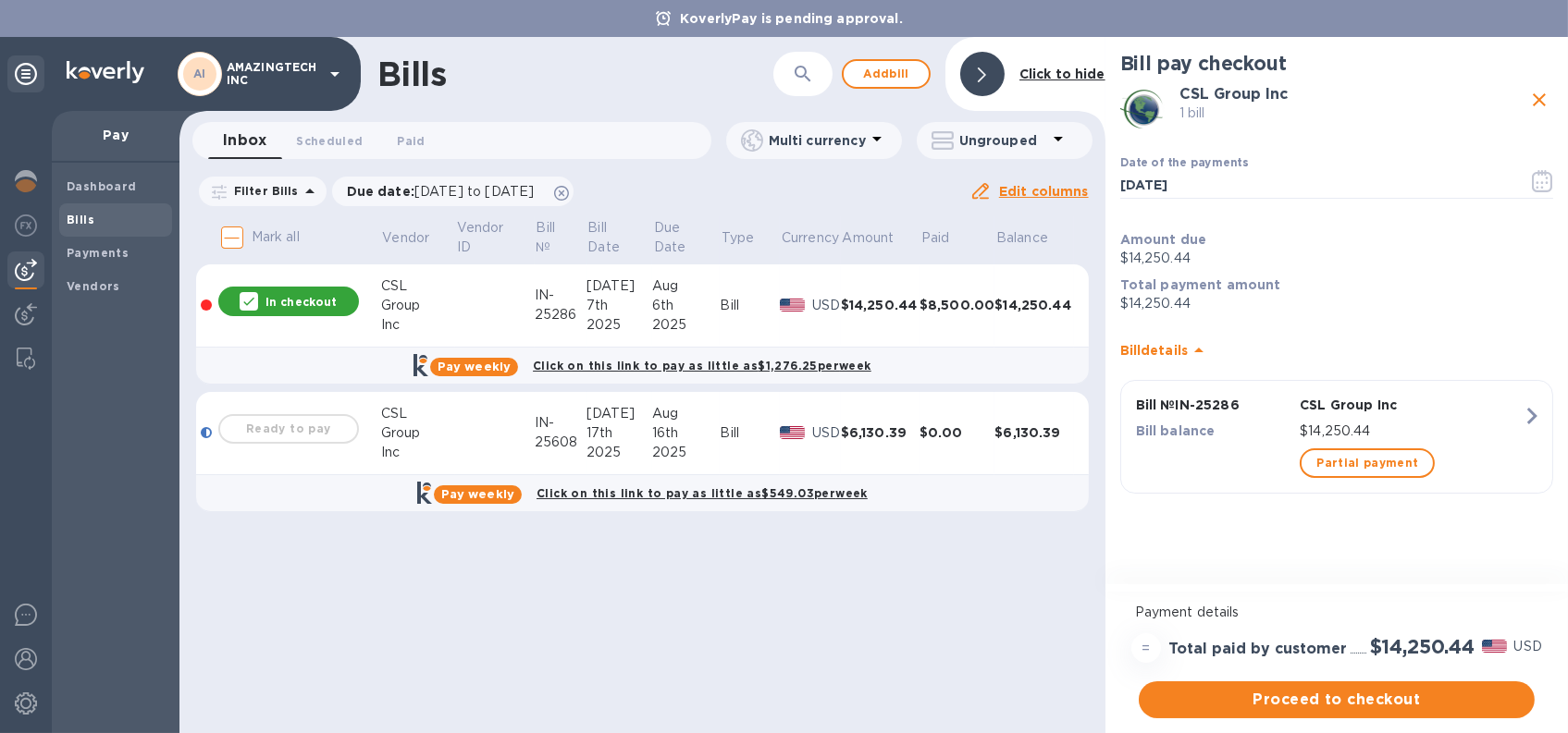
click at [877, 329] on td "$14,250.44" at bounding box center [880, 306] width 79 height 84
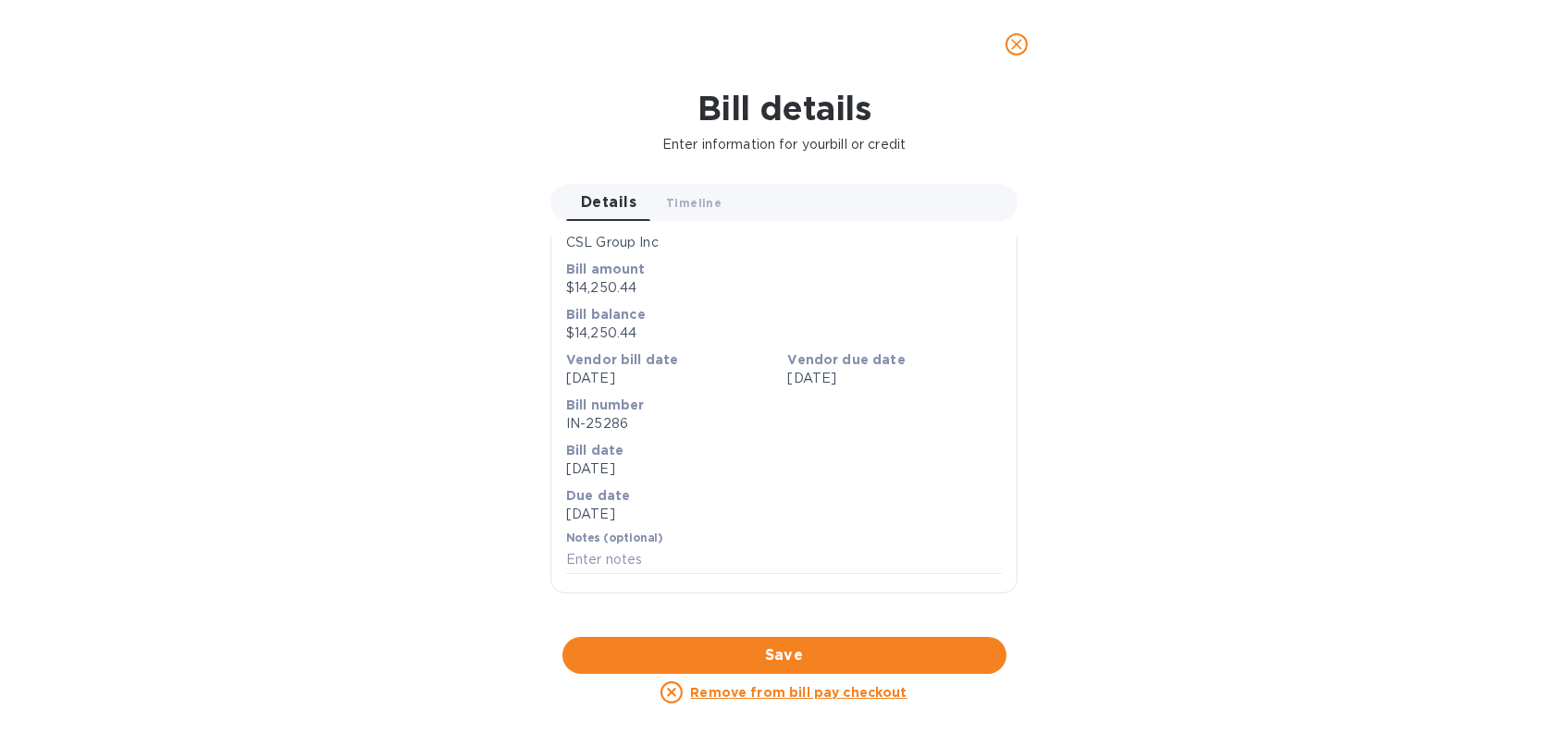
scroll to position [726, 0]
click at [867, 623] on div at bounding box center [784, 637] width 468 height 29
click at [1015, 42] on icon "close" at bounding box center [1016, 43] width 11 height 11
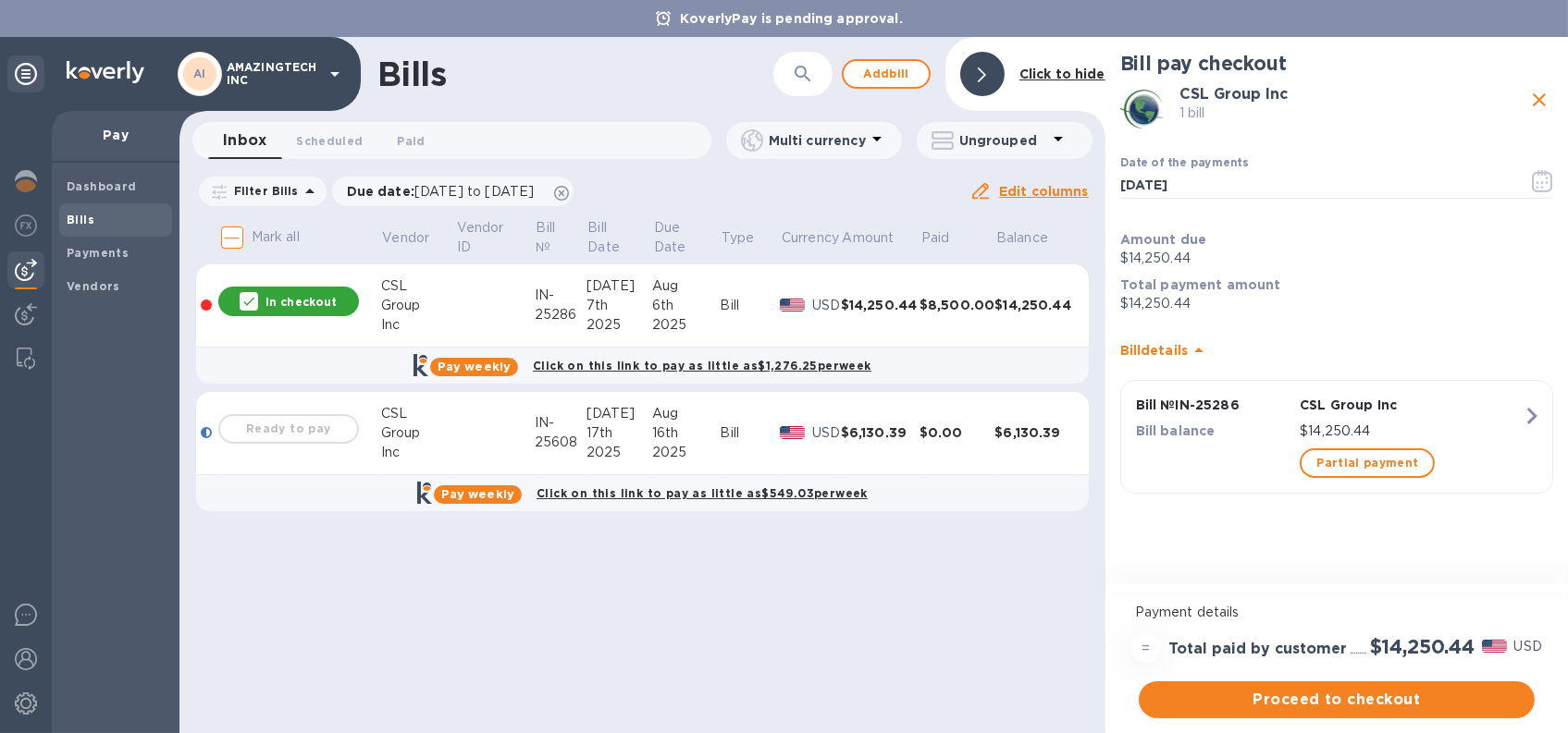
scroll to position [131, 0]
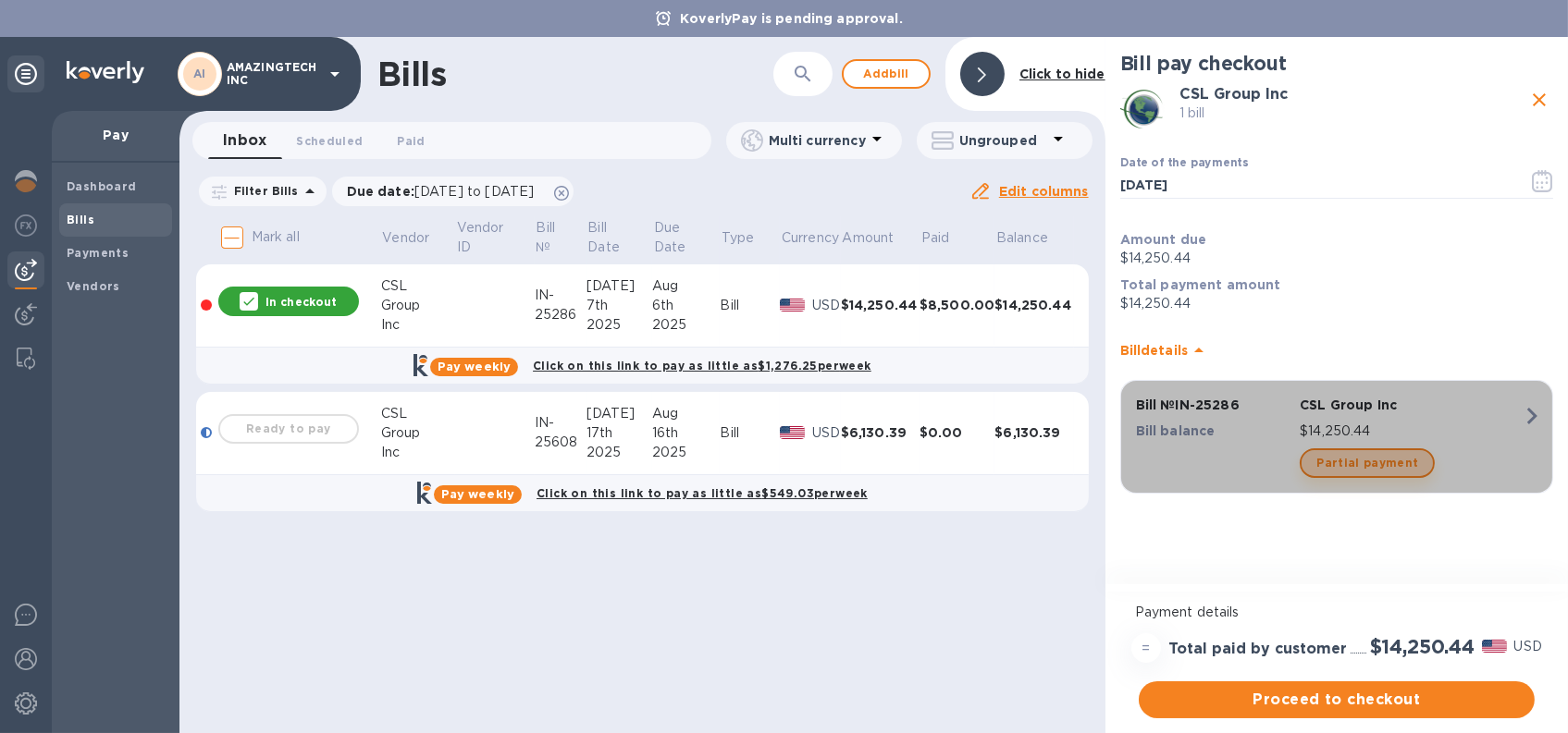
click at [1393, 462] on span "Partial payment" at bounding box center [1366, 463] width 101 height 23
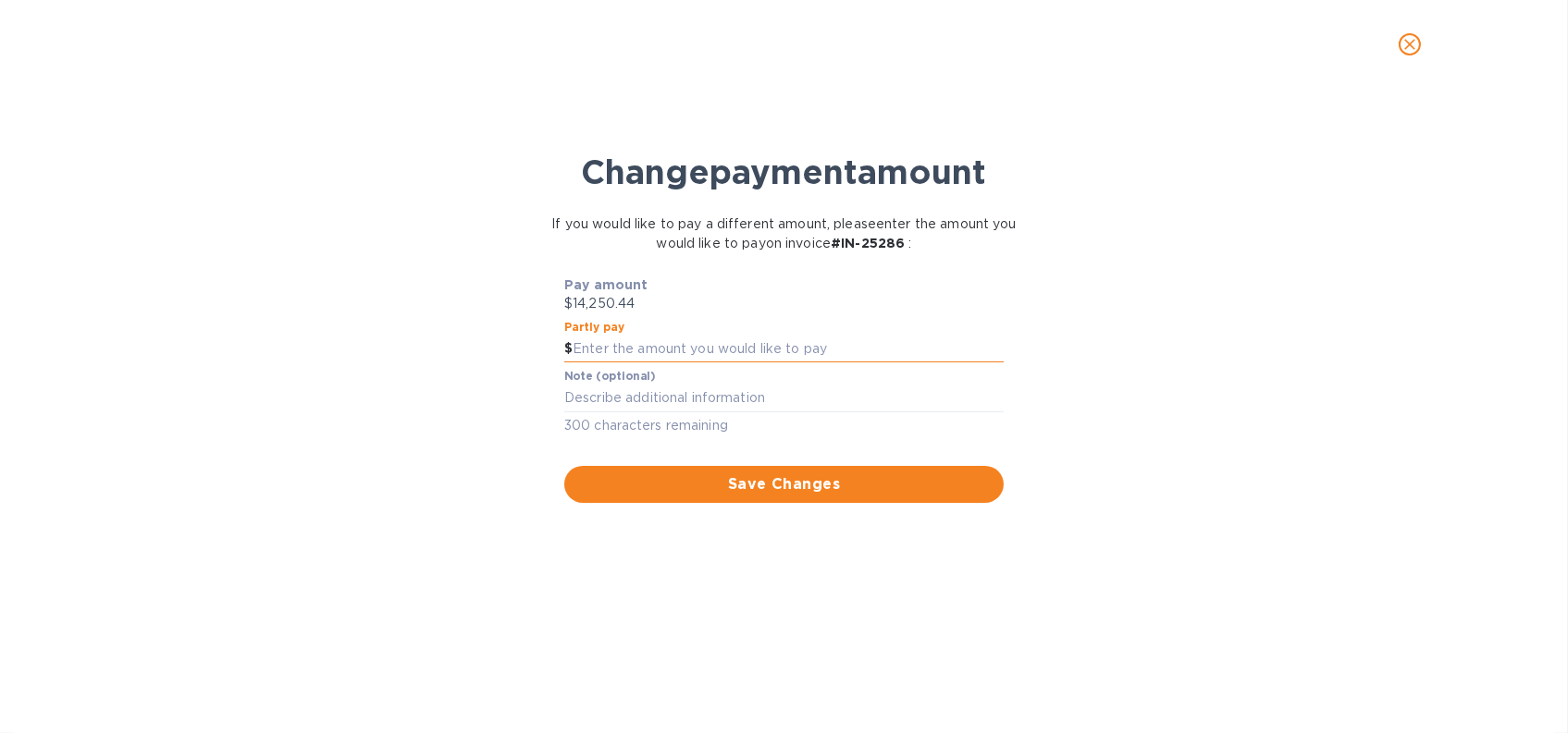
click at [688, 352] on input "text" at bounding box center [788, 349] width 431 height 28
type input "5,655.88"
click at [736, 392] on textarea at bounding box center [784, 398] width 439 height 16
click at [741, 484] on span "Save Changes" at bounding box center [784, 484] width 409 height 23
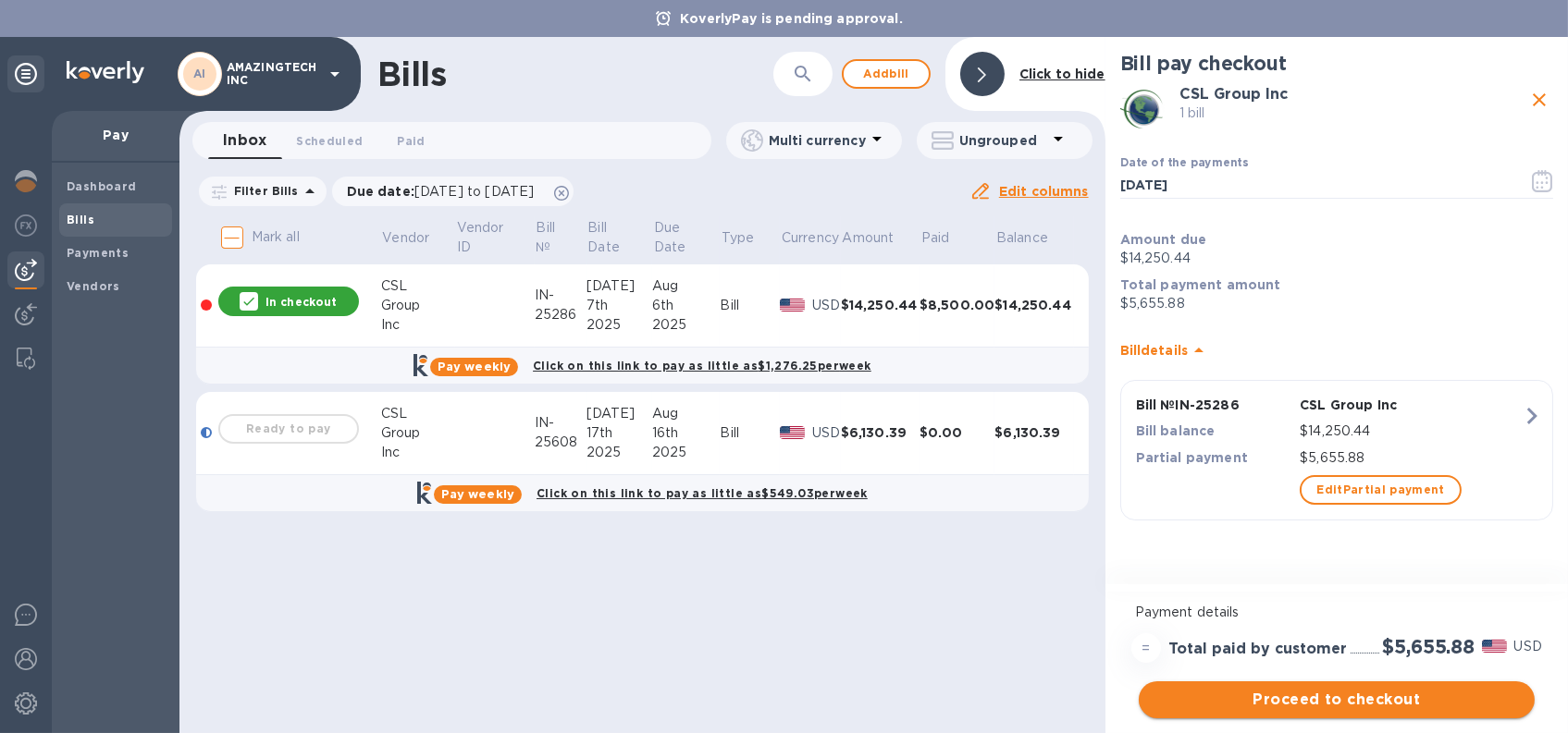
click at [1269, 697] on span "Proceed to checkout" at bounding box center [1337, 700] width 366 height 23
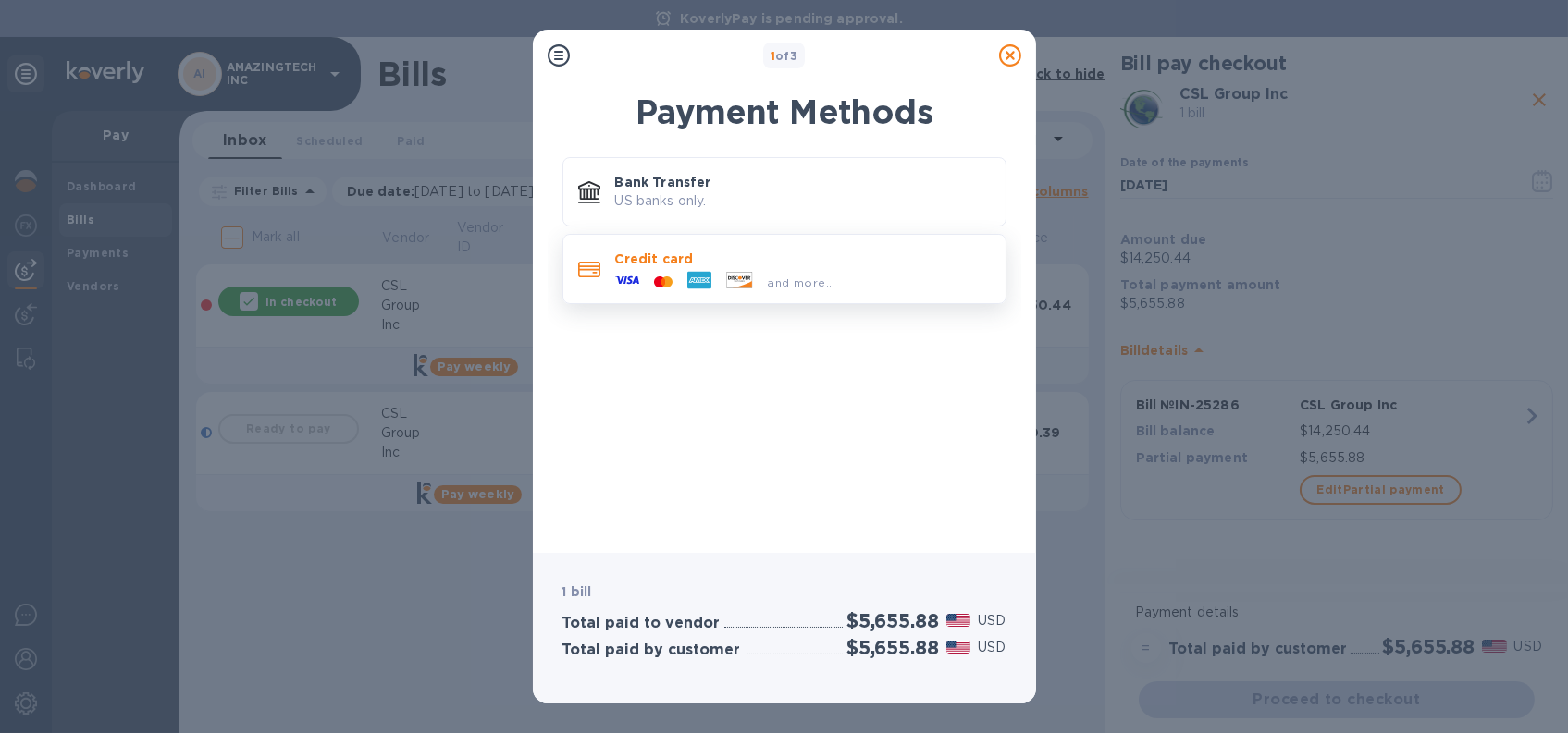
click at [763, 289] on div "and more..." at bounding box center [802, 282] width 83 height 20
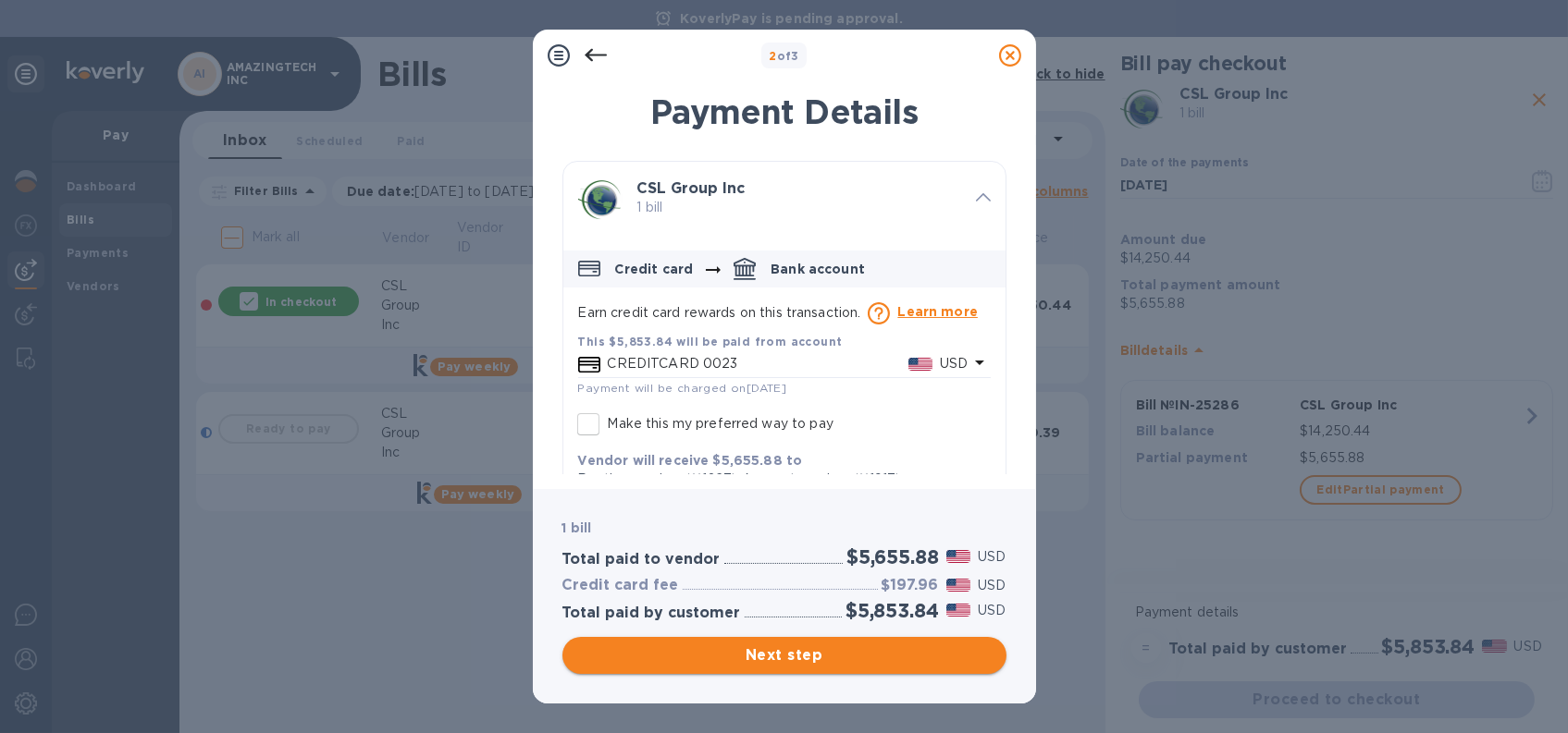
click at [813, 647] on span "Next step" at bounding box center [784, 655] width 414 height 23
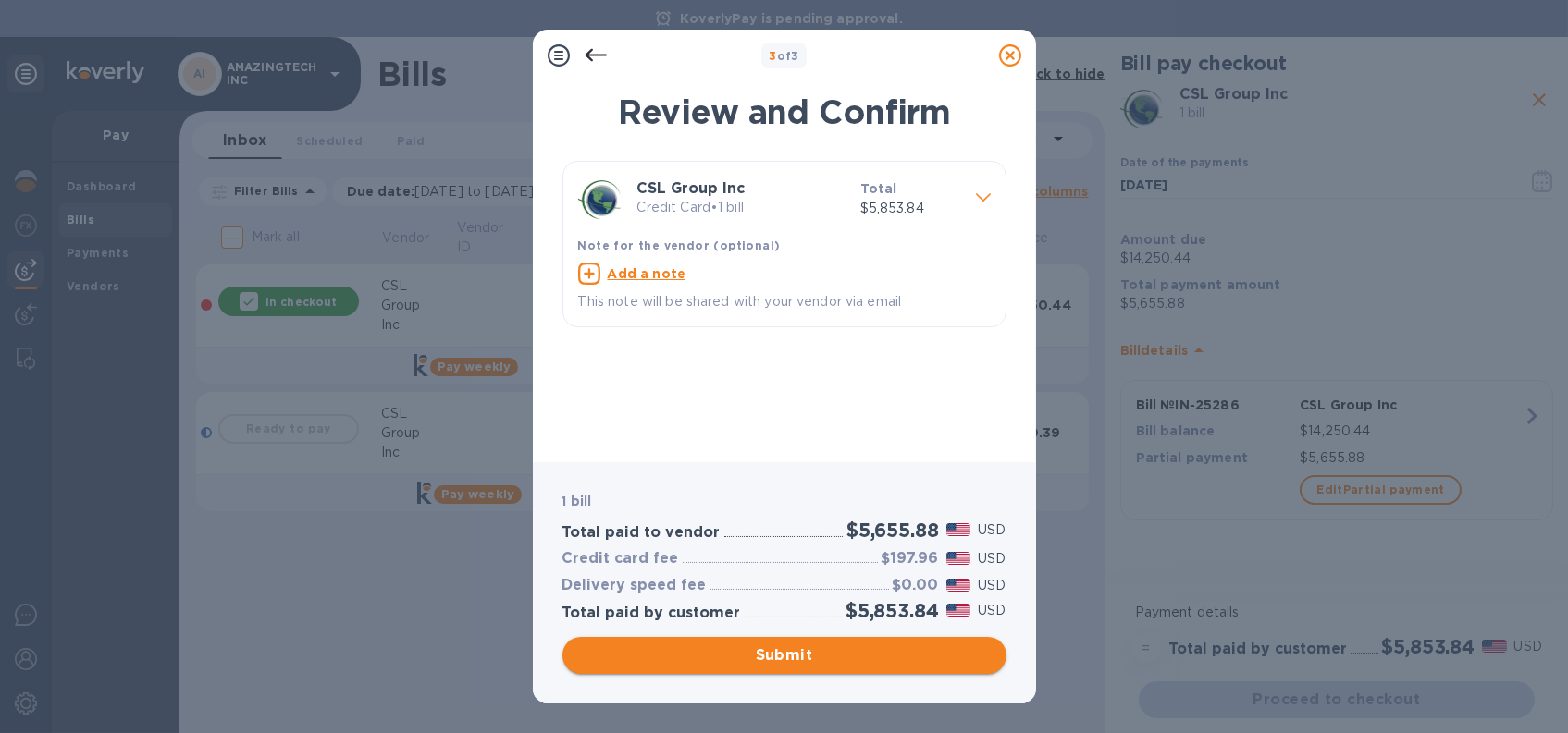
click at [778, 662] on span "Submit" at bounding box center [784, 655] width 414 height 23
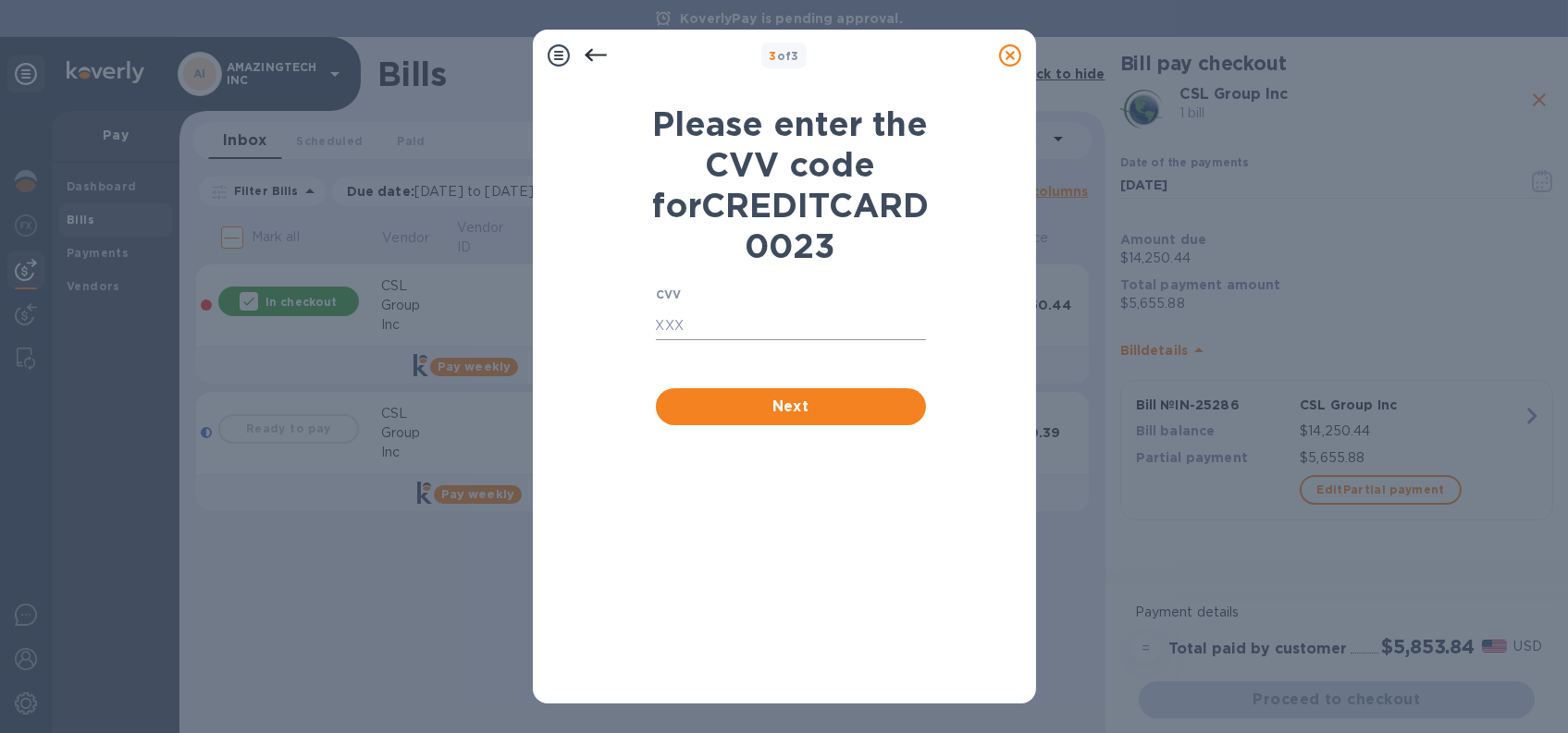
click at [745, 340] on input "text" at bounding box center [790, 327] width 270 height 28
type input "337"
click at [761, 418] on span "Next" at bounding box center [790, 406] width 240 height 23
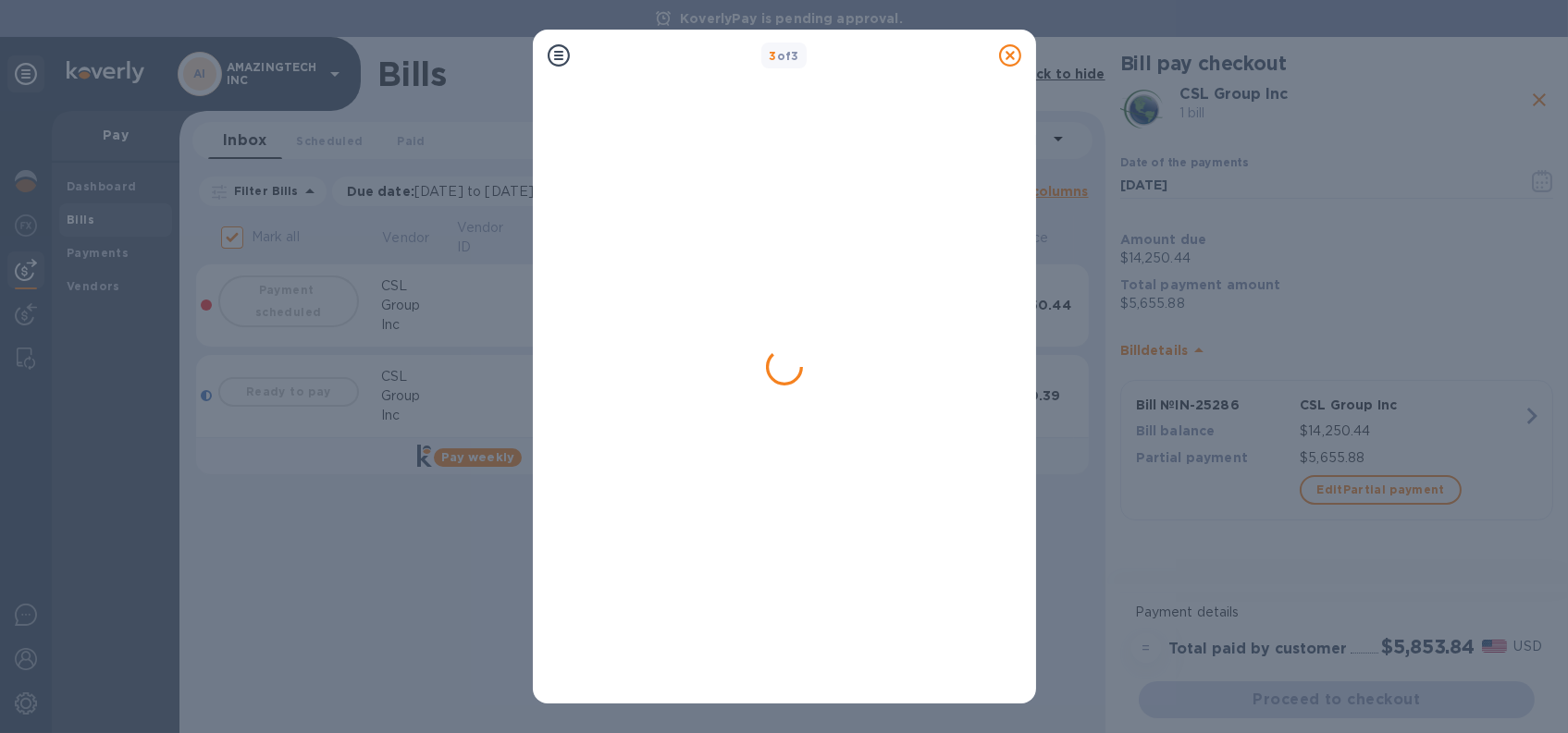
checkbox input "false"
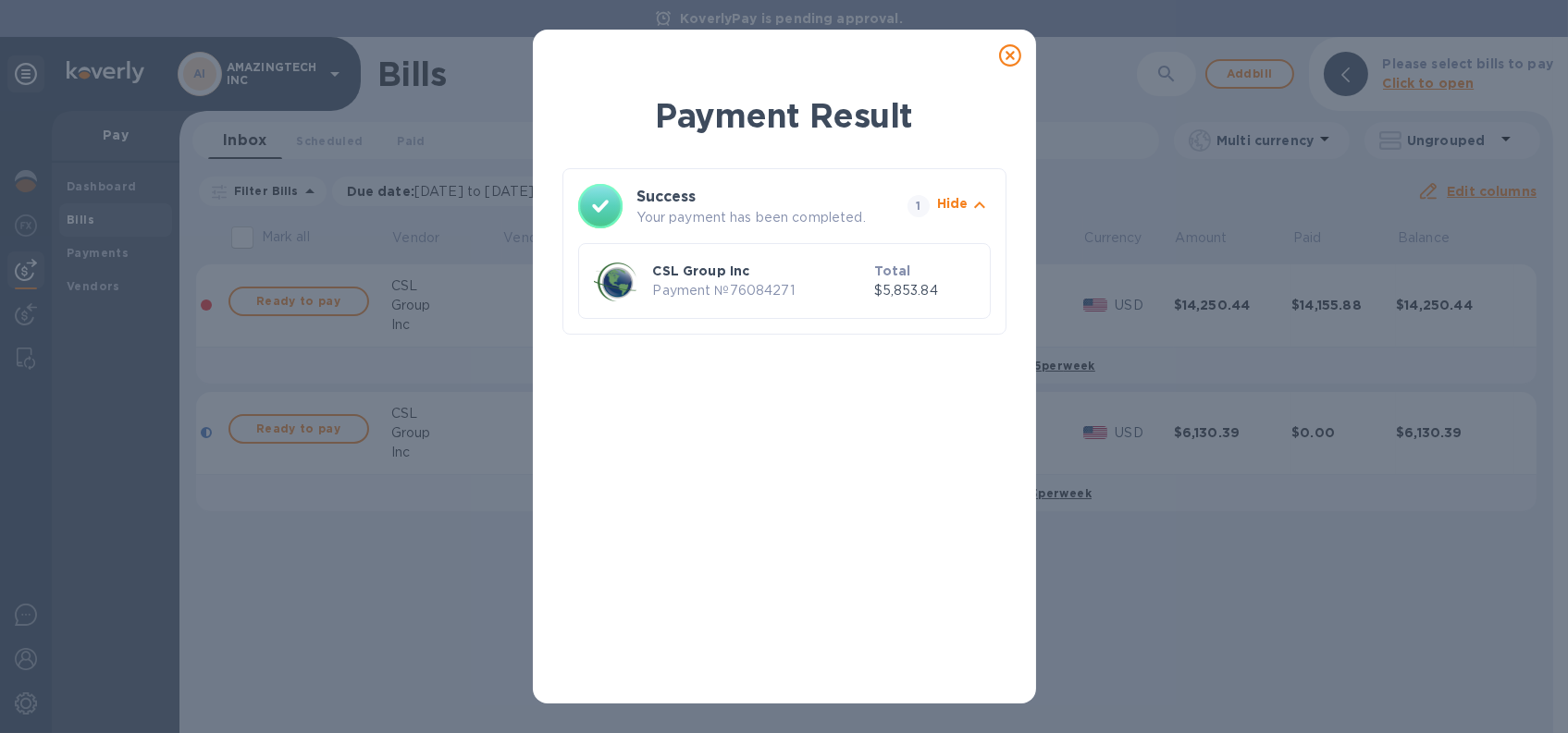
click at [1007, 58] on icon at bounding box center [1010, 55] width 23 height 23
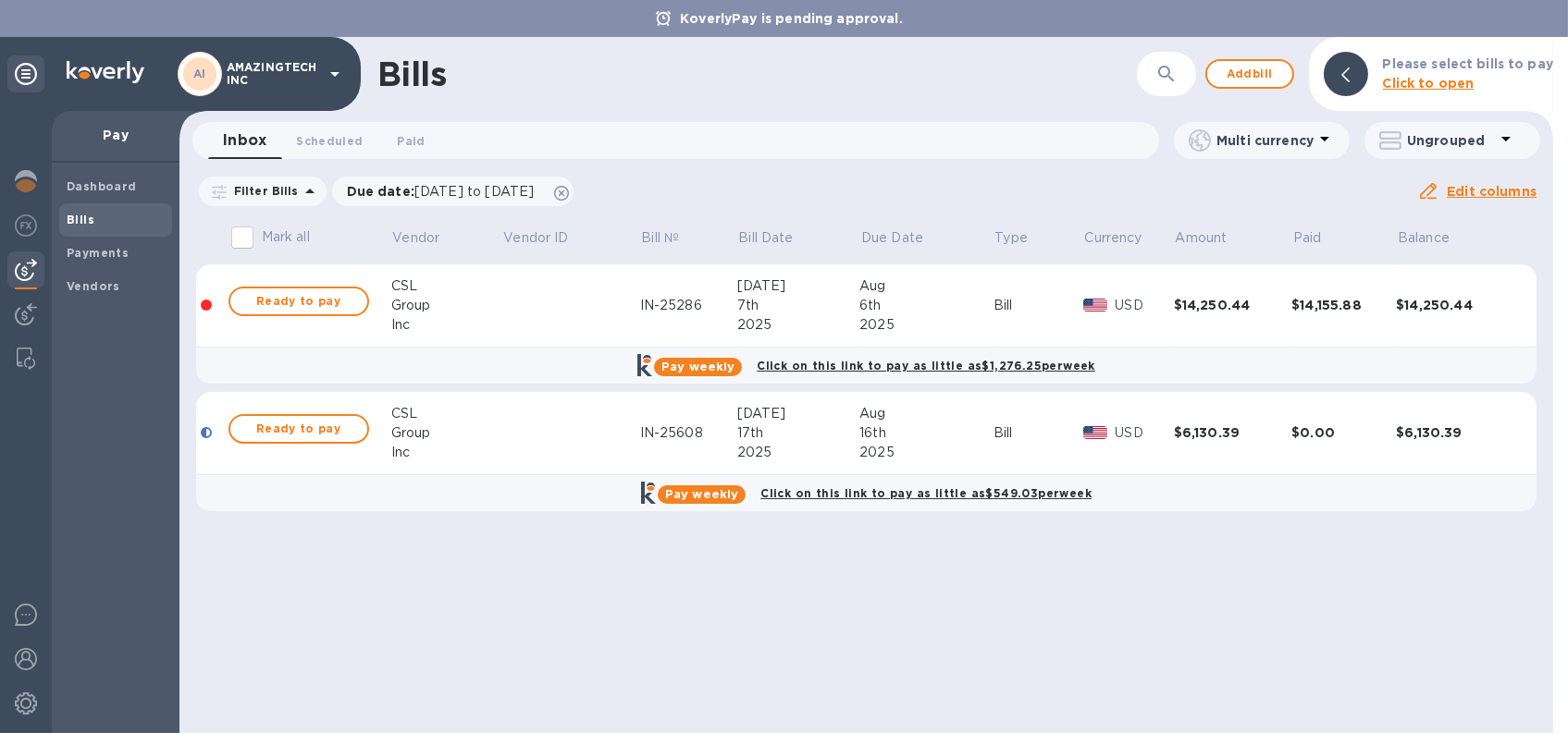
click at [499, 310] on div "Group" at bounding box center [447, 306] width 111 height 20
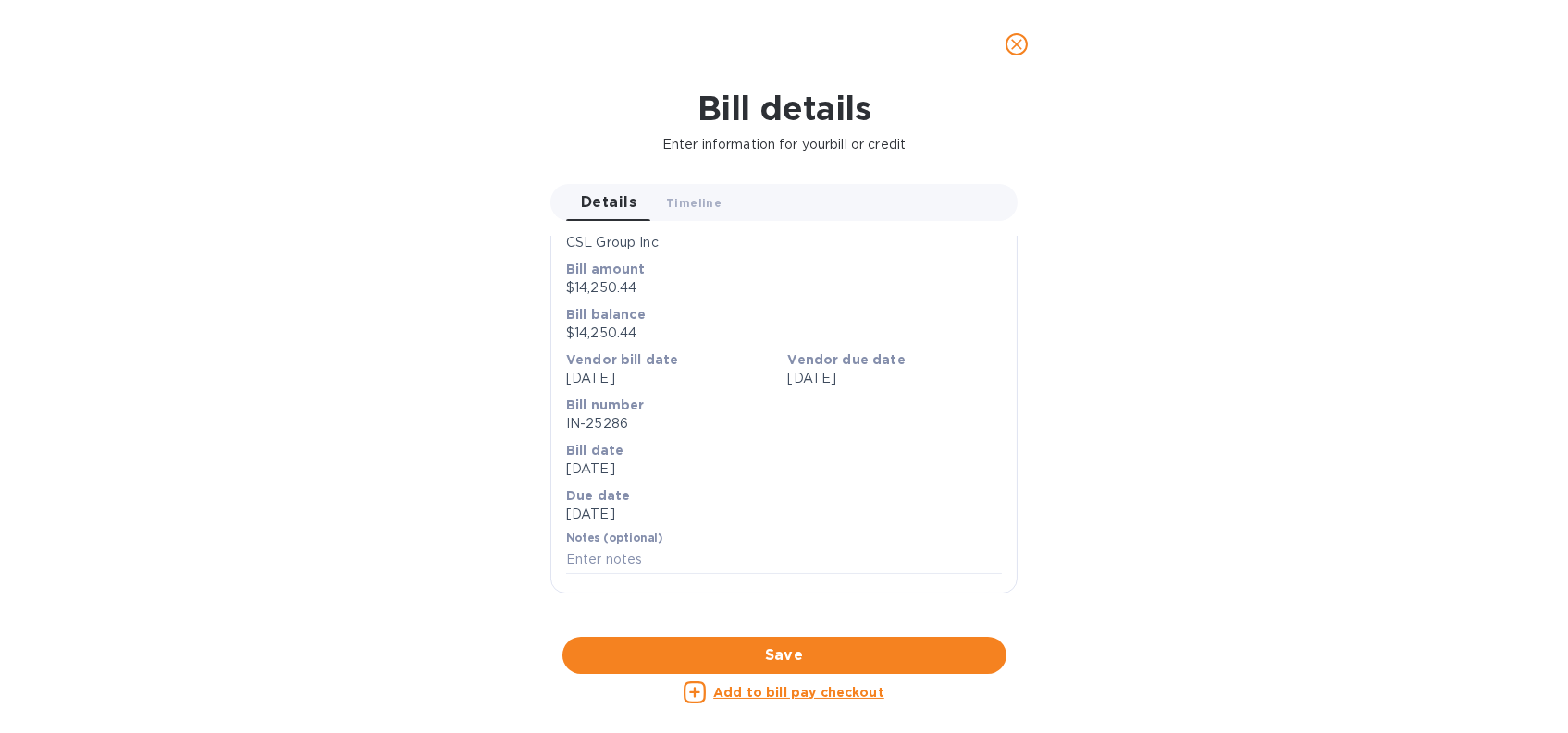
scroll to position [726, 0]
click at [1016, 42] on icon "close" at bounding box center [1016, 43] width 11 height 11
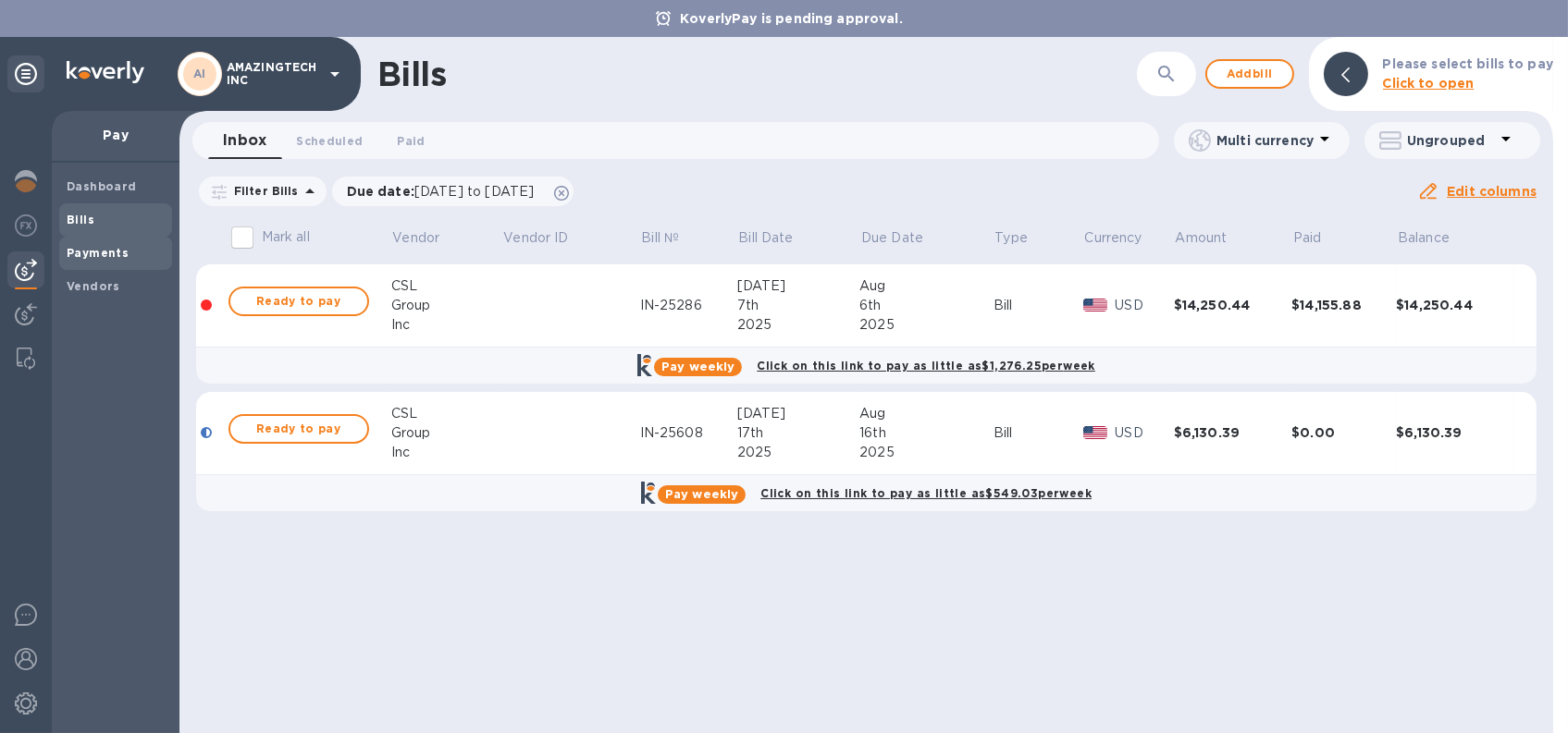
click at [122, 251] on b "Payments" at bounding box center [97, 253] width 62 height 14
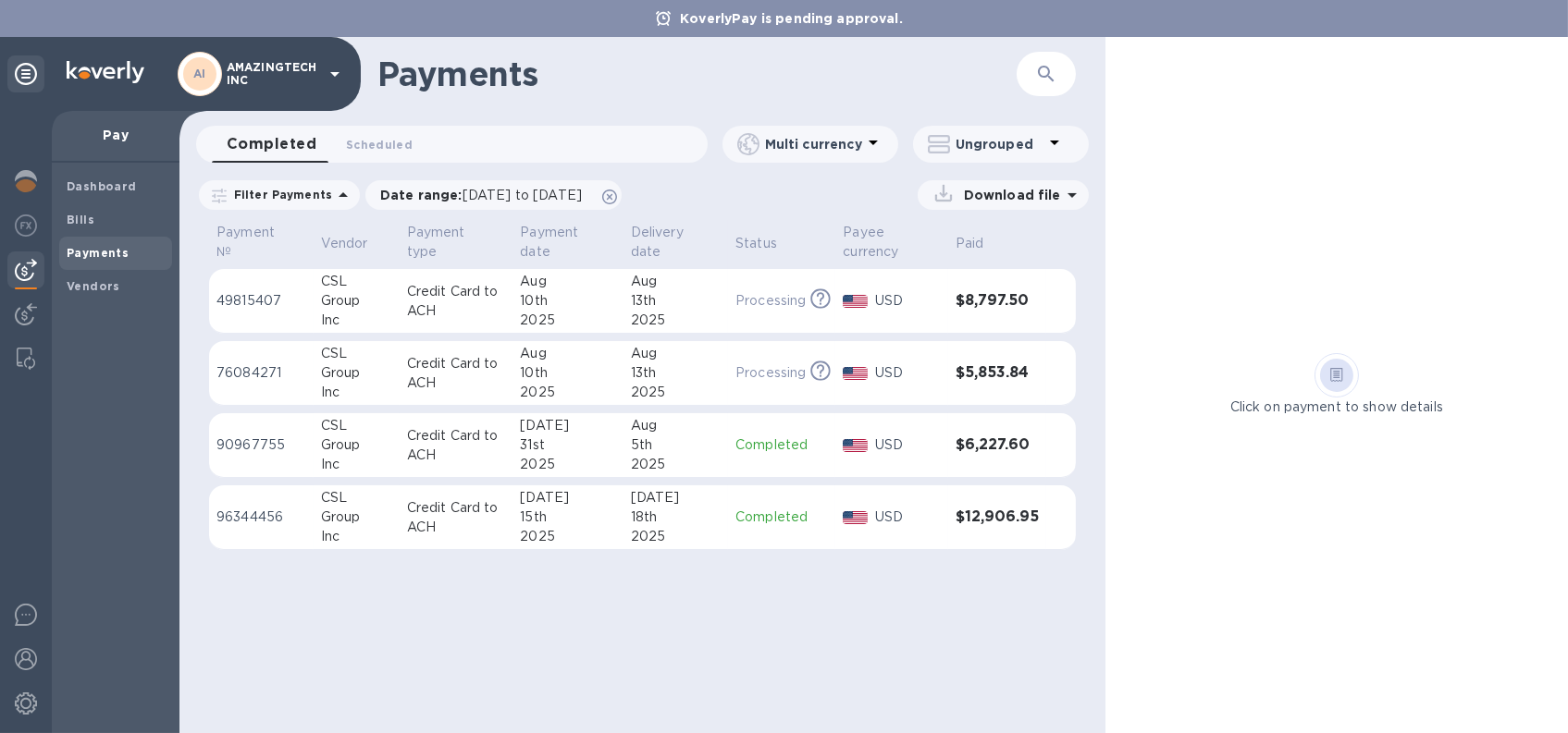
click at [439, 377] on p "Credit Card to ACH" at bounding box center [457, 373] width 99 height 38
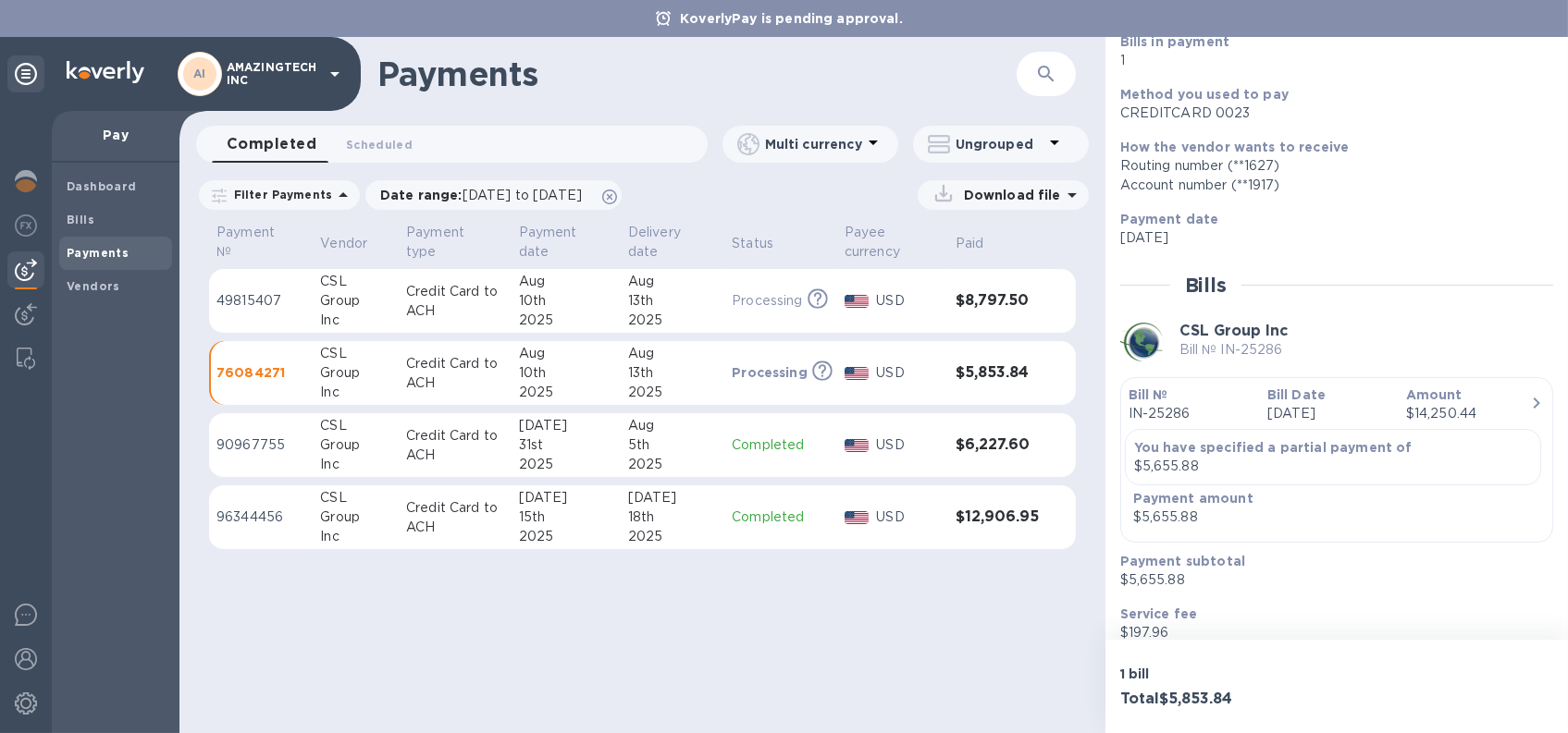
scroll to position [263, 0]
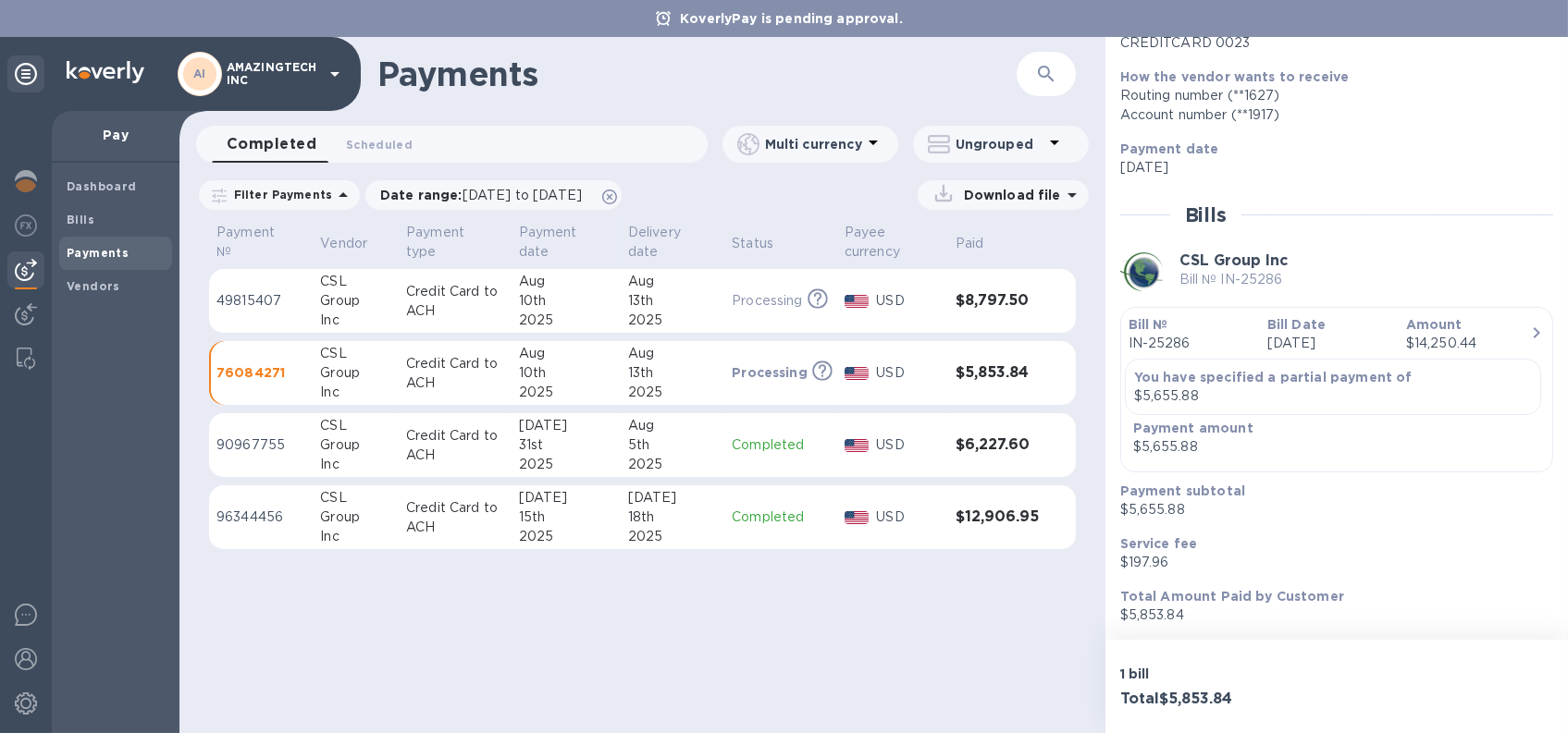
click at [639, 369] on div "13th" at bounding box center [672, 373] width 89 height 20
click at [1014, 192] on p "Download file" at bounding box center [1009, 195] width 104 height 19
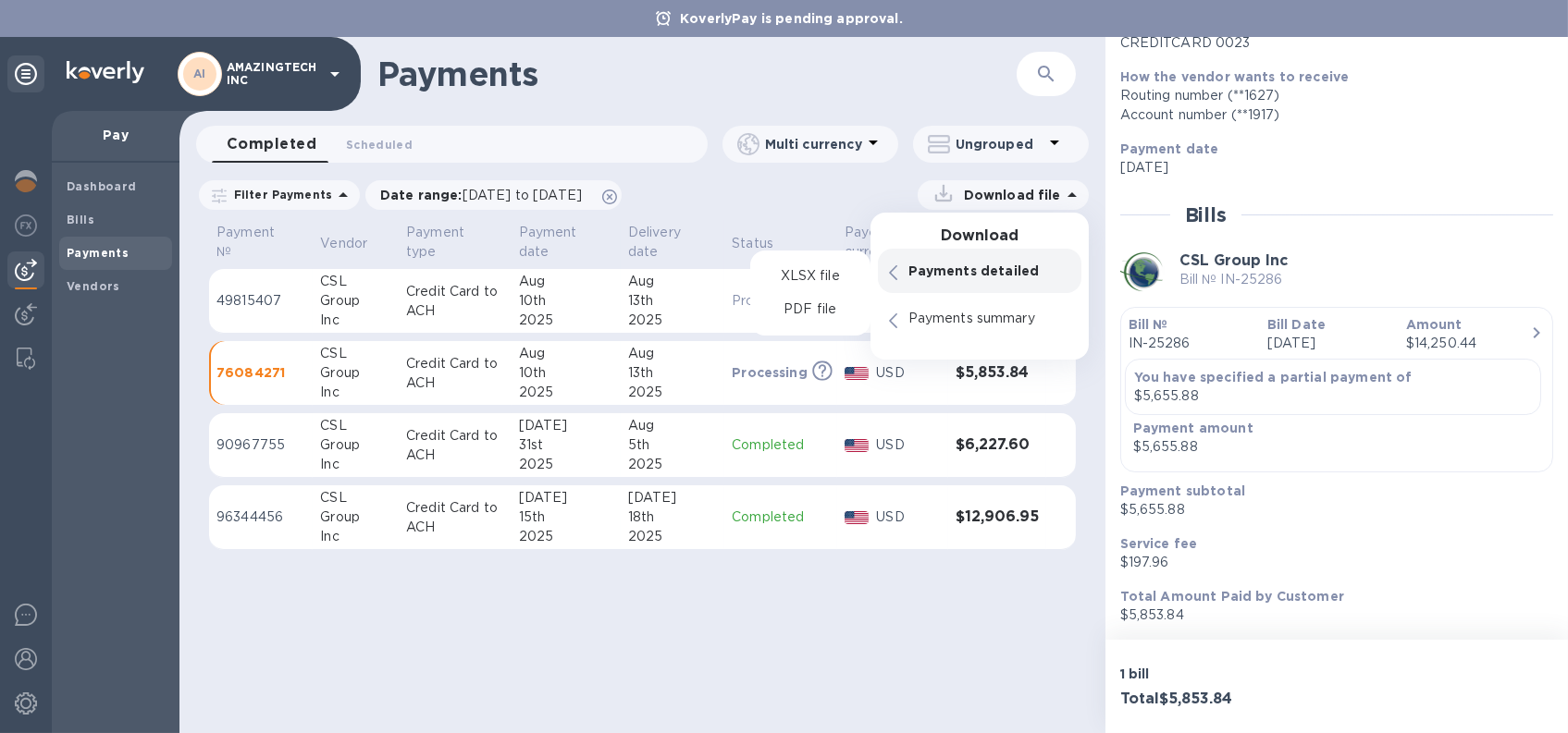
click at [975, 271] on p "Payments detailed" at bounding box center [989, 271] width 161 height 19
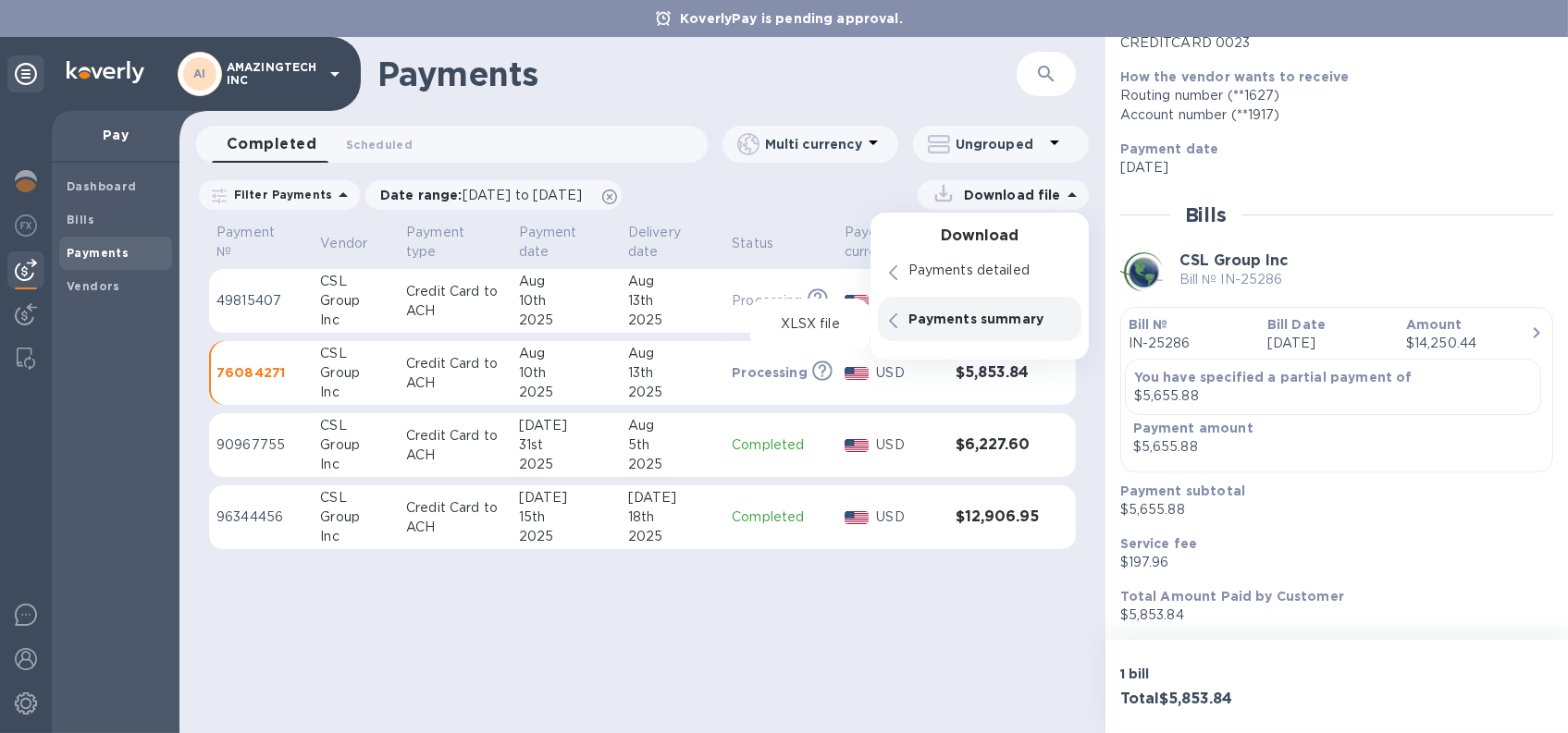
click at [966, 317] on p "Payments summary" at bounding box center [989, 319] width 161 height 19
click at [663, 605] on div "Payments ​ Completed 0 Scheduled 0 Multi currency Ungrouped Filter Payments Dat…" at bounding box center [642, 386] width 926 height 697
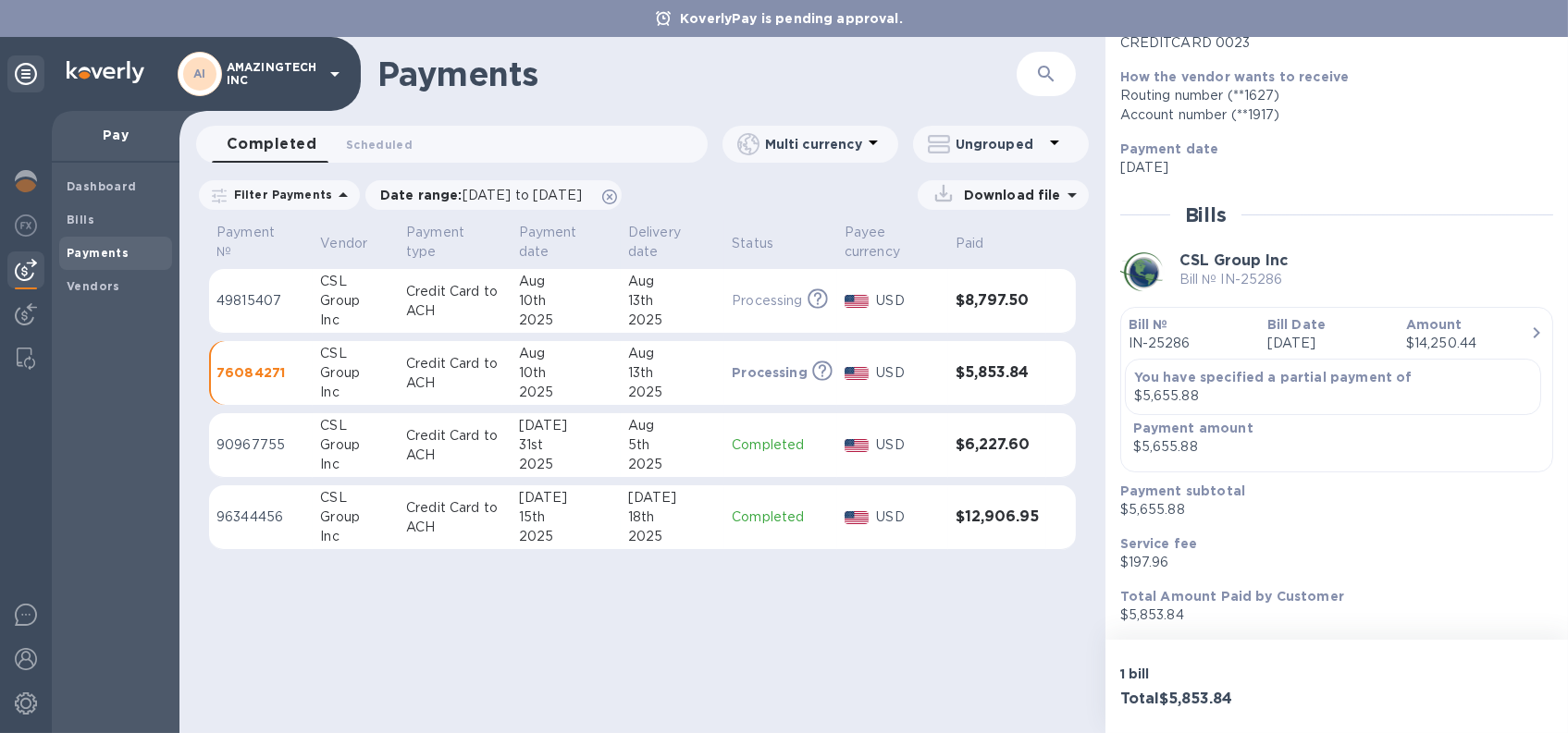
click at [553, 361] on div "Aug" at bounding box center [566, 354] width 94 height 20
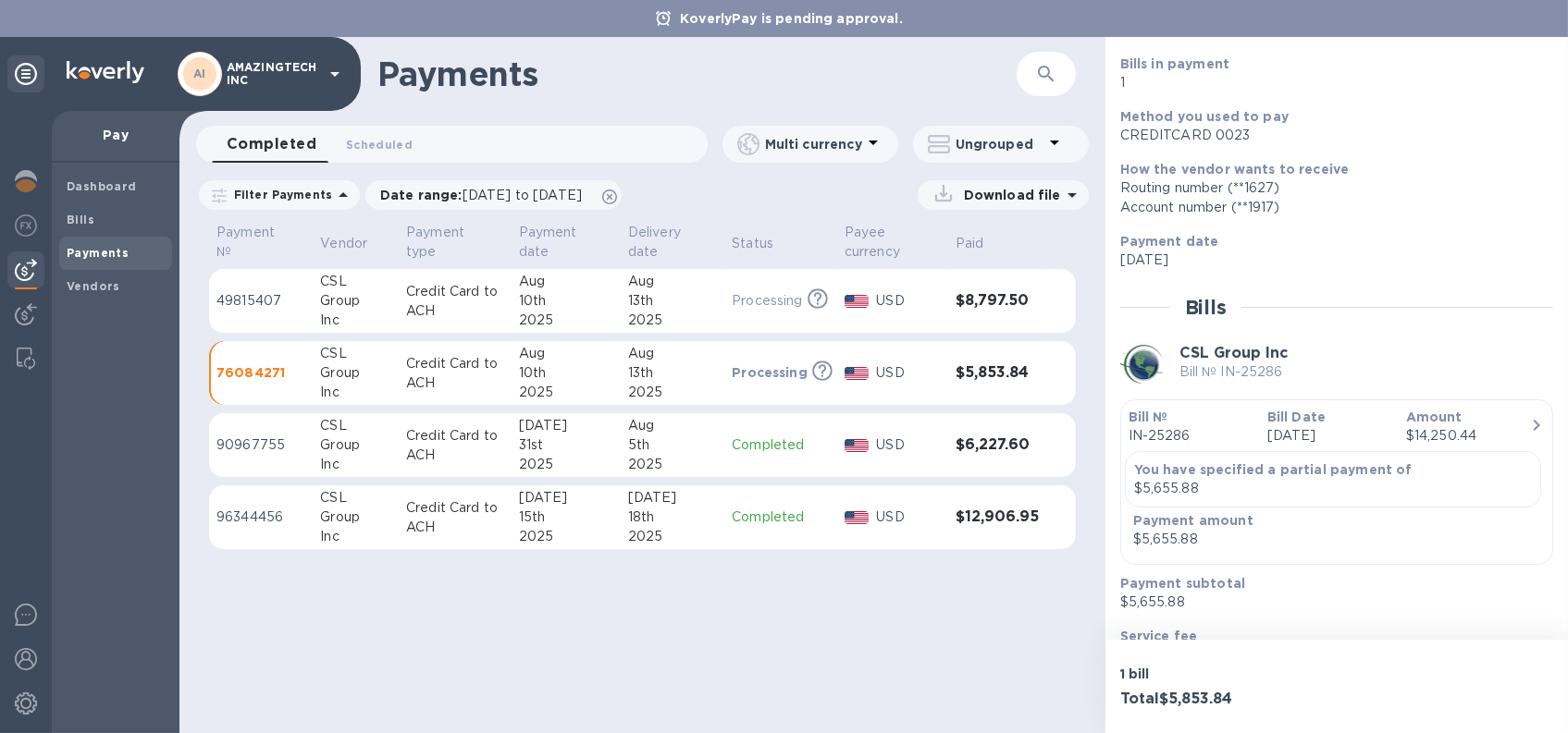
scroll to position [0, 0]
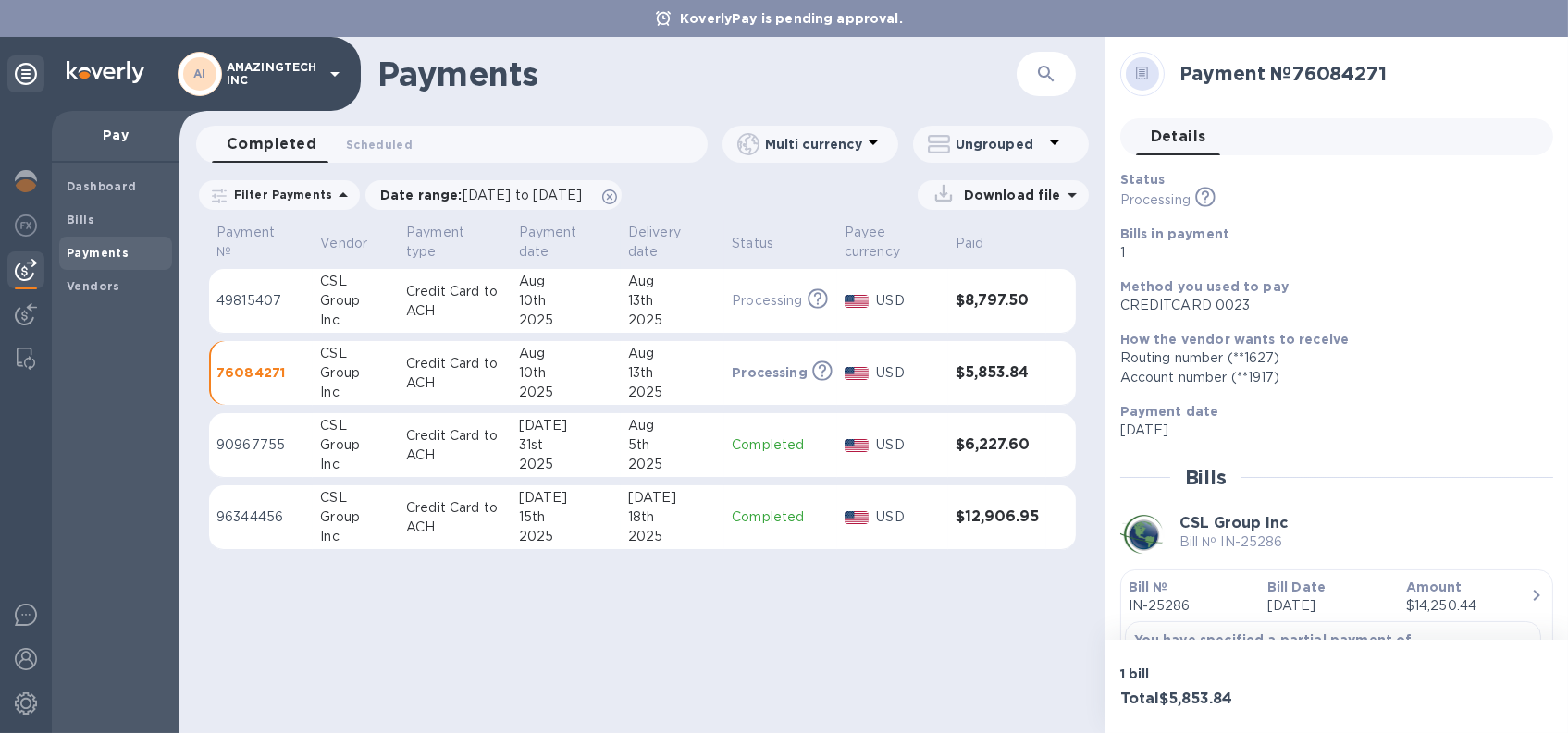
click at [1183, 69] on h2 "Payment № 76084271" at bounding box center [1358, 73] width 359 height 23
drag, startPoint x: 1183, startPoint y: 69, endPoint x: 1367, endPoint y: 71, distance: 184.0
click at [1367, 71] on h2 "Payment № 76084271" at bounding box center [1358, 73] width 359 height 23
copy h2 "Payment № 76084271"
click at [489, 309] on p "Credit Card to ACH" at bounding box center [455, 301] width 97 height 38
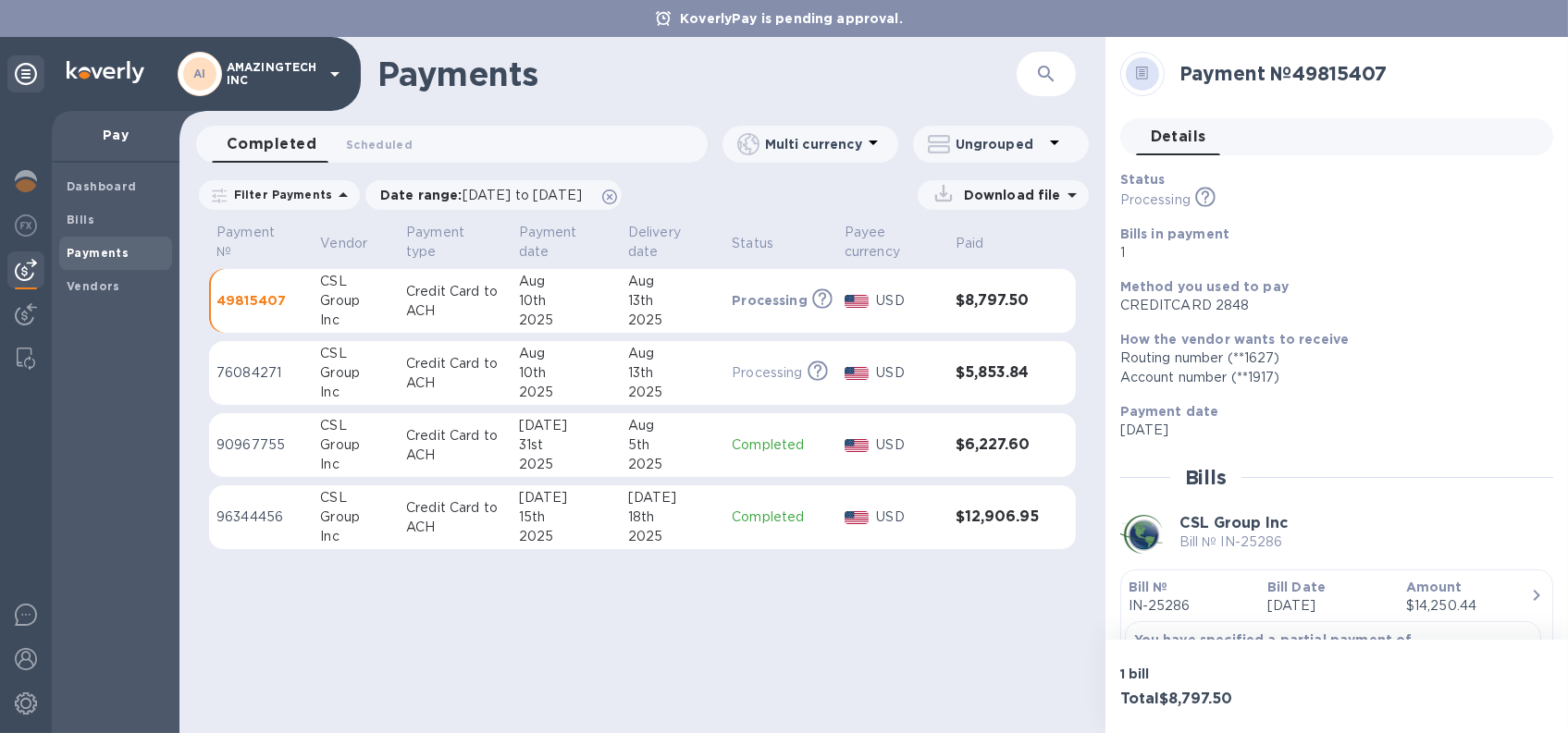
click at [1180, 66] on h2 "Payment № 49815407" at bounding box center [1358, 73] width 359 height 23
drag, startPoint x: 1180, startPoint y: 66, endPoint x: 1375, endPoint y: 66, distance: 195.0
click at [1375, 66] on h2 "Payment № 49815407" at bounding box center [1358, 73] width 359 height 23
copy h2 "Payment № 49815407"
click at [972, 374] on h3 "$5,853.84" at bounding box center [997, 373] width 84 height 18
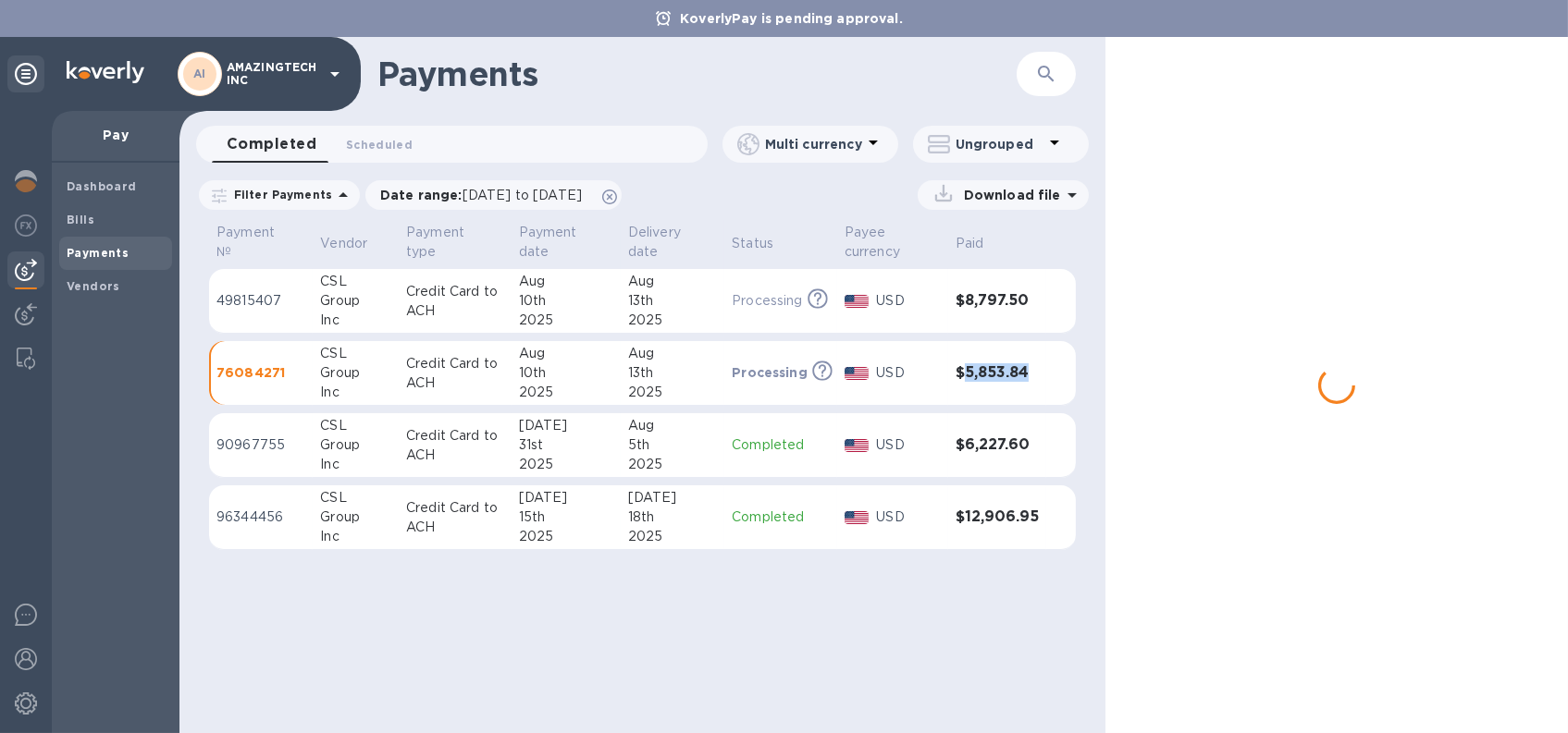
click at [972, 374] on h3 "$5,853.84" at bounding box center [997, 373] width 84 height 18
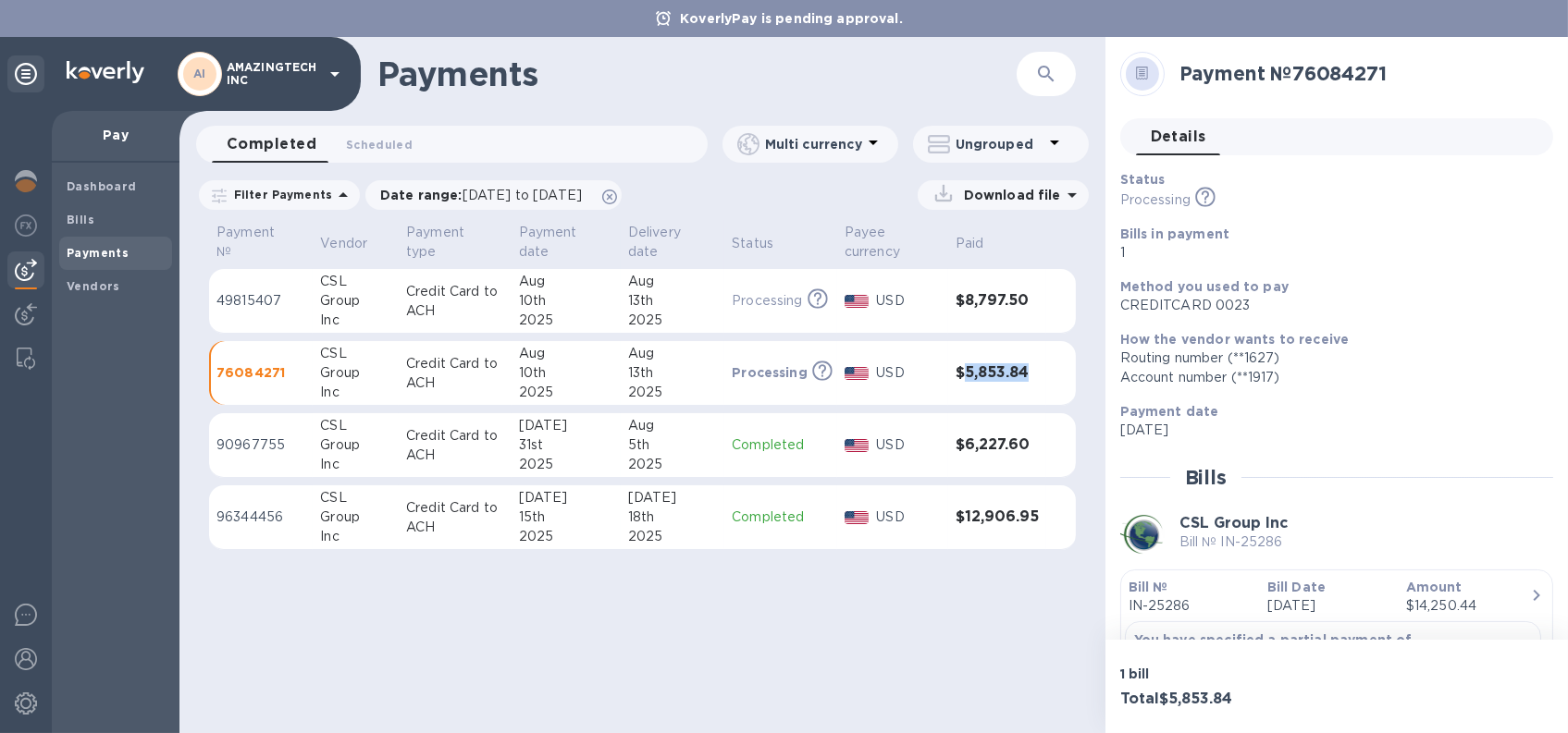
click at [1382, 376] on div "Account number (**1917)" at bounding box center [1329, 378] width 418 height 20
click at [115, 217] on span "Bills" at bounding box center [116, 219] width 98 height 19
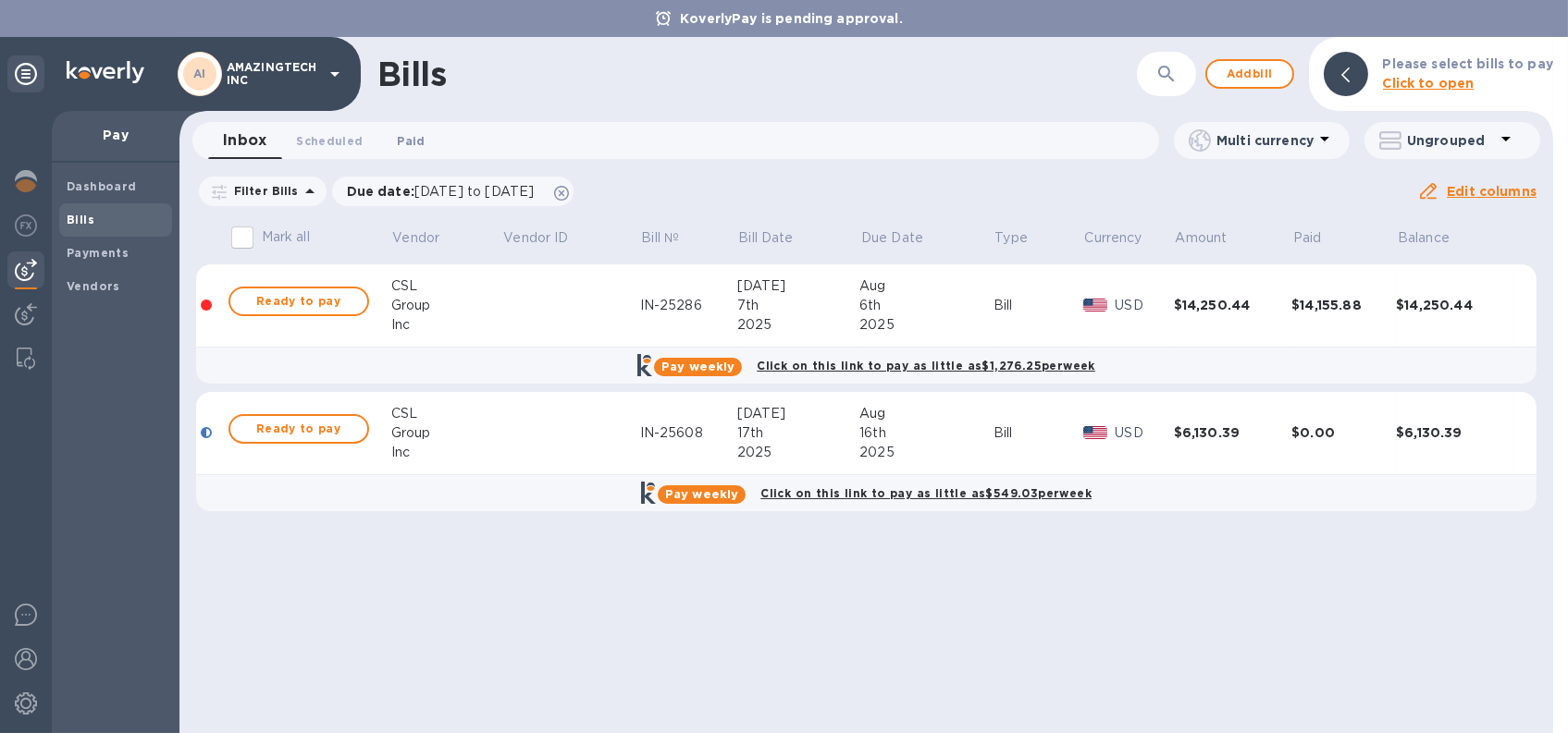
click at [411, 144] on span "Paid 0" at bounding box center [410, 141] width 28 height 20
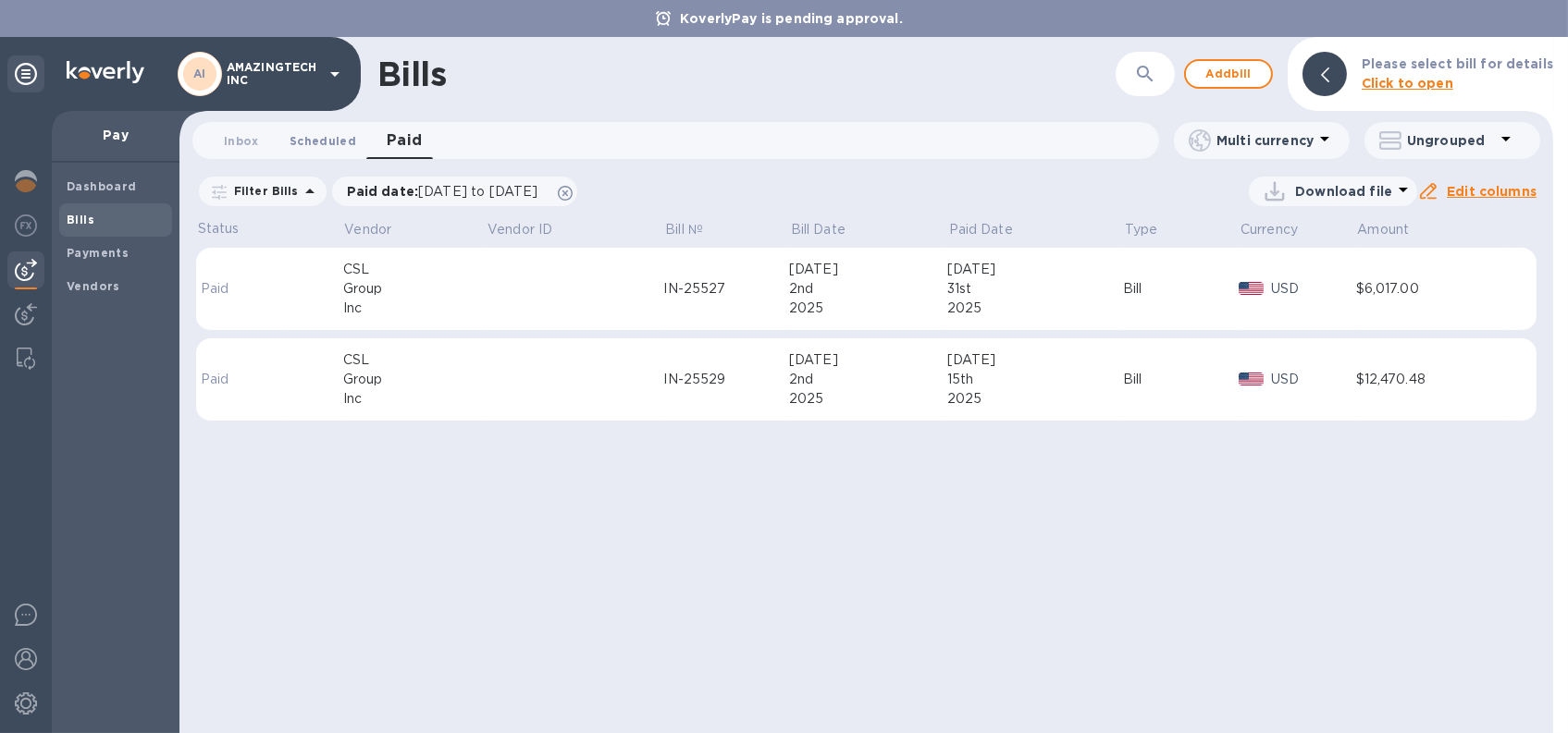
click at [343, 145] on span "Scheduled 0" at bounding box center [323, 141] width 67 height 20
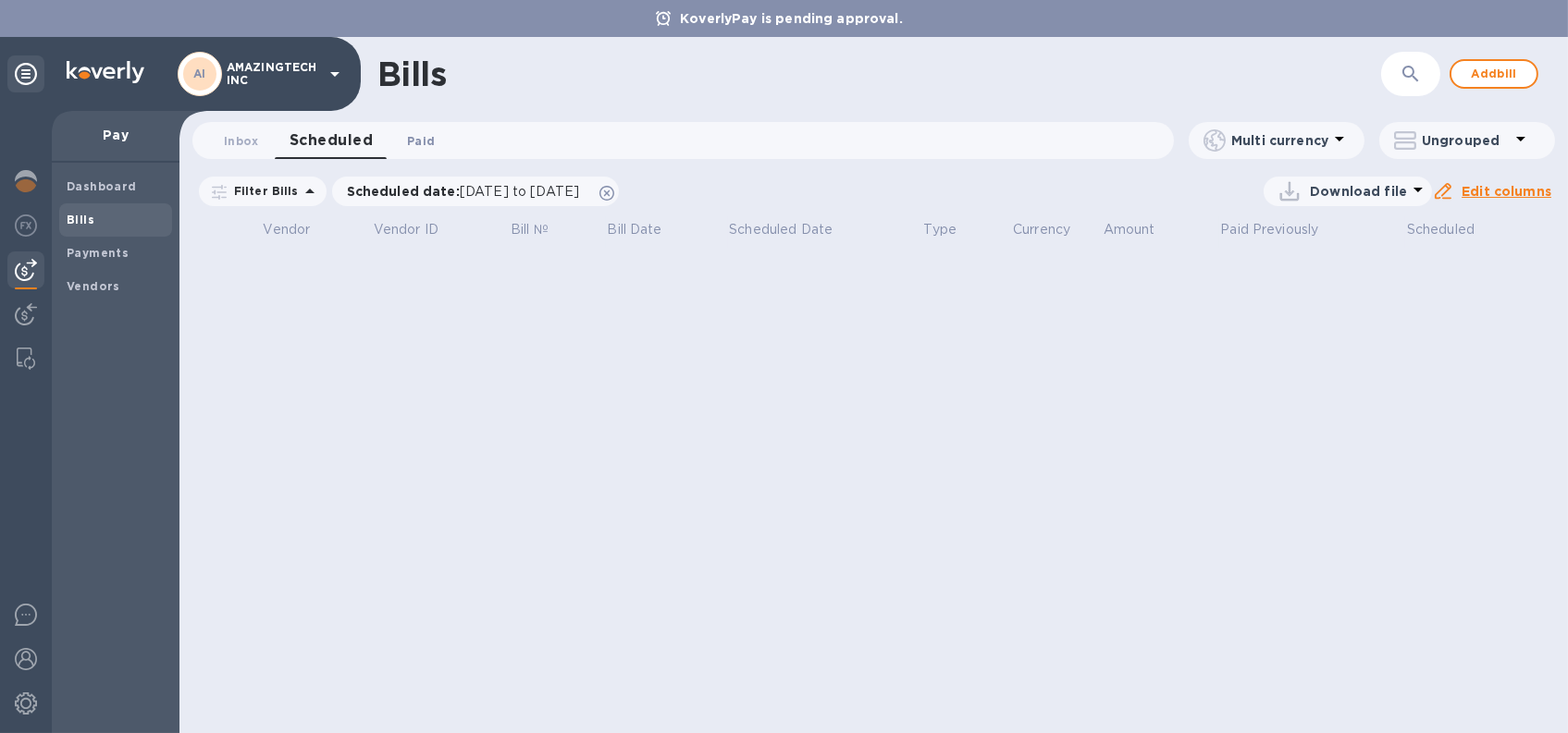
click at [414, 142] on span "Paid 0" at bounding box center [421, 141] width 28 height 20
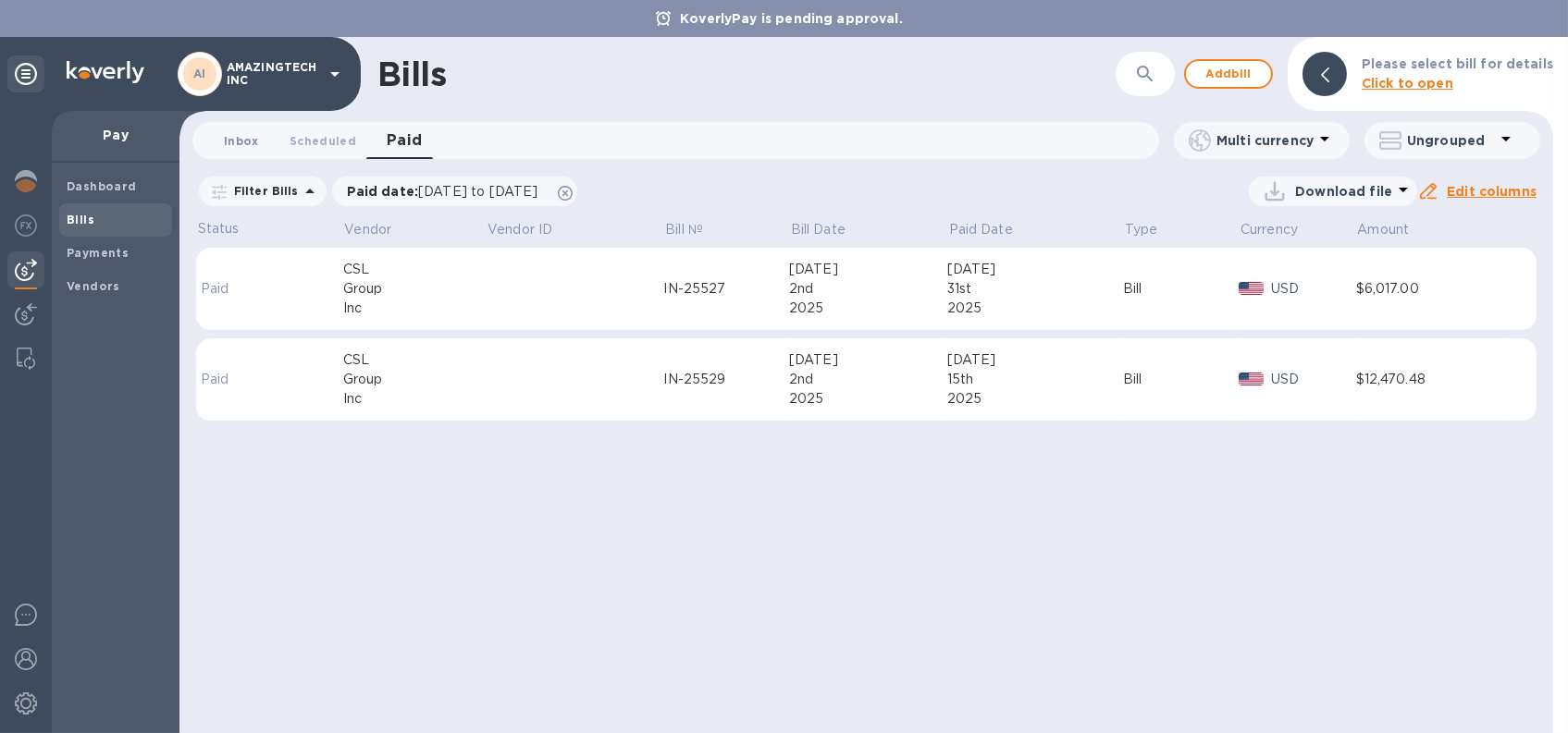
click at [238, 147] on span "Inbox 0" at bounding box center [241, 141] width 35 height 20
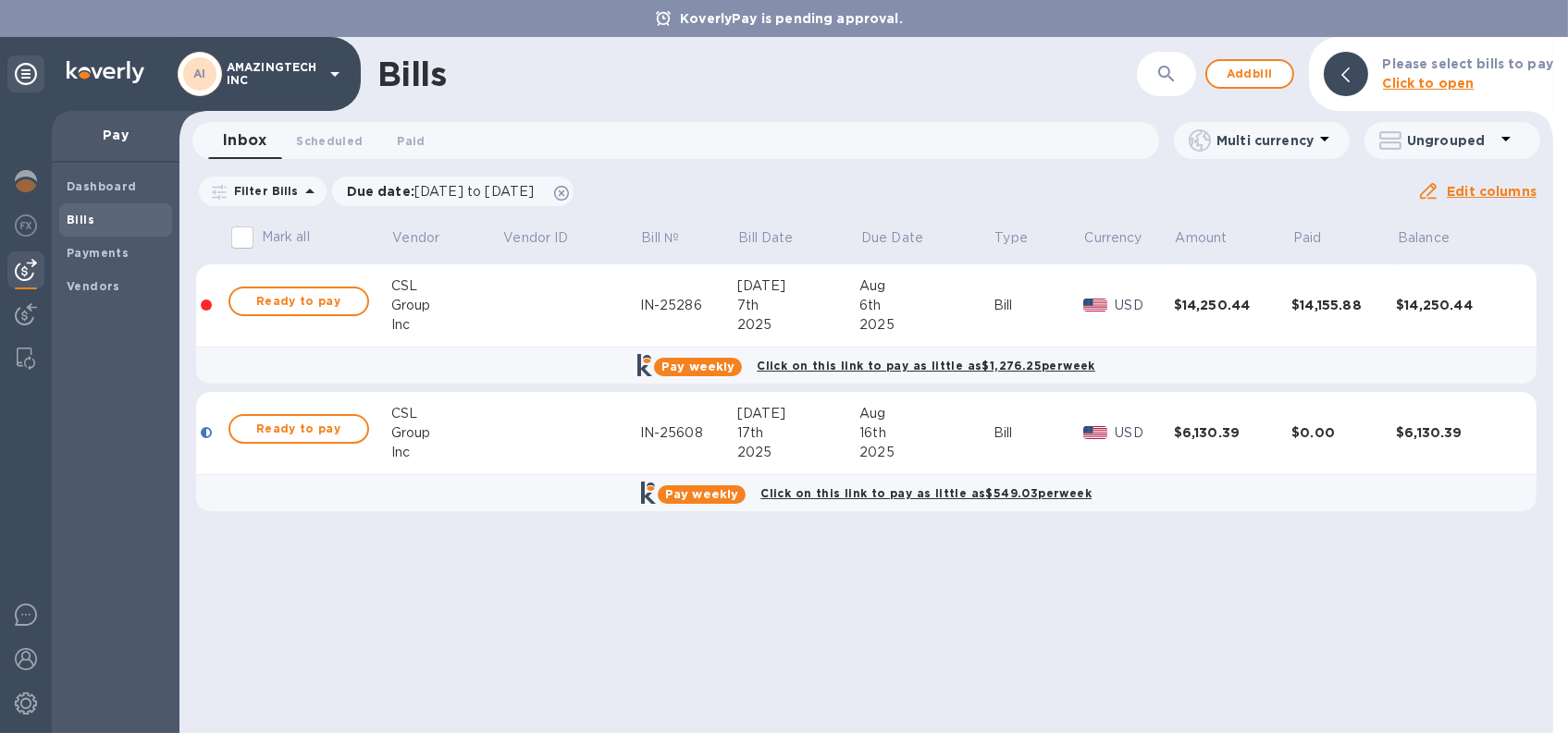
click at [411, 305] on div "Group" at bounding box center [447, 306] width 111 height 20
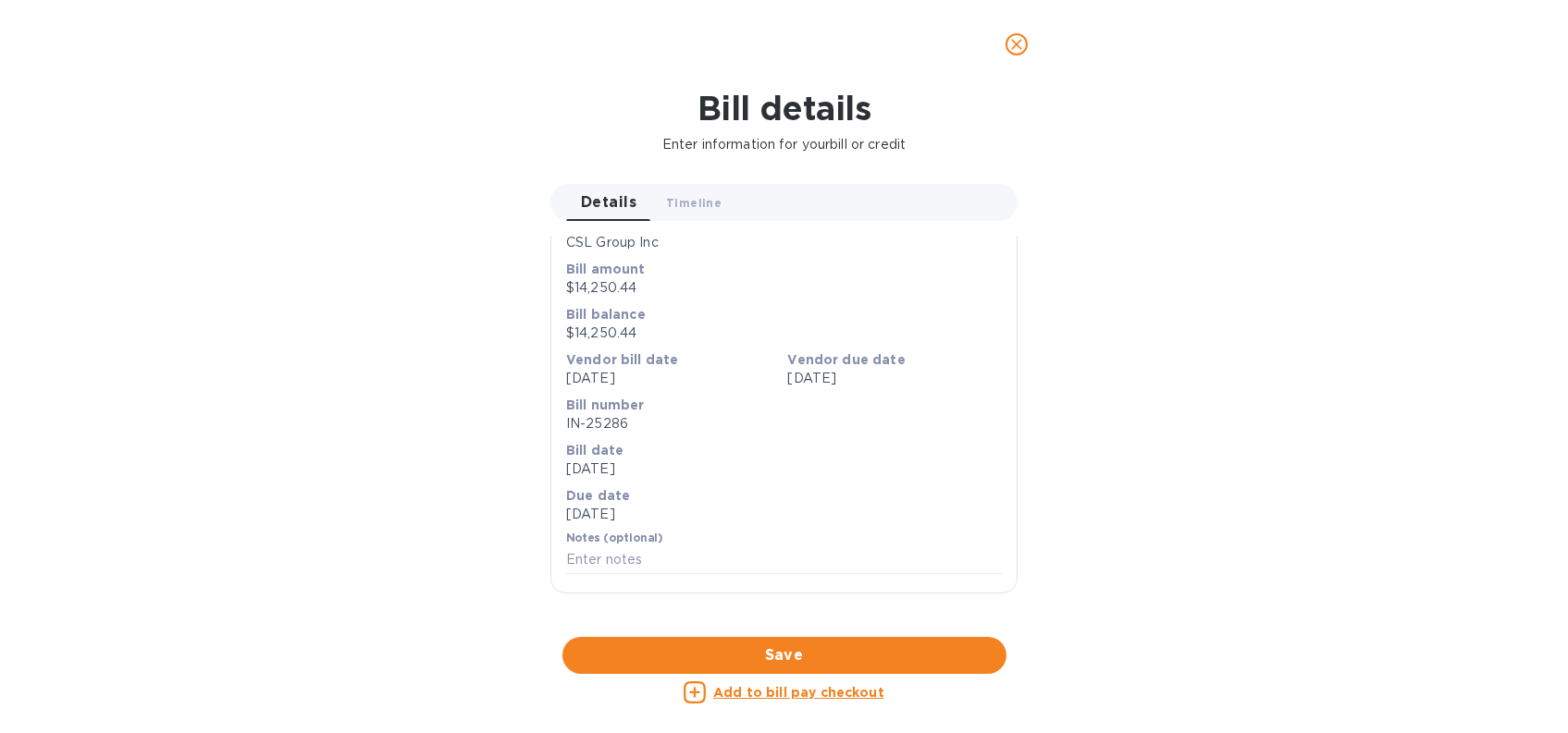
scroll to position [726, 0]
click at [1010, 54] on span "close" at bounding box center [1017, 44] width 23 height 23
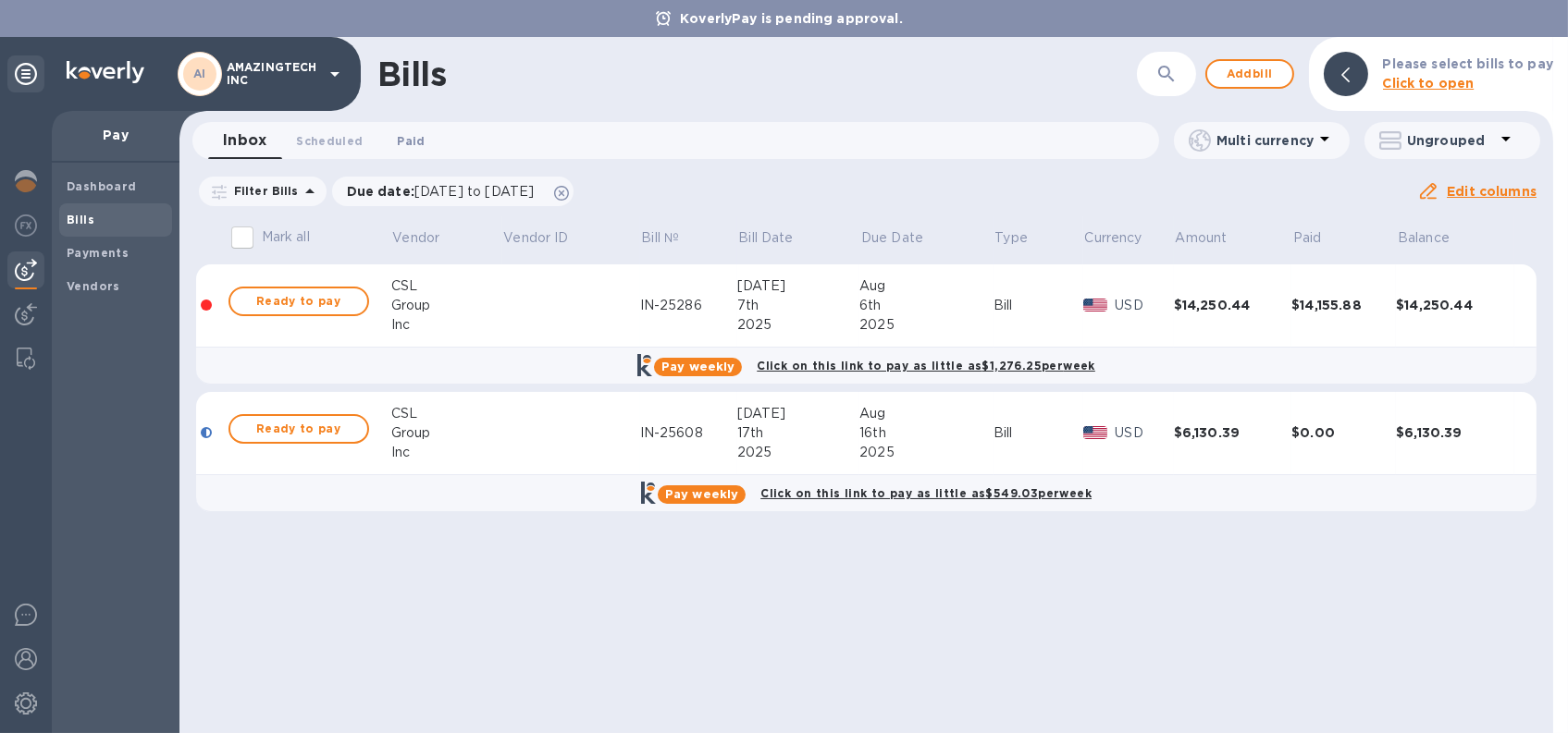
click at [400, 137] on span "Paid 0" at bounding box center [410, 141] width 28 height 20
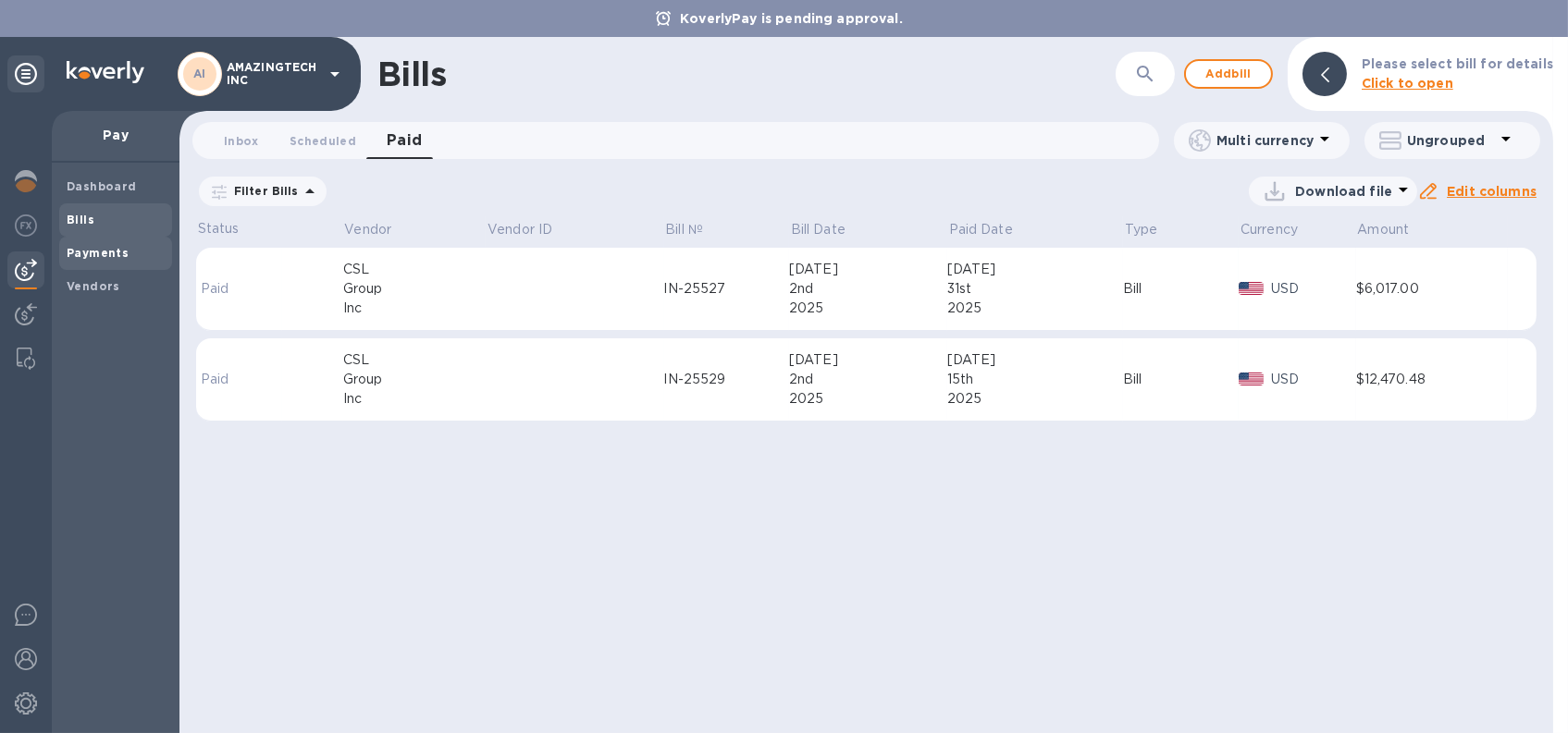
click at [87, 251] on b "Payments" at bounding box center [97, 253] width 62 height 14
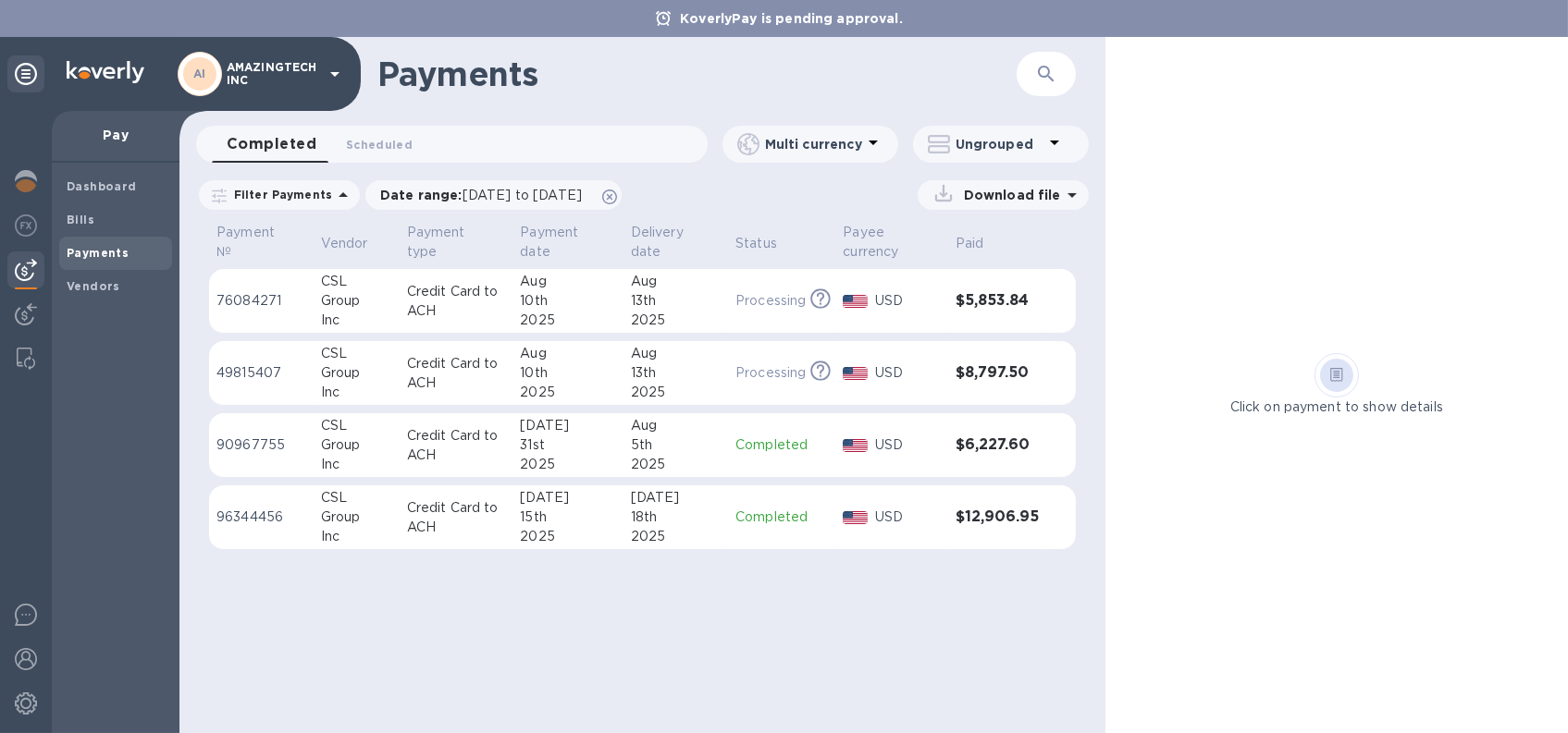
click at [681, 302] on div "13th" at bounding box center [675, 301] width 90 height 20
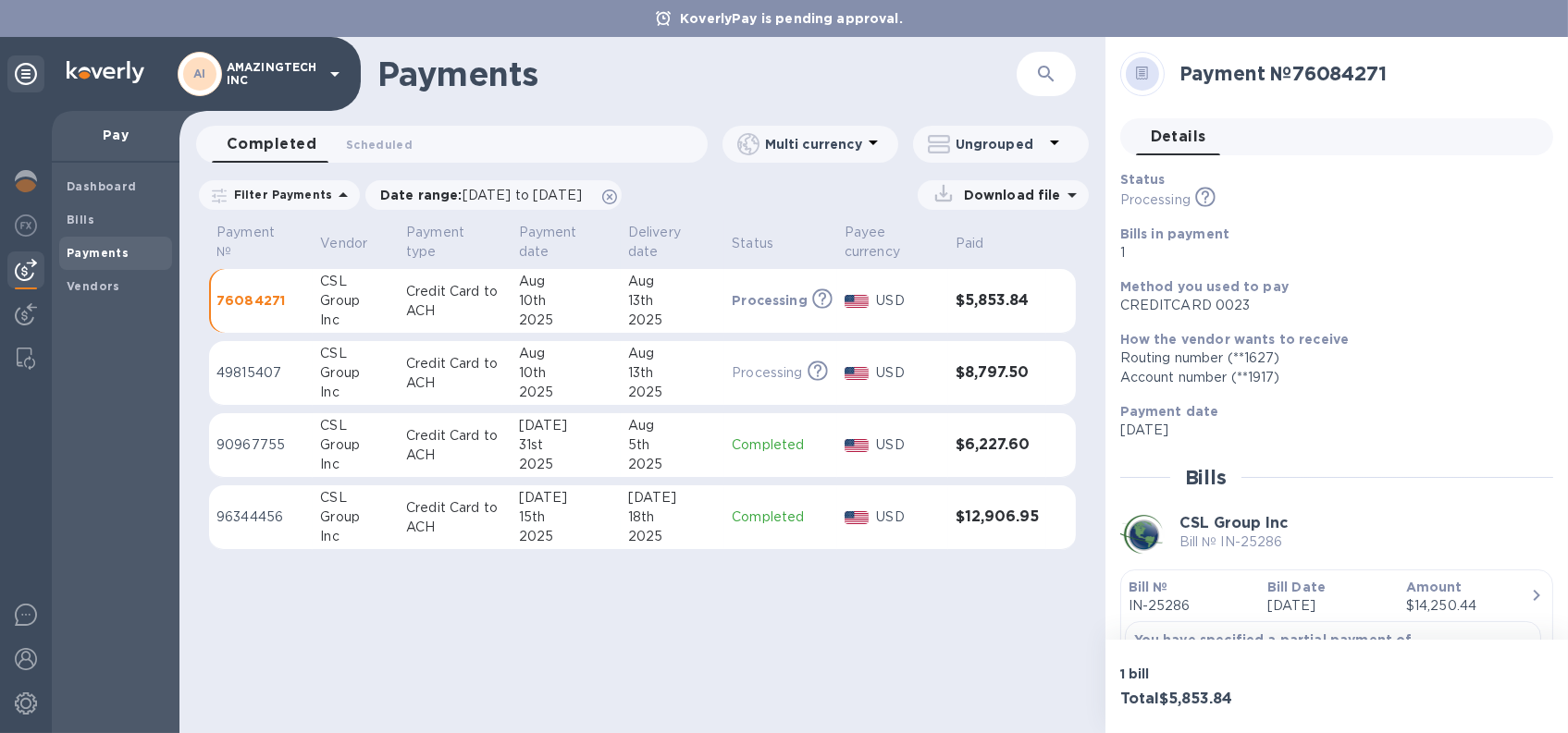
drag, startPoint x: 681, startPoint y: 302, endPoint x: 972, endPoint y: 194, distance: 310.4
click at [972, 194] on p "Download file" at bounding box center [1009, 195] width 104 height 19
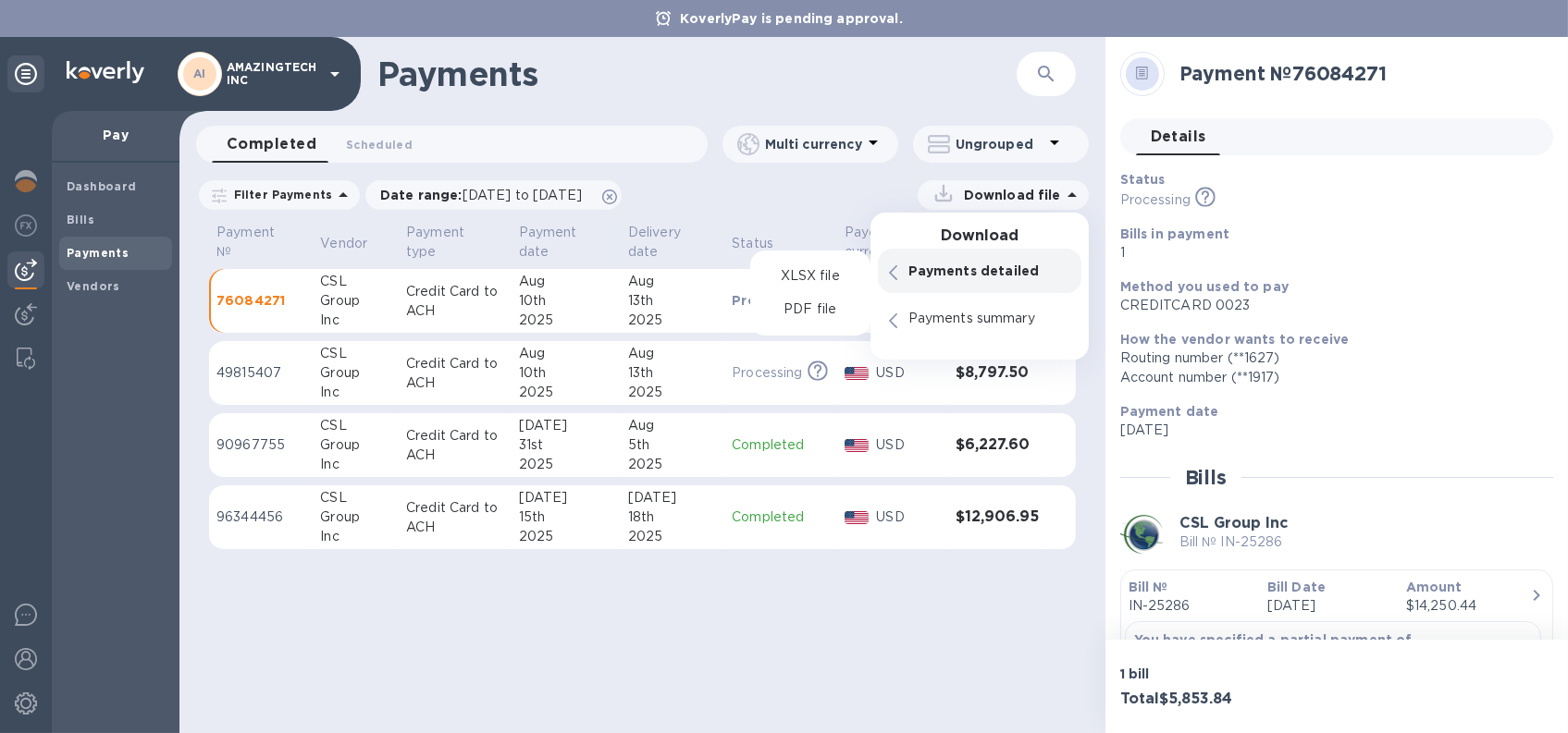
click at [938, 275] on p "Payments detailed" at bounding box center [989, 271] width 161 height 19
click at [829, 311] on p "PDF file" at bounding box center [809, 309] width 54 height 19
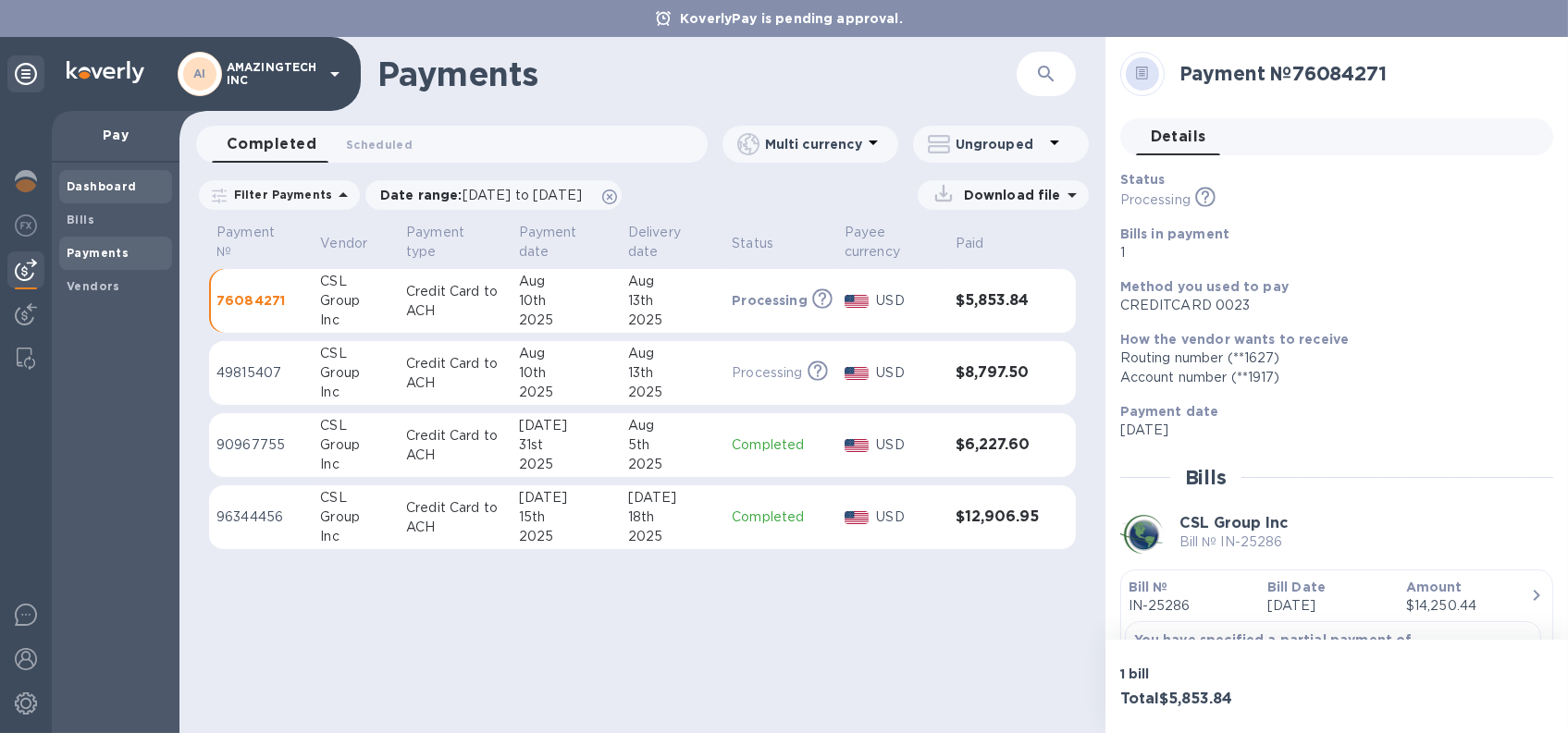
click at [115, 184] on b "Dashboard" at bounding box center [101, 186] width 70 height 14
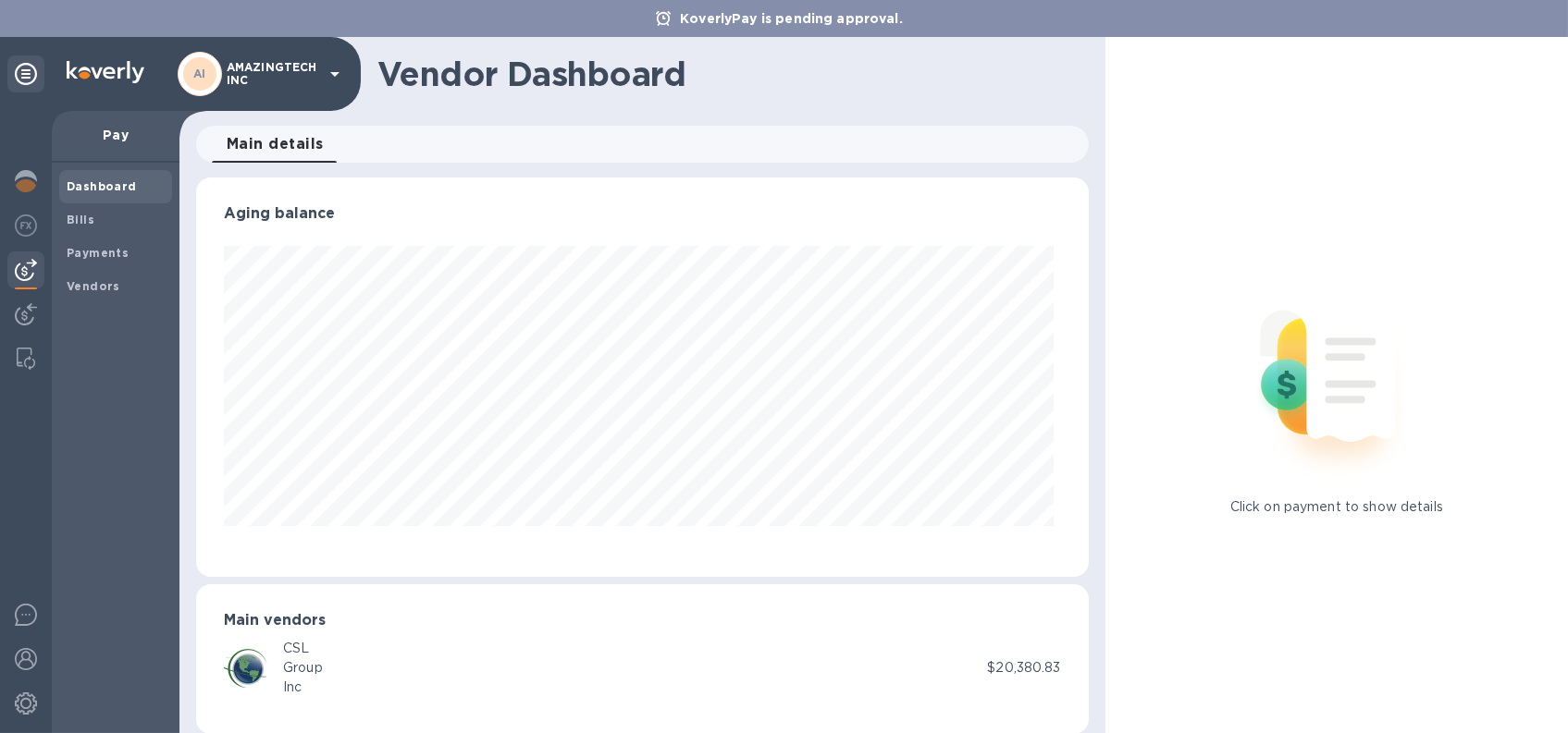
scroll to position [399, 884]
click at [98, 221] on span "Bills" at bounding box center [116, 219] width 98 height 19
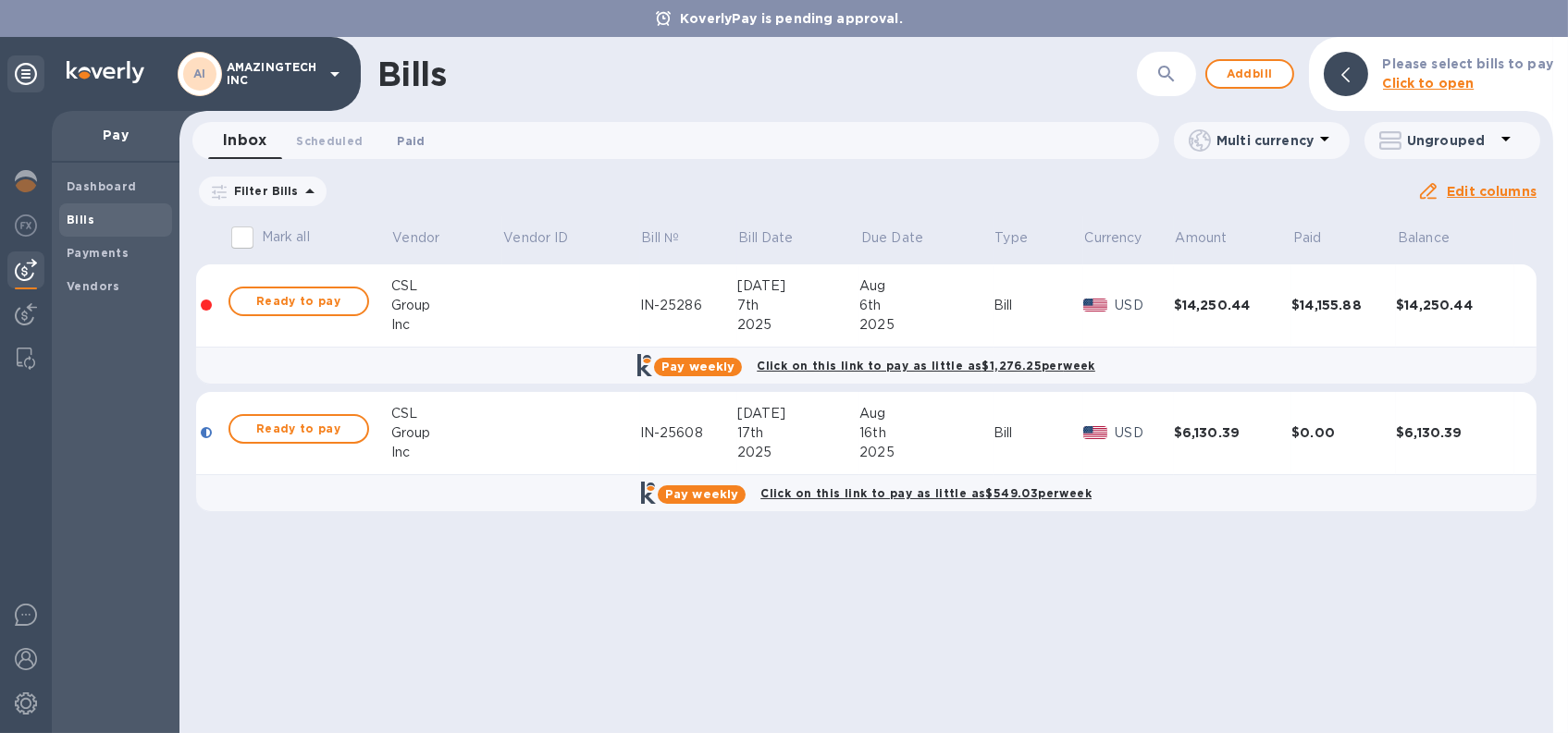
click at [385, 141] on button "Paid 0" at bounding box center [410, 141] width 67 height 37
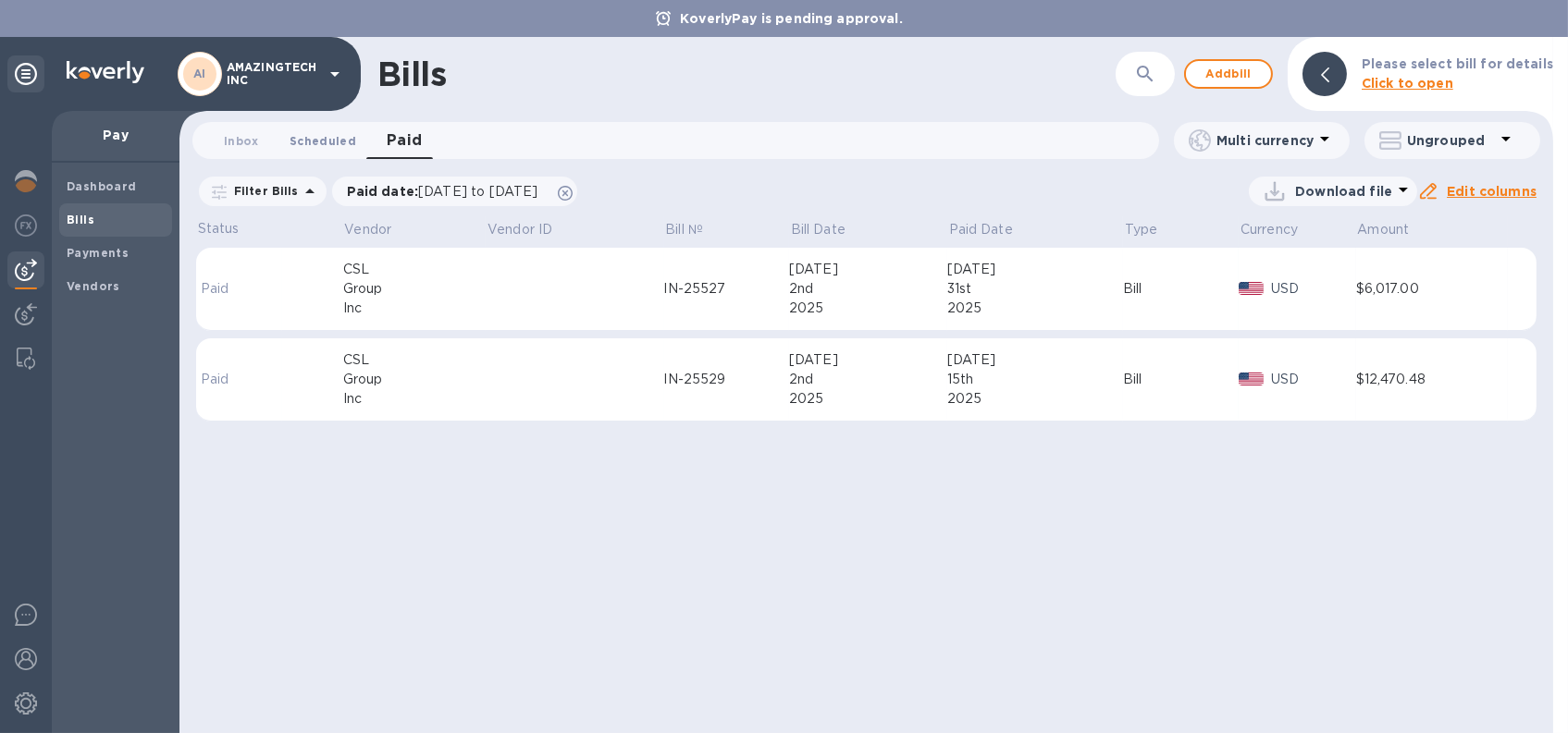
click at [315, 143] on span "Scheduled 0" at bounding box center [323, 141] width 67 height 20
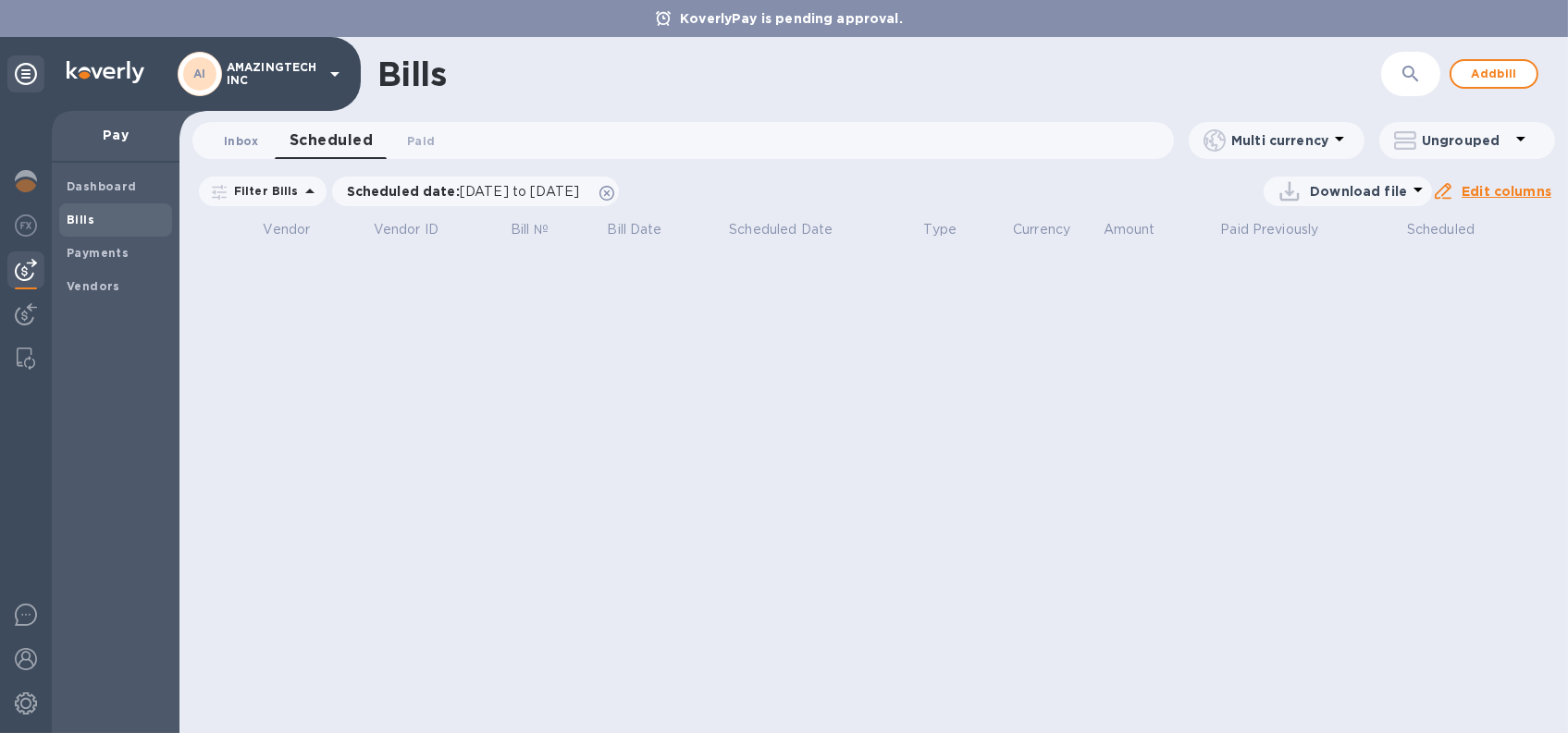
click at [241, 141] on span "Inbox 0" at bounding box center [241, 141] width 35 height 20
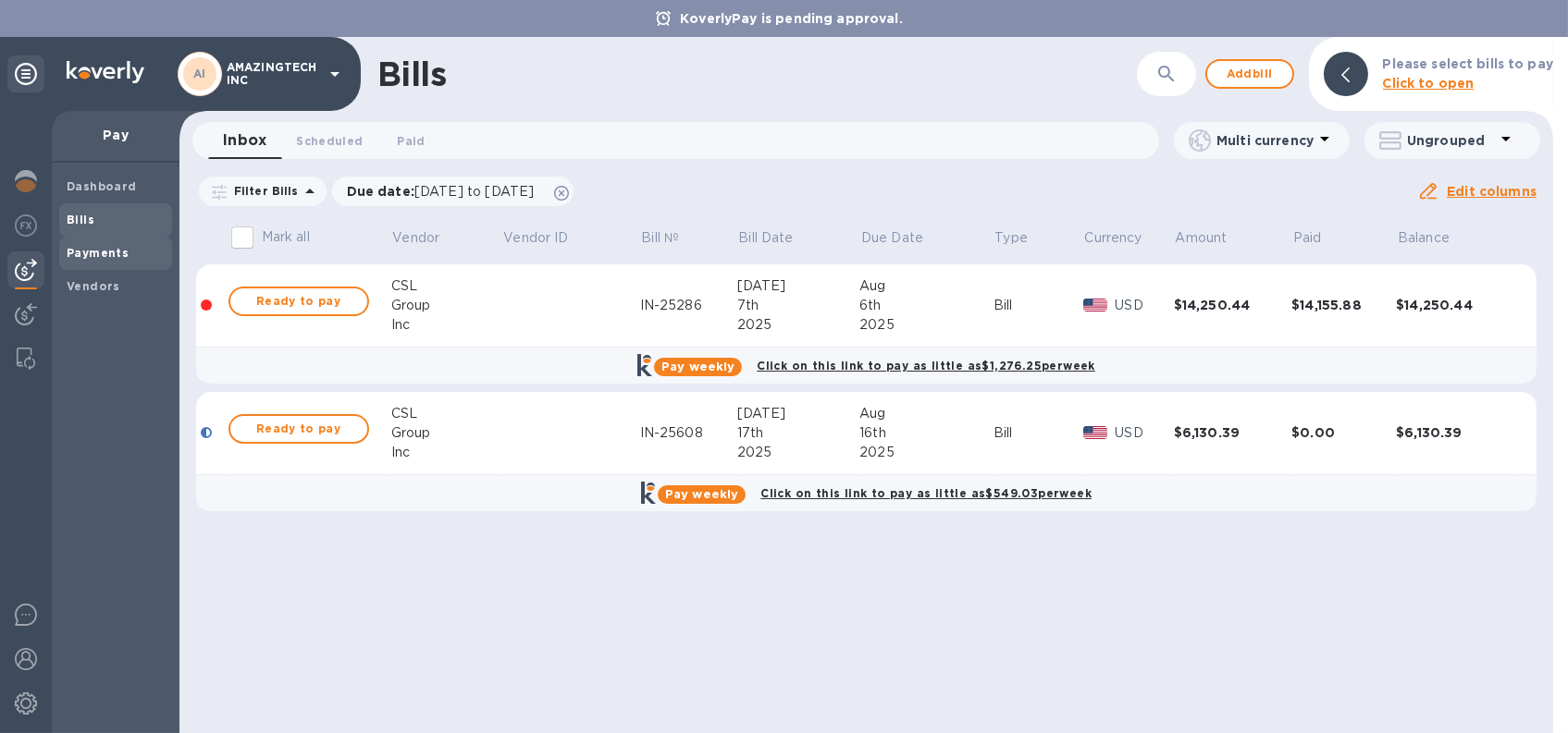
click at [106, 260] on span "Payments" at bounding box center [97, 253] width 62 height 19
